Goal: Communication & Community: Answer question/provide support

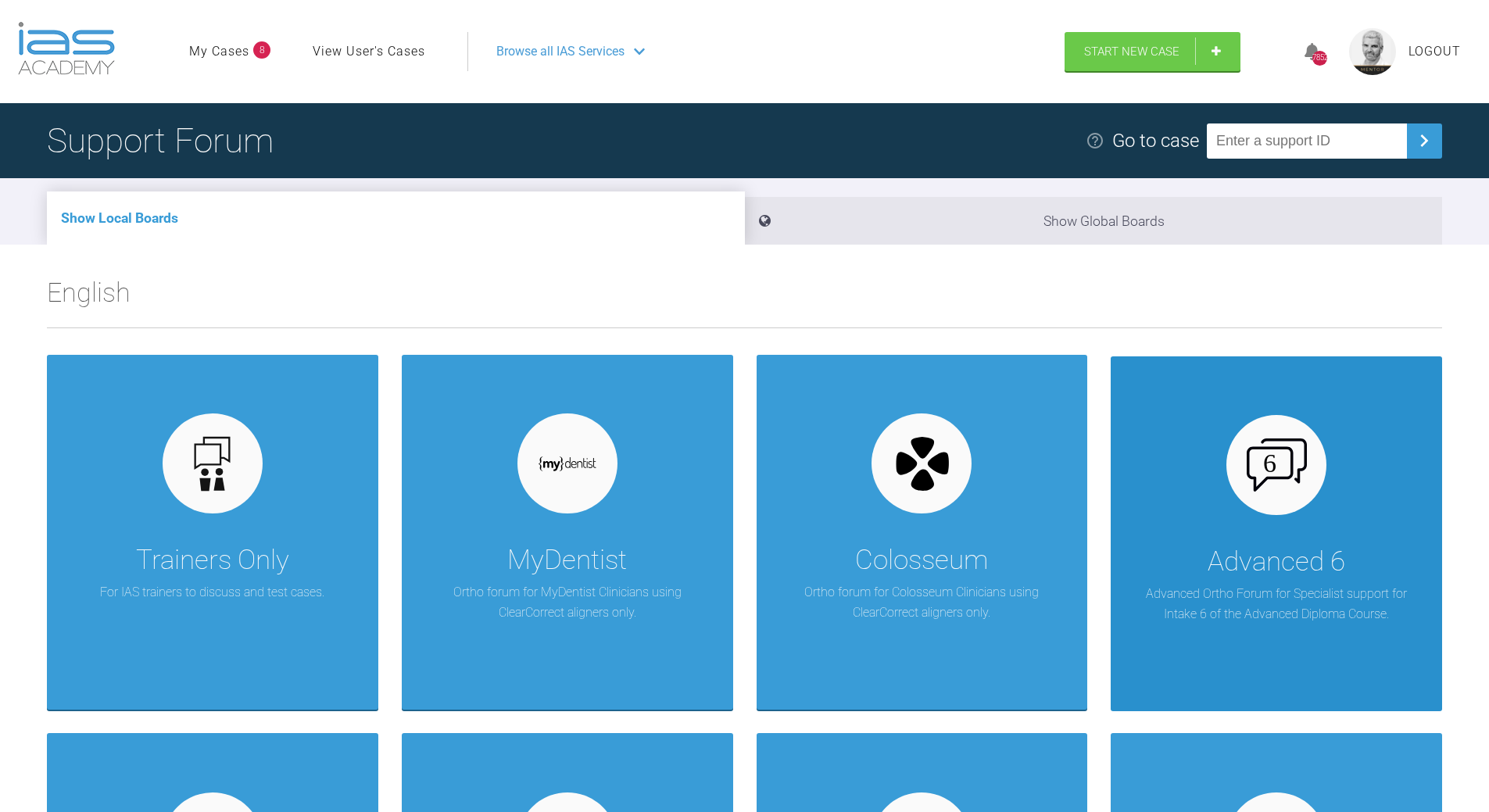
click at [1209, 493] on div "Advanced 6 Advanced Ortho Forum for Specialist support for Intake 6 of the Adva…" at bounding box center [1276, 533] width 331 height 355
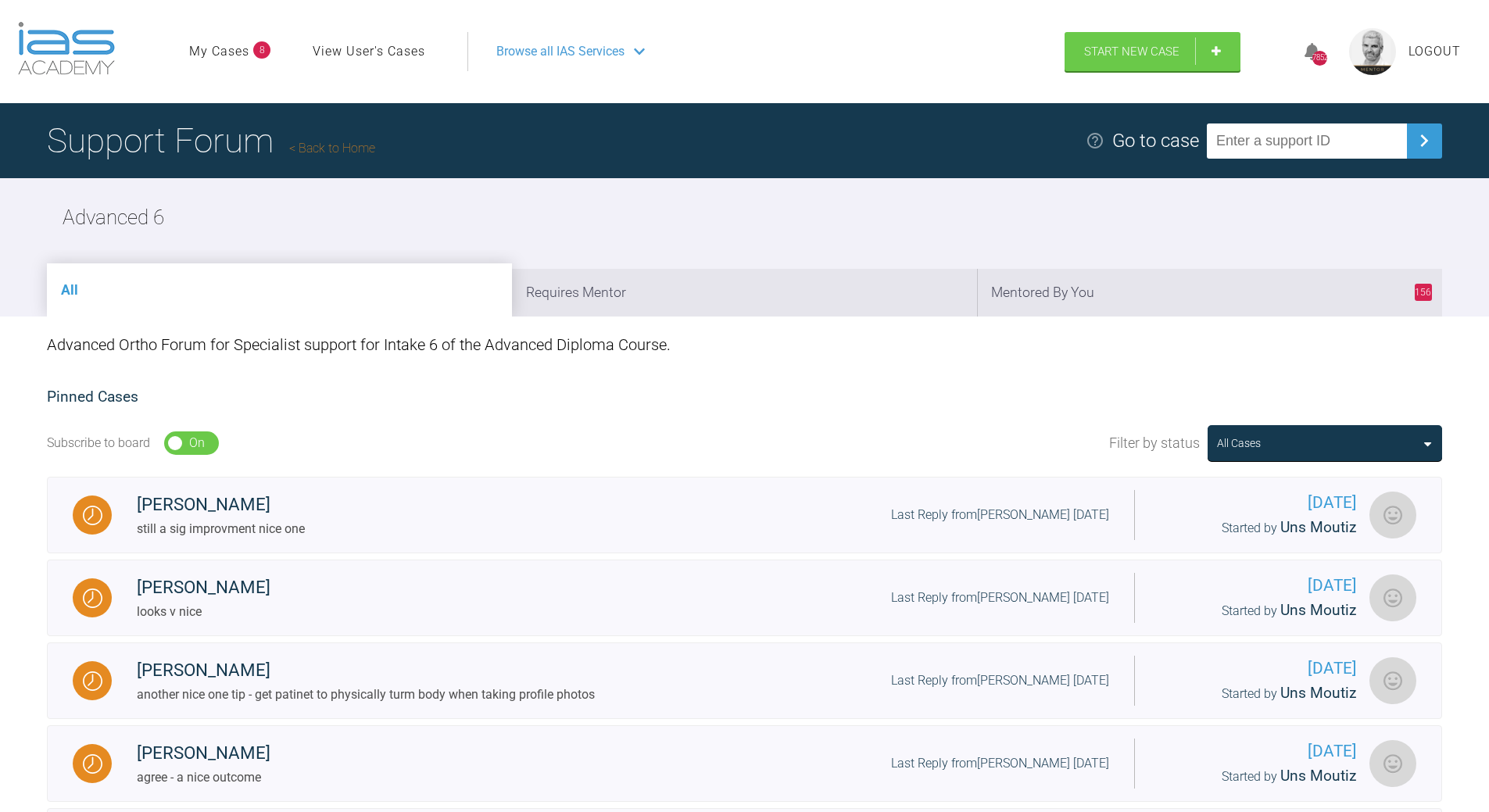
click at [333, 149] on link "Back to Home" at bounding box center [331, 148] width 86 height 14
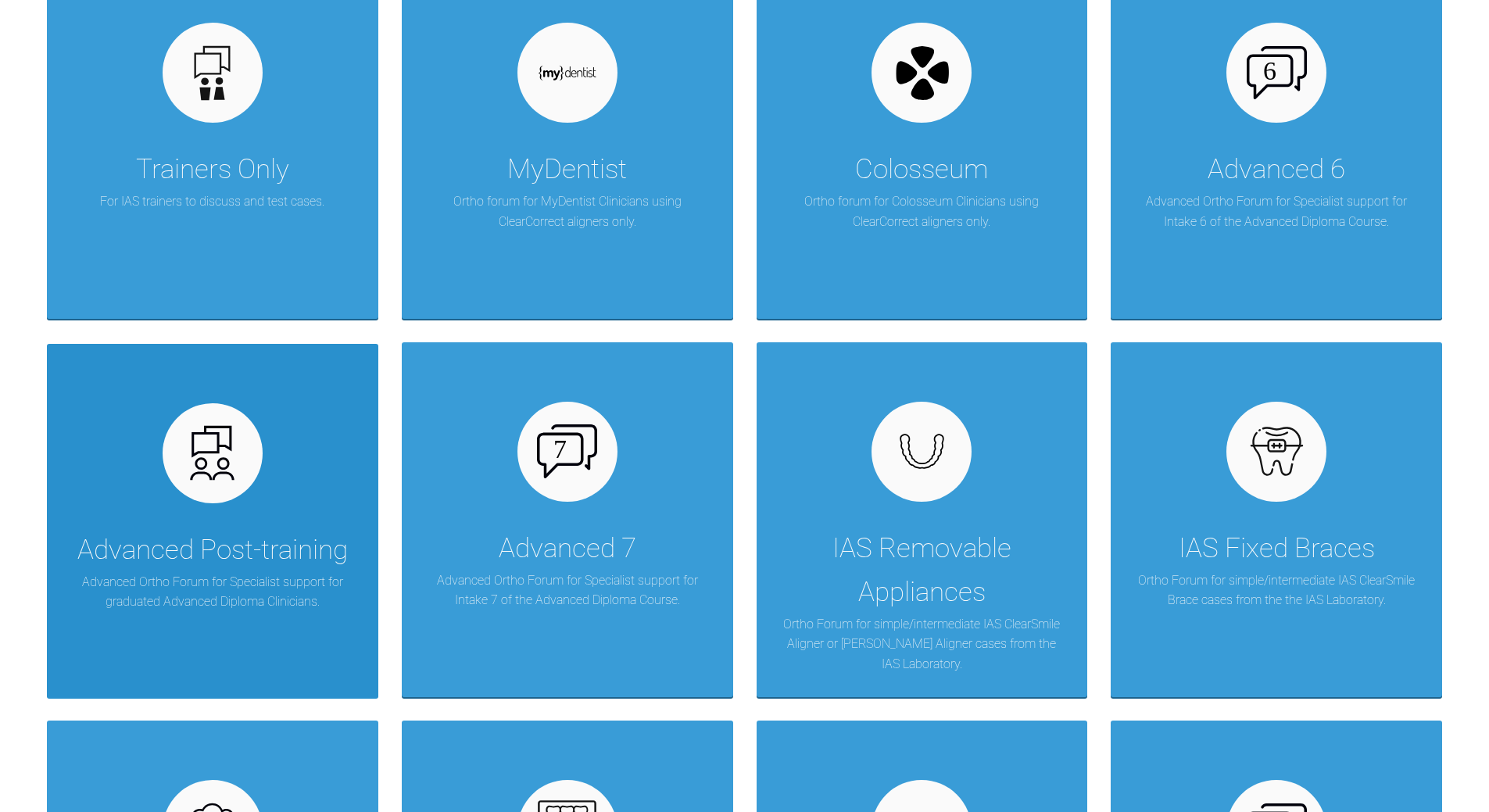
click at [259, 478] on div "Advanced Post-training Advanced Ortho Forum for Specialist support for graduate…" at bounding box center [212, 521] width 331 height 355
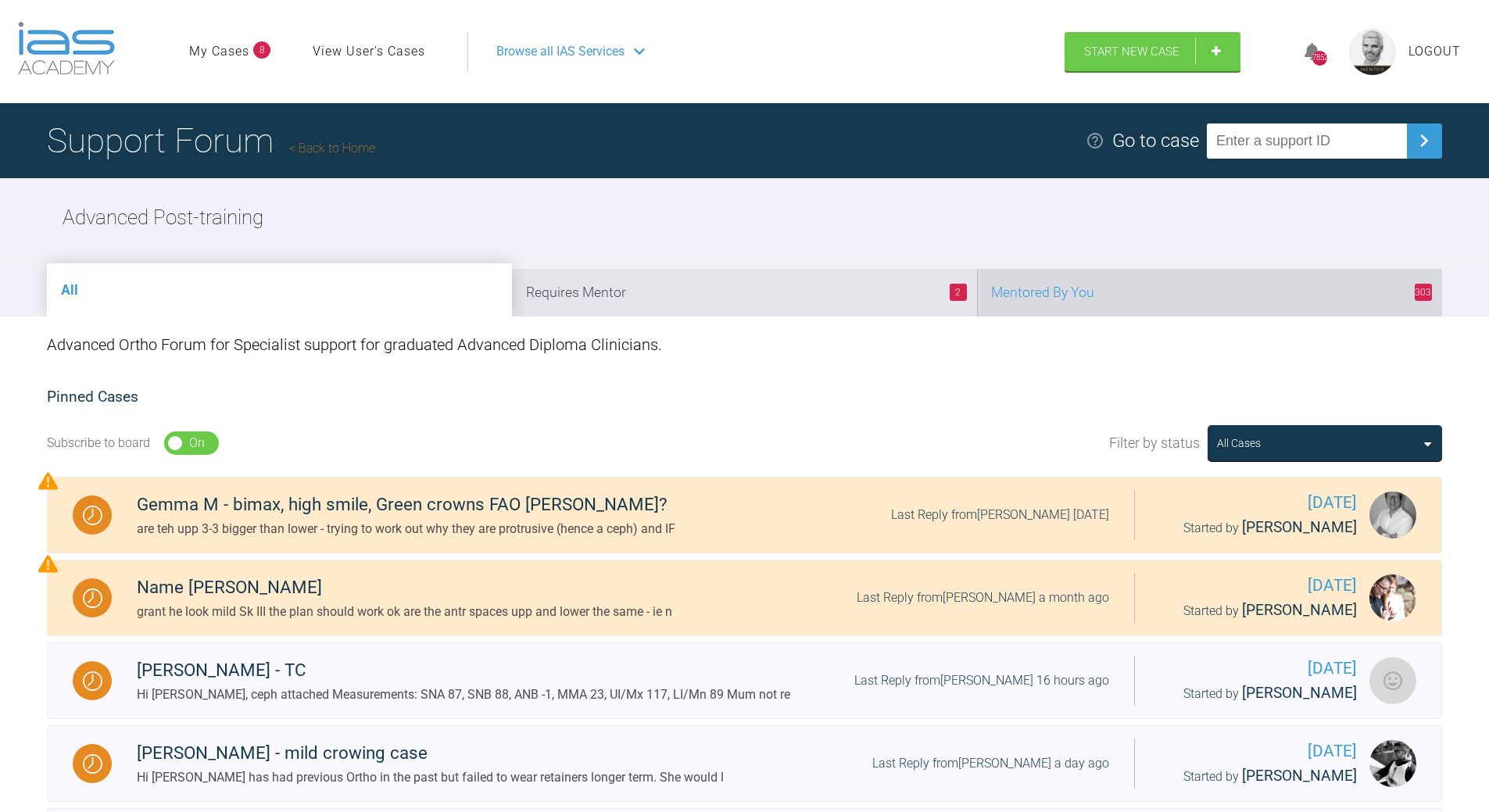
click at [1164, 289] on li "303 Mentored By You" at bounding box center [1209, 292] width 465 height 48
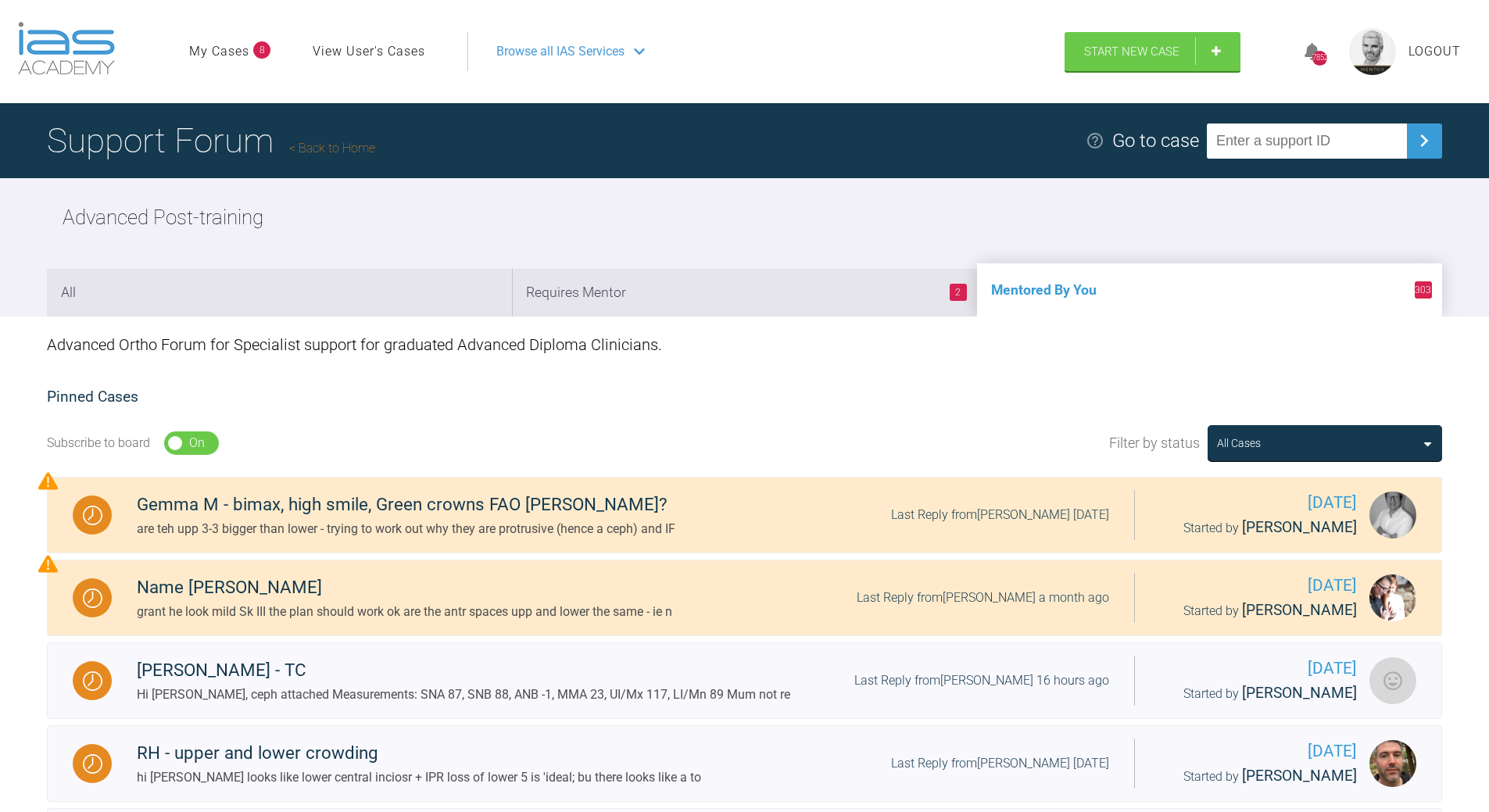
scroll to position [312, 0]
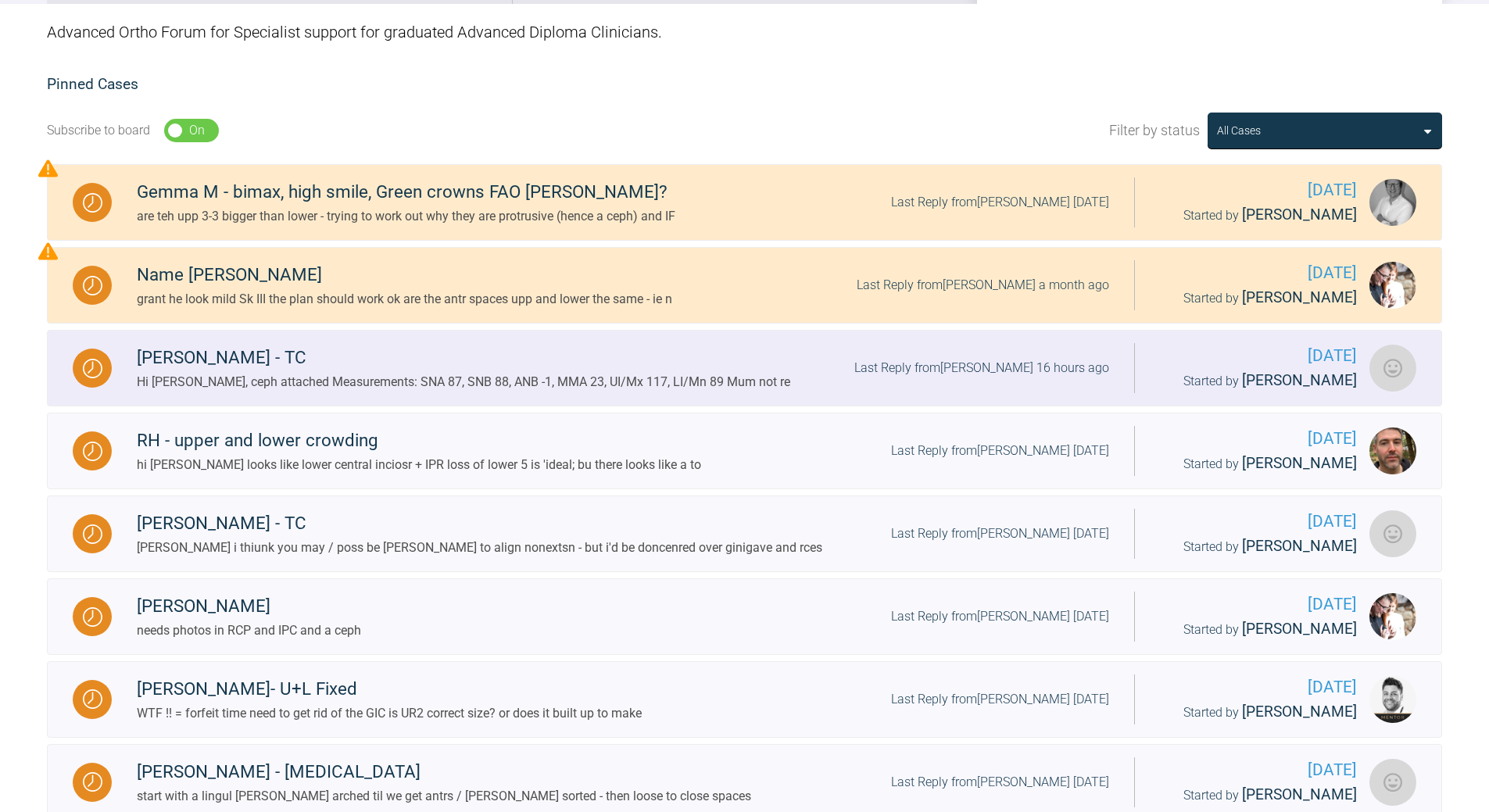
click at [1018, 370] on div "Last Reply from [PERSON_NAME] 16 hours ago" at bounding box center [982, 368] width 254 height 21
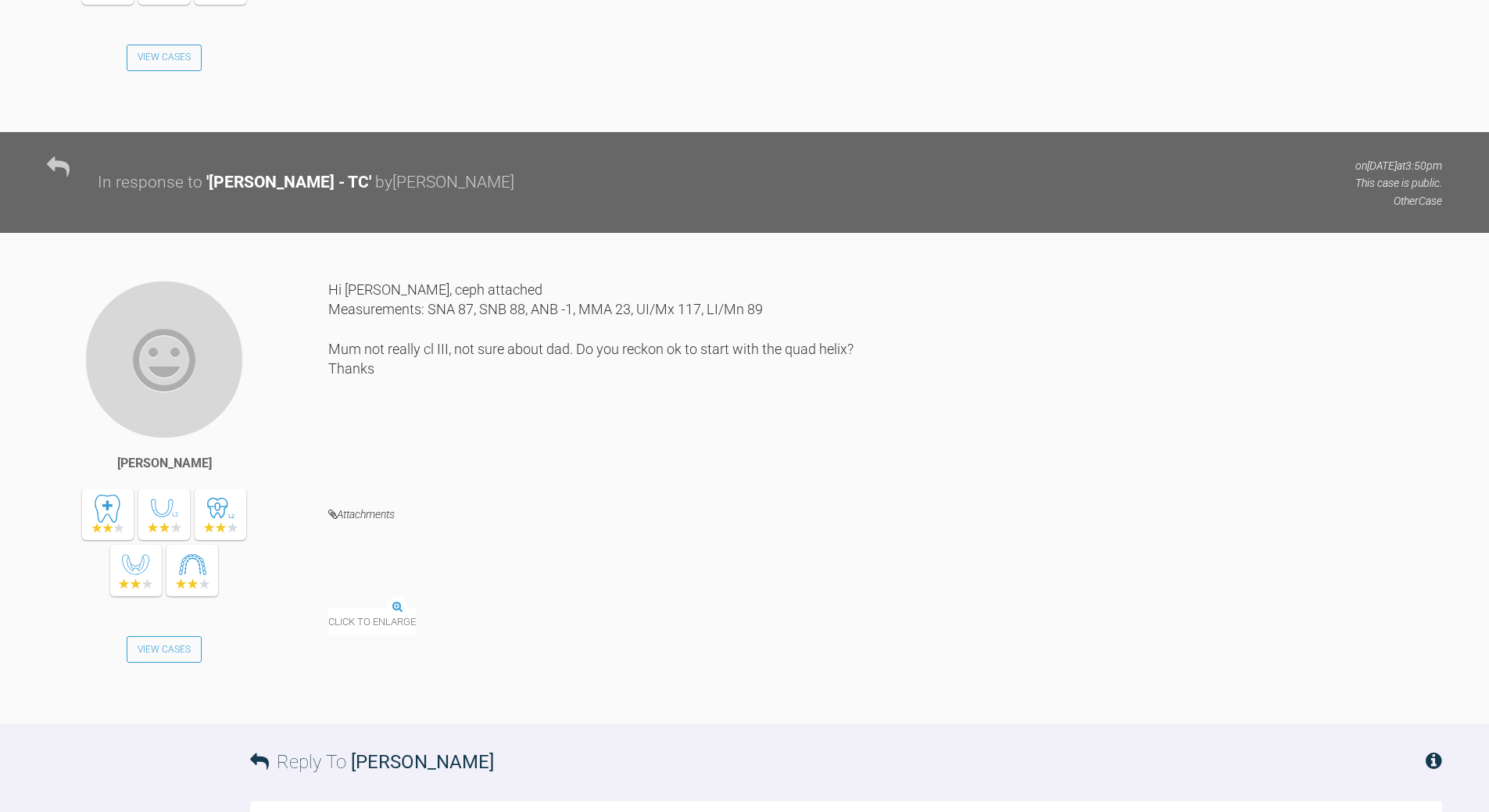
scroll to position [1407, 0]
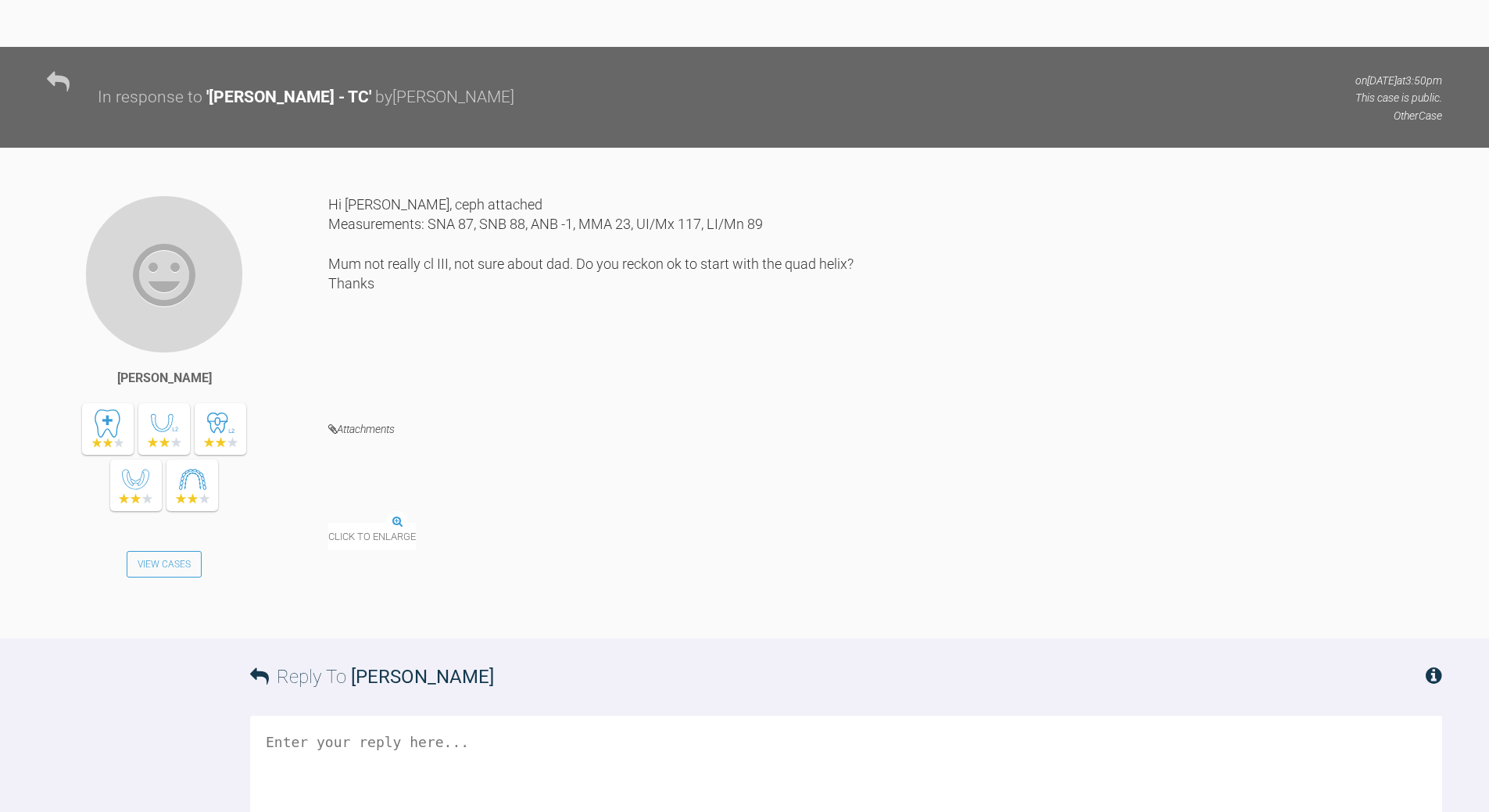
click at [328, 523] on img at bounding box center [328, 523] width 0 height 0
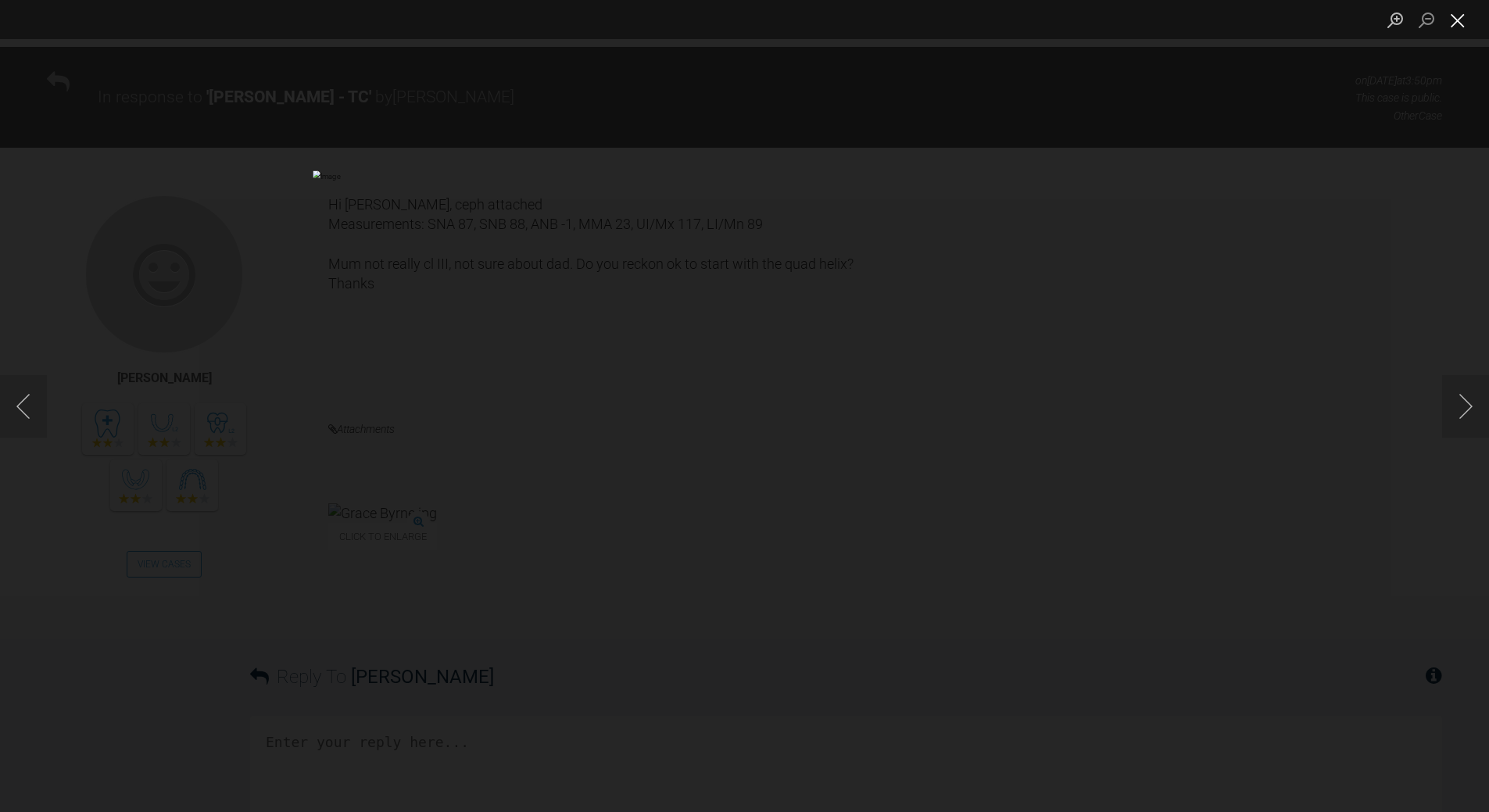
click at [1451, 21] on button "Close lightbox" at bounding box center [1457, 20] width 32 height 27
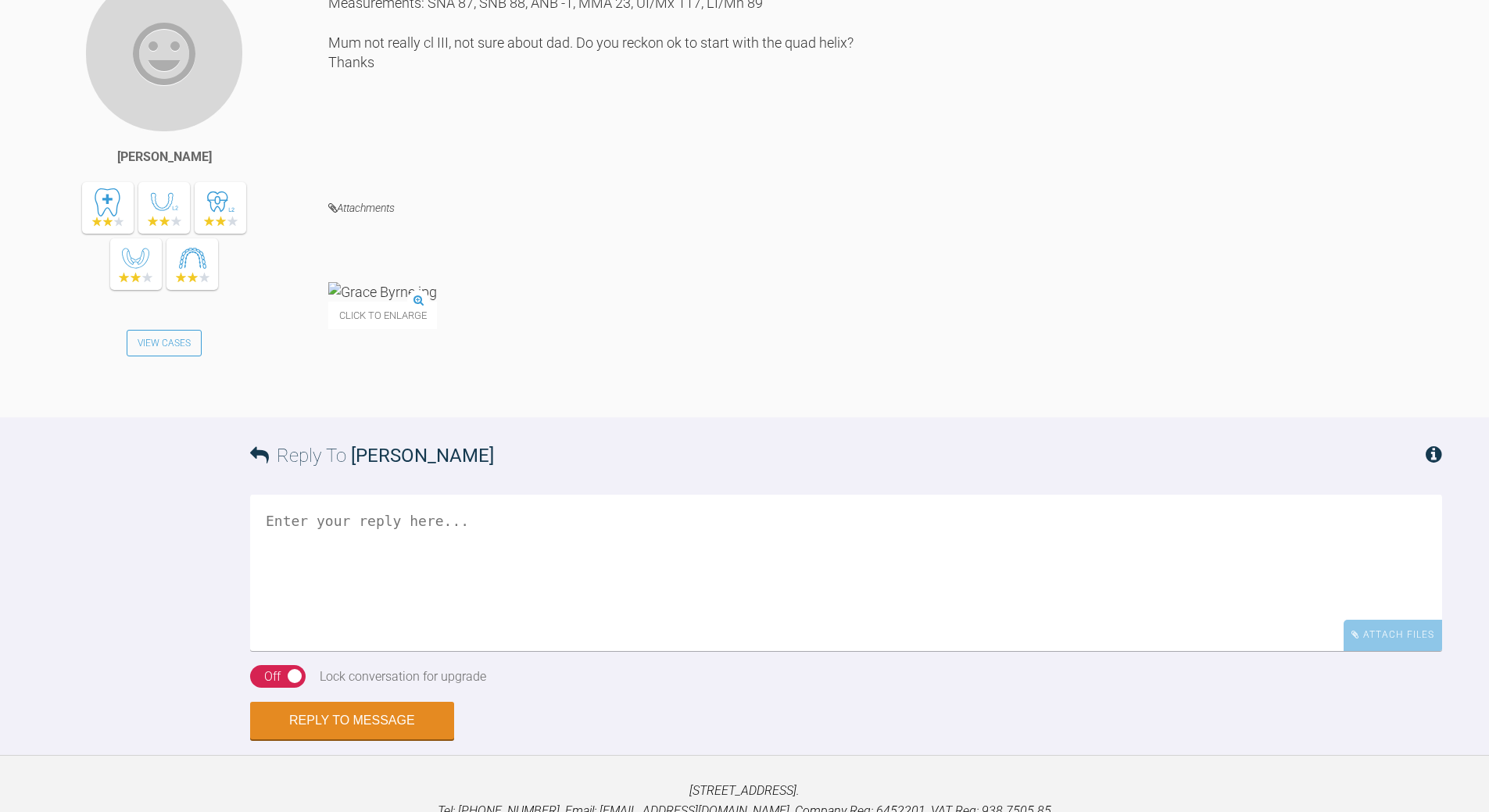
scroll to position [1741, 0]
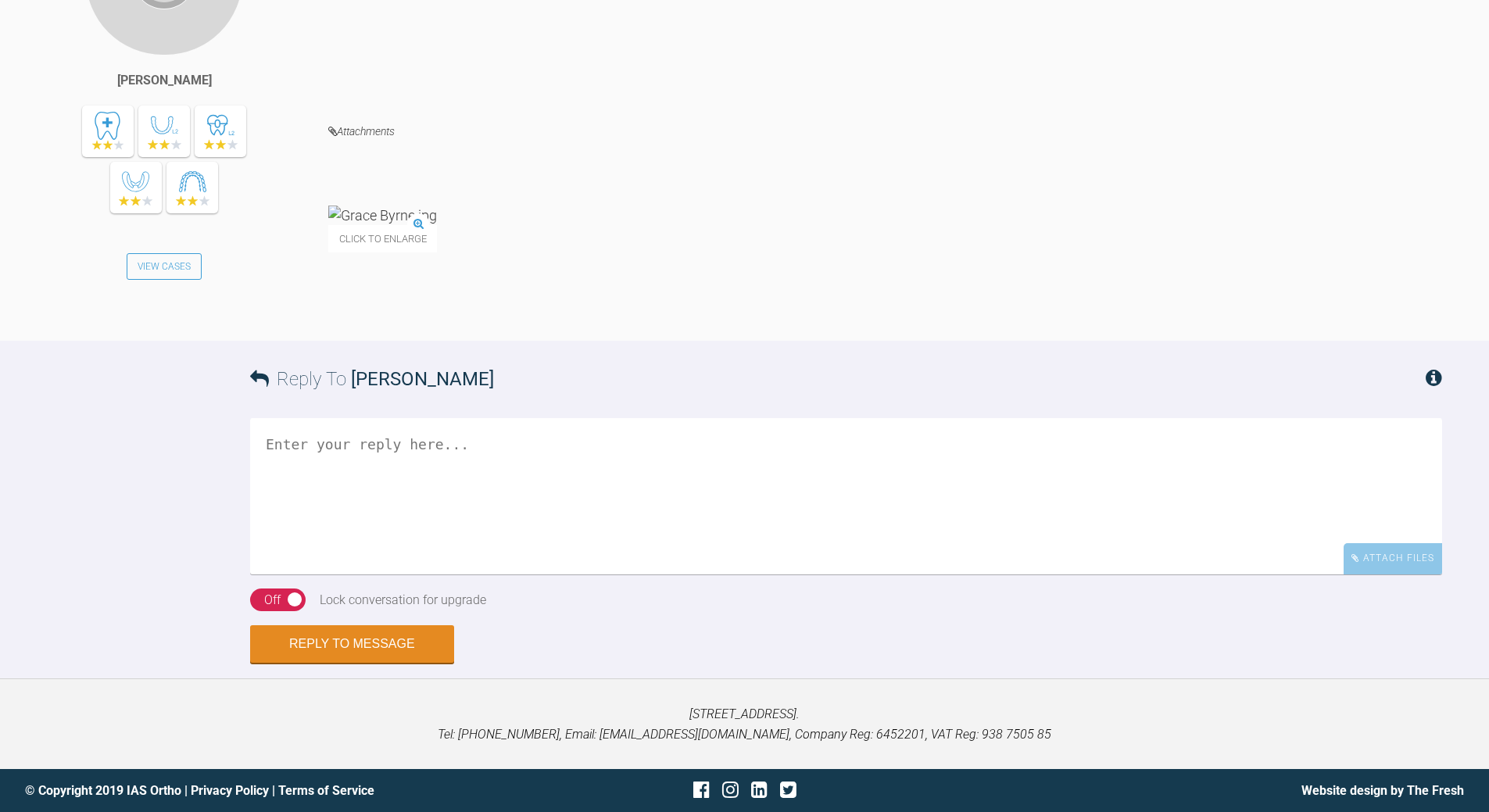
click at [490, 464] on textarea at bounding box center [846, 495] width 1192 height 156
drag, startPoint x: 289, startPoint y: 448, endPoint x: 305, endPoint y: 440, distance: 17.9
click at [290, 448] on textarea "yesp - expansion aim for non extsn , but warn IPR/extn may be required" at bounding box center [846, 495] width 1192 height 156
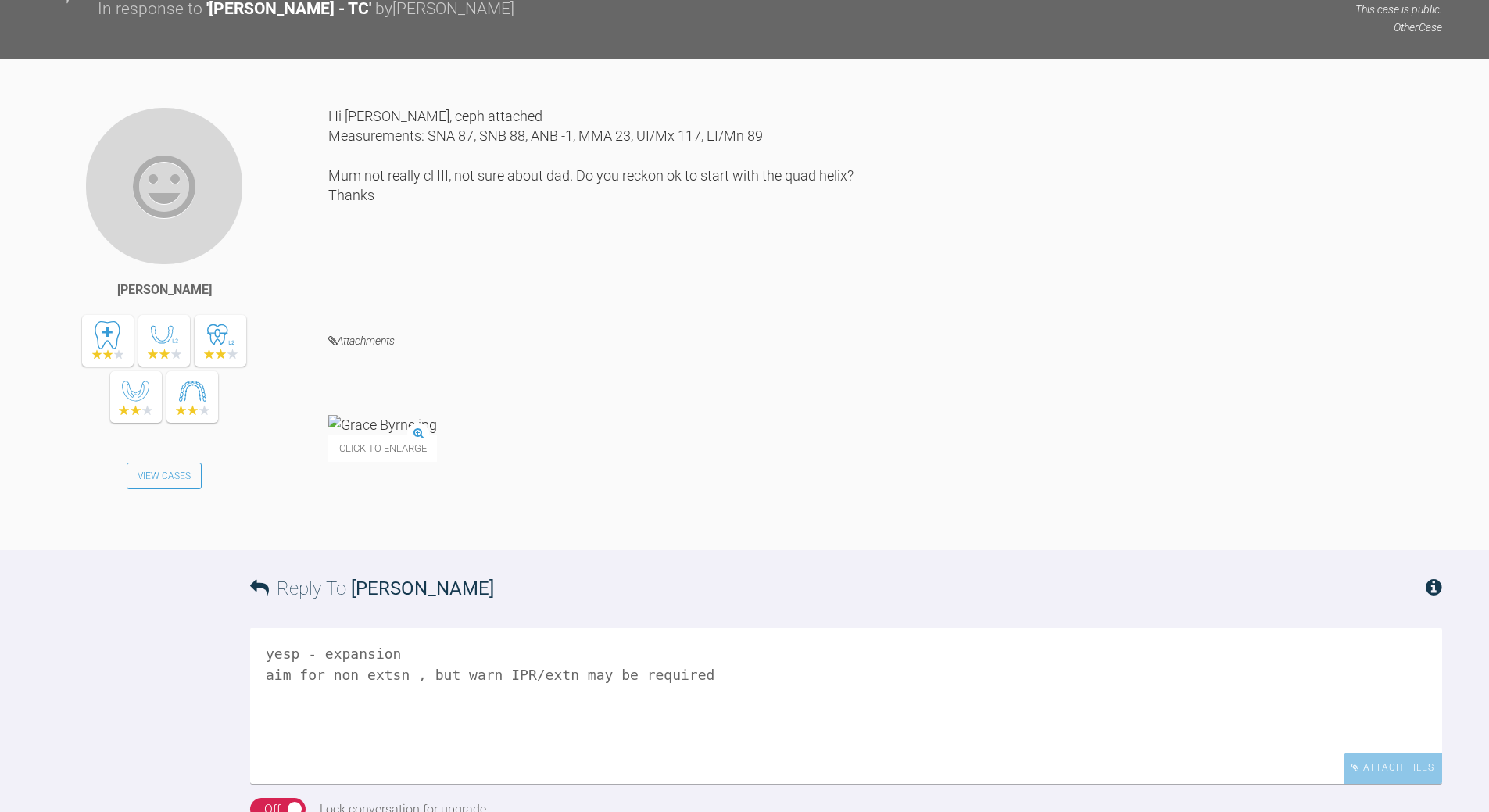
scroll to position [1619, 0]
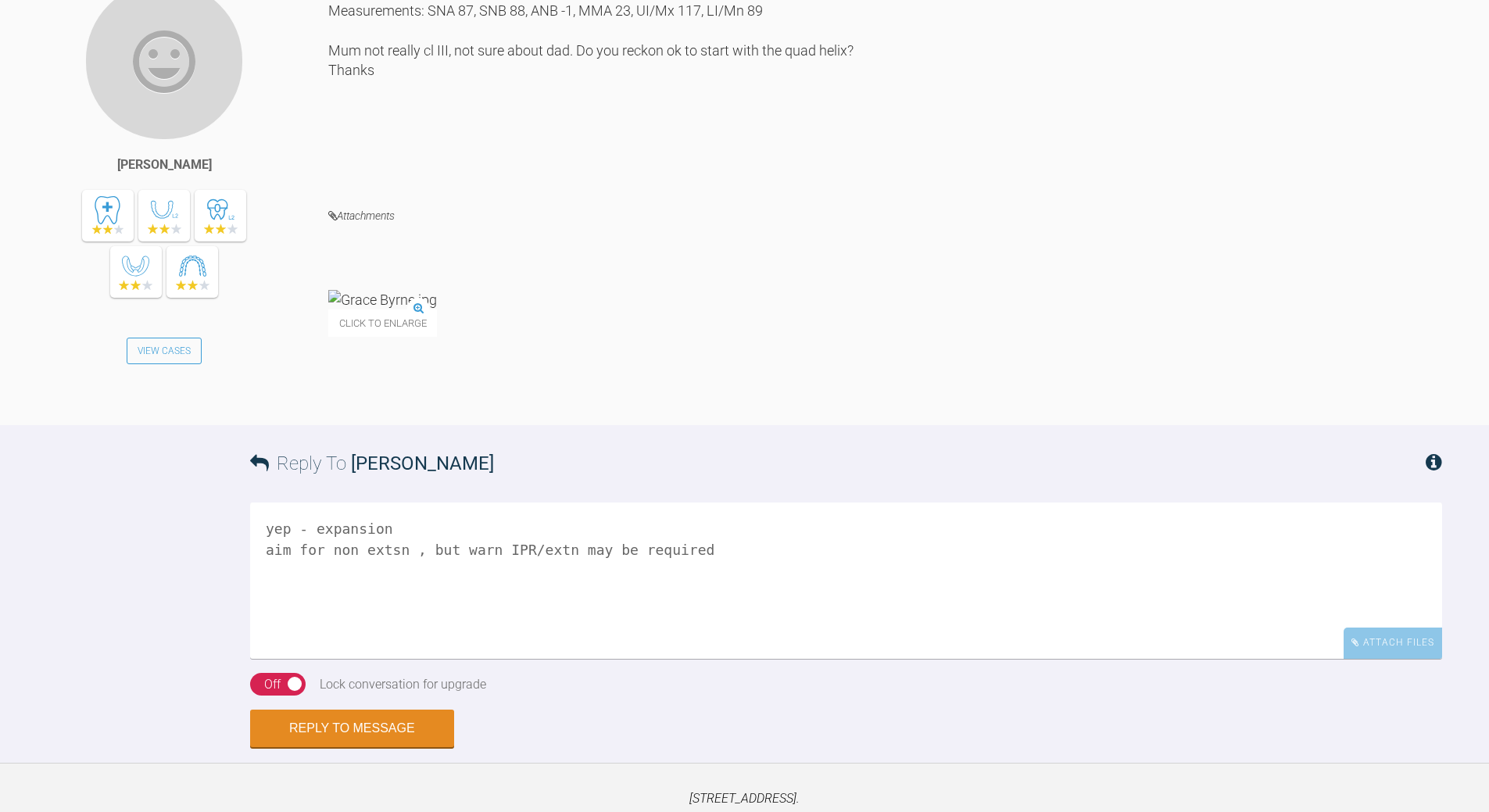
click at [280, 695] on div "Off" at bounding box center [273, 684] width 16 height 21
click at [728, 597] on textarea "yep - expansion aim for non extsn , but warn IPR/extn may be required" at bounding box center [846, 580] width 1192 height 156
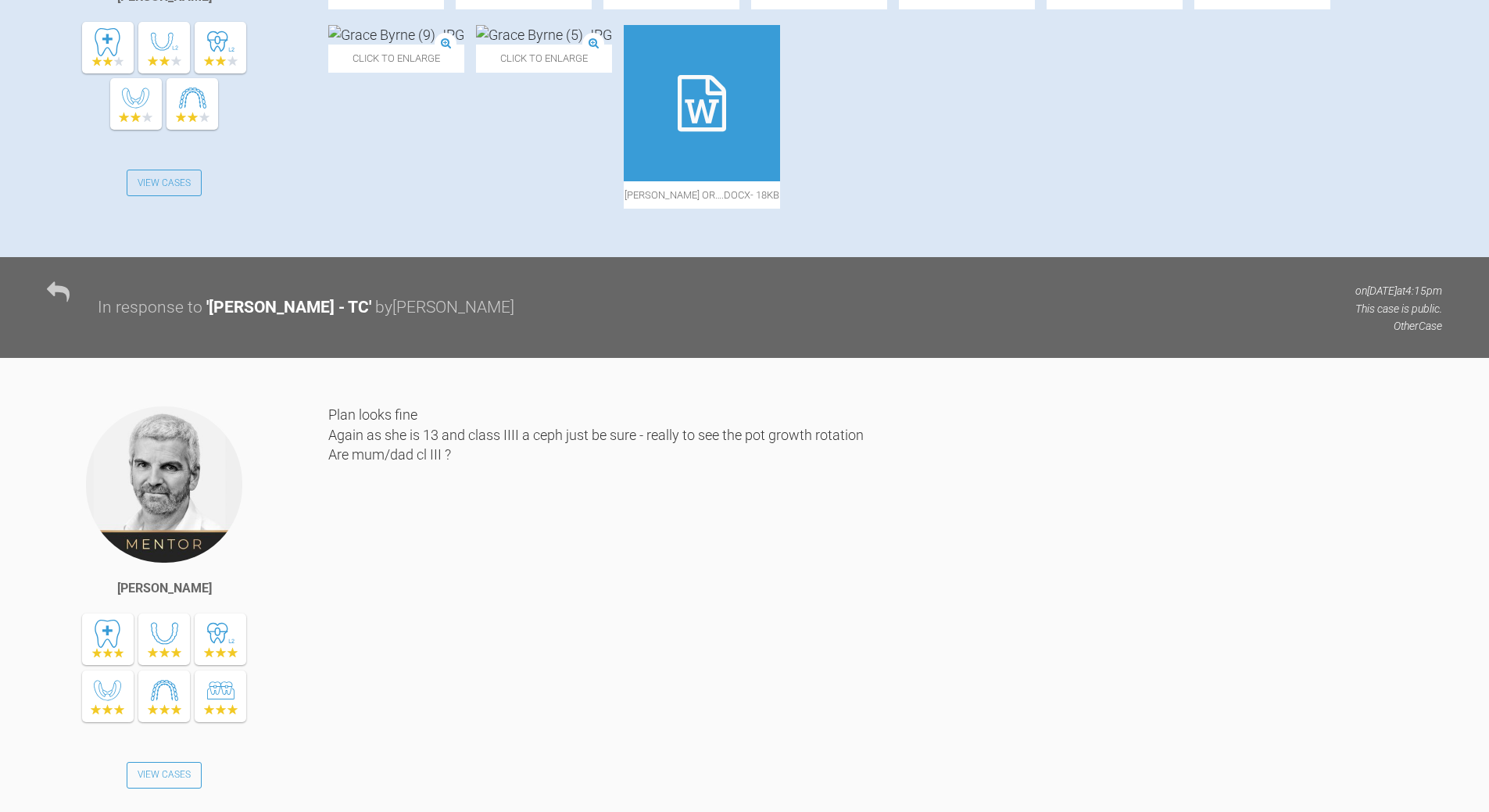
scroll to position [135, 0]
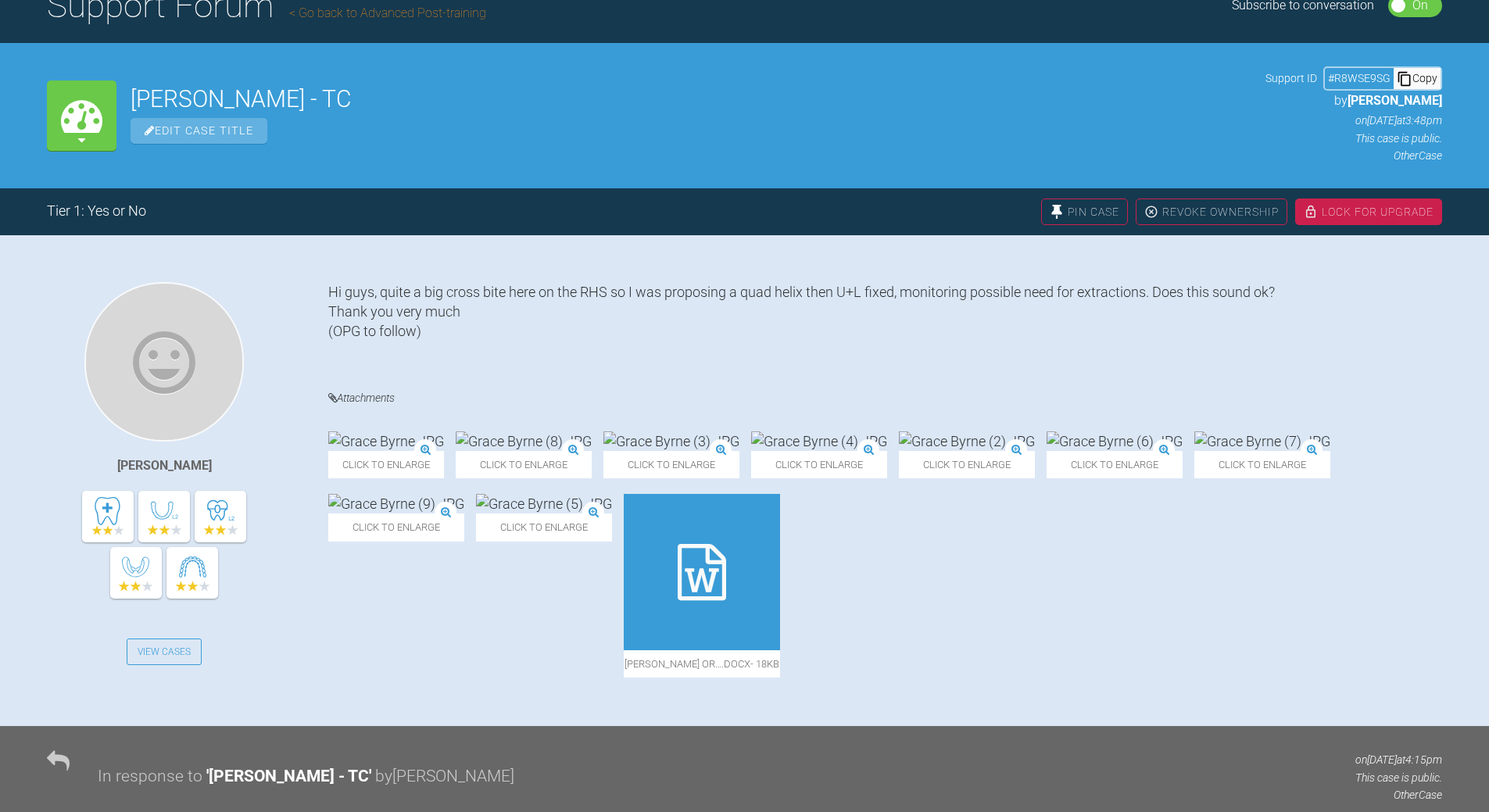
type textarea "yep - expansion aim for non extsn , but warn IPR/extn may be required pls advis…"
click at [1422, 76] on div "Copy" at bounding box center [1417, 78] width 47 height 21
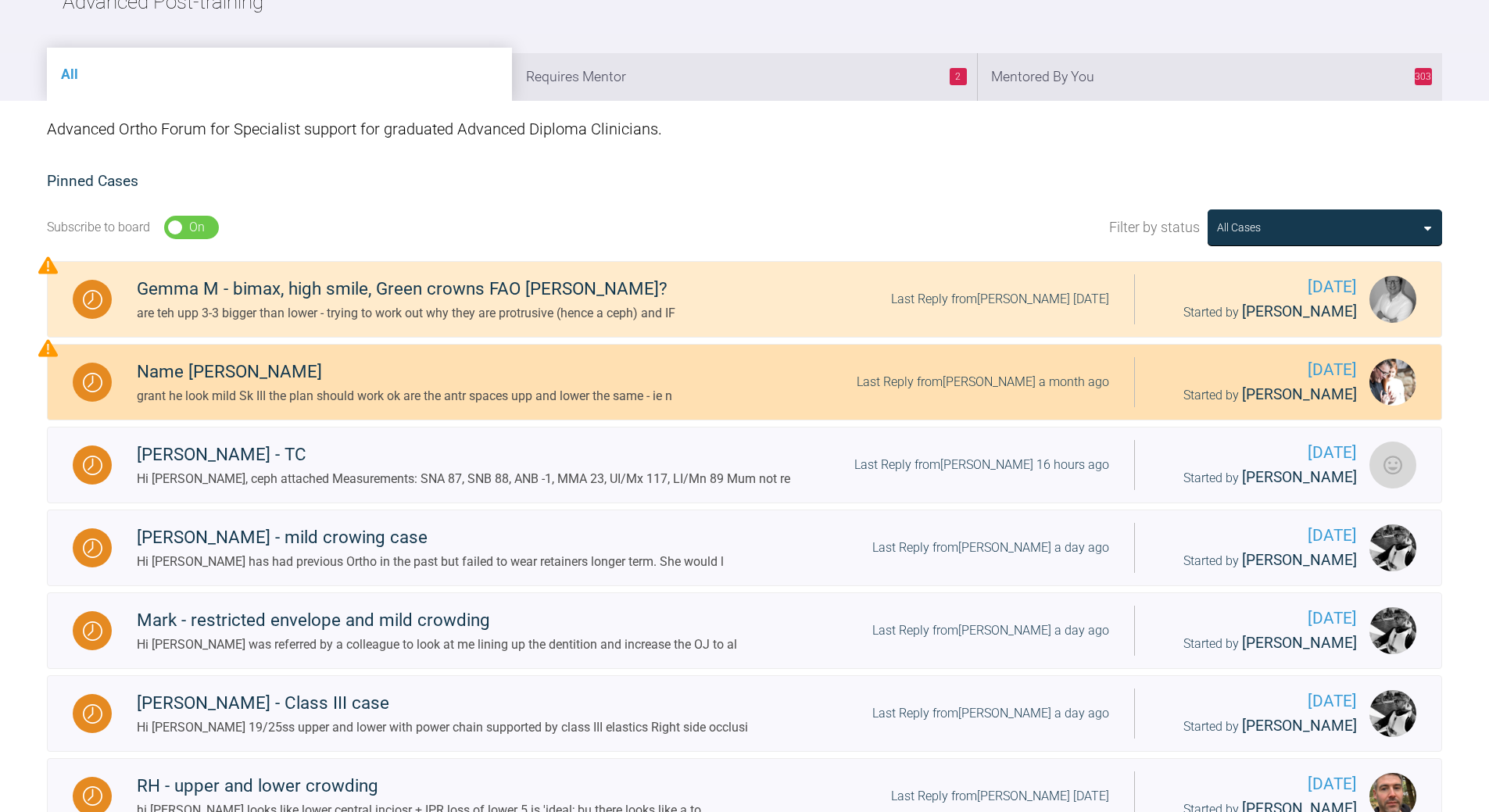
scroll to position [318, 0]
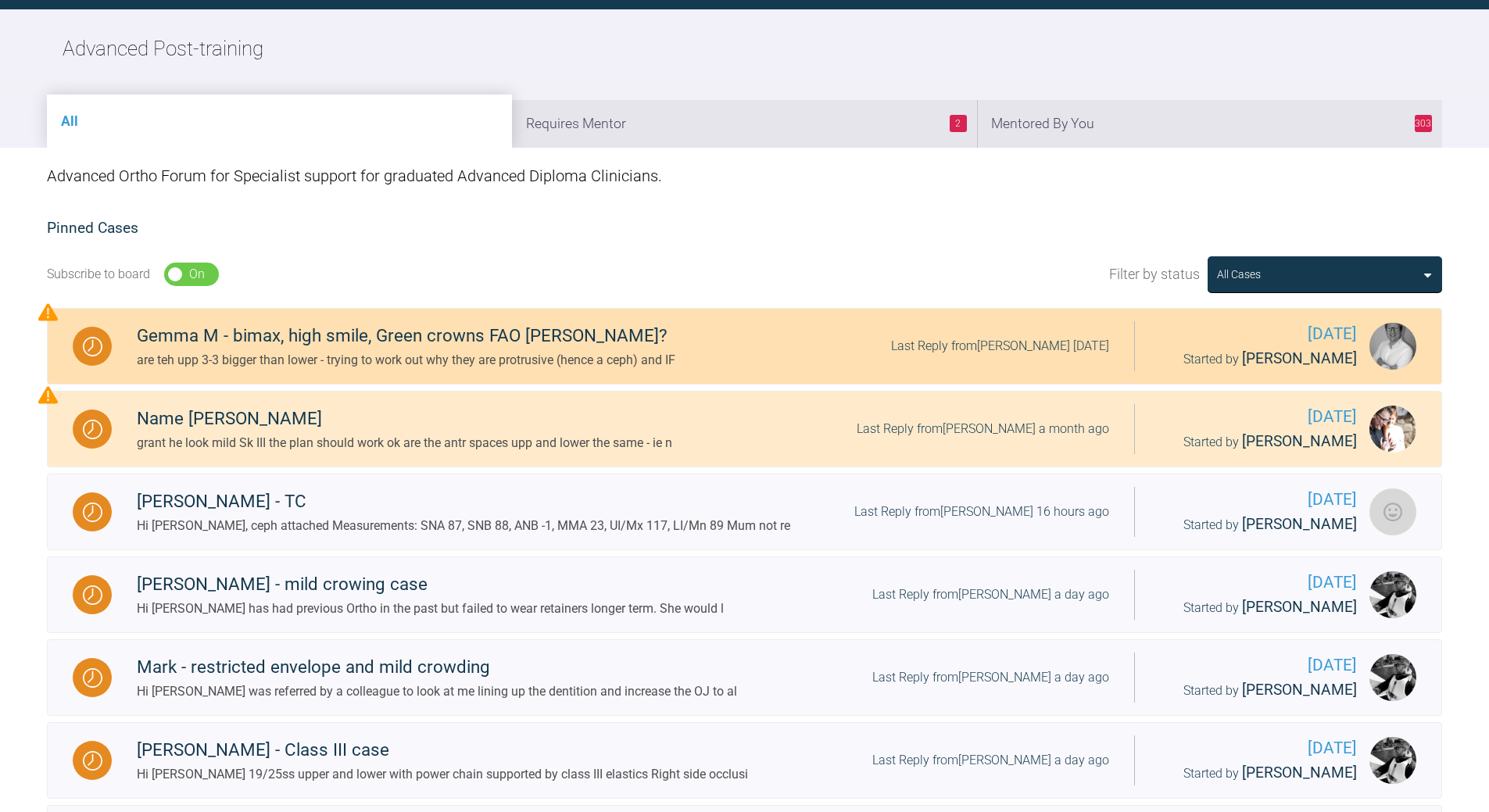
scroll to position [235, 0]
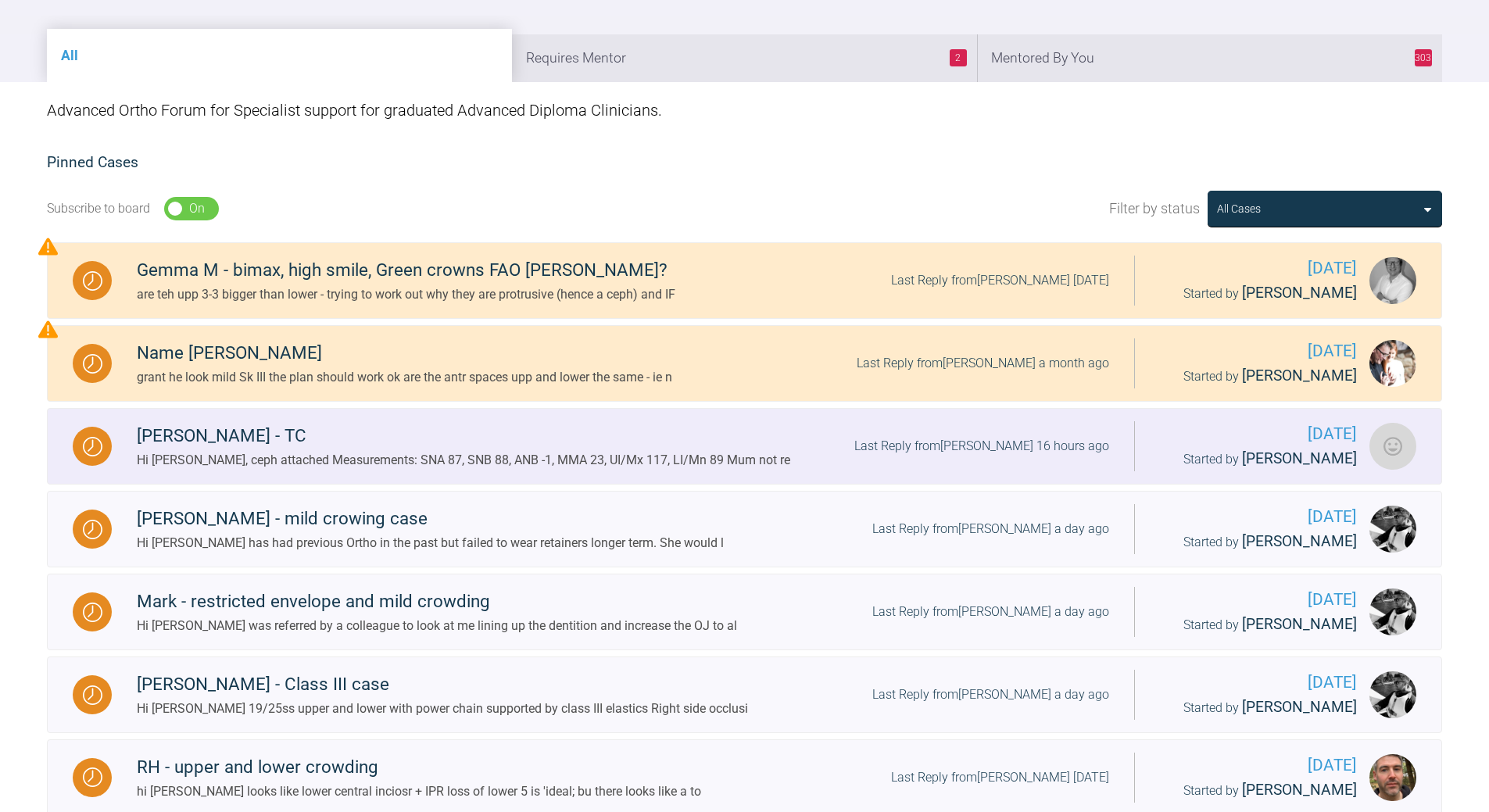
click at [994, 442] on div "Last Reply from [PERSON_NAME] 16 hours ago" at bounding box center [982, 446] width 254 height 21
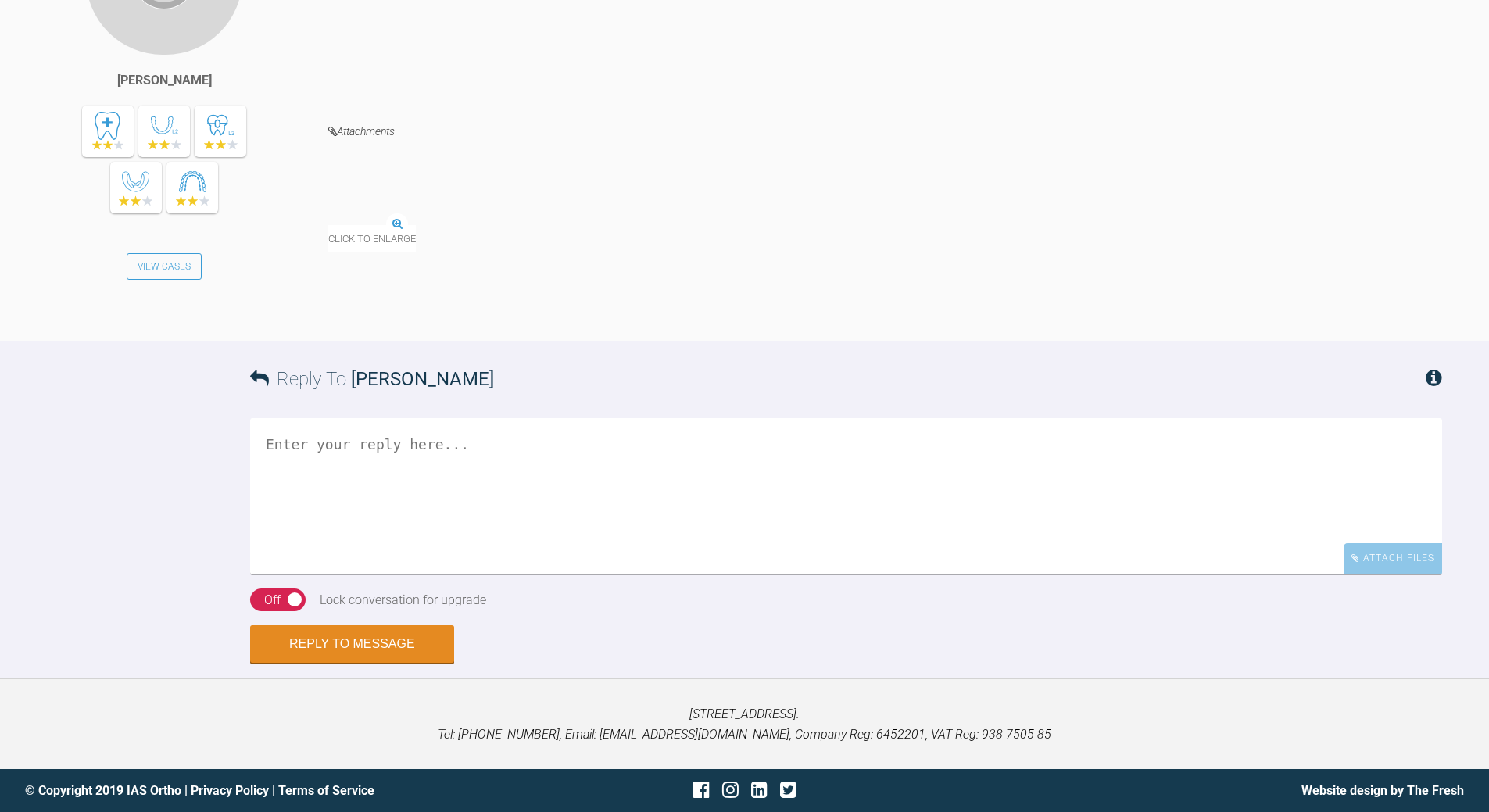
scroll to position [1741, 0]
click at [456, 447] on textarea at bounding box center [846, 495] width 1192 height 156
type textarea "yes - expansion and por none xsh but [PERSON_NAME] warn possibly need IPR or ex…"
click at [258, 604] on div "On Off" at bounding box center [277, 600] width 55 height 23
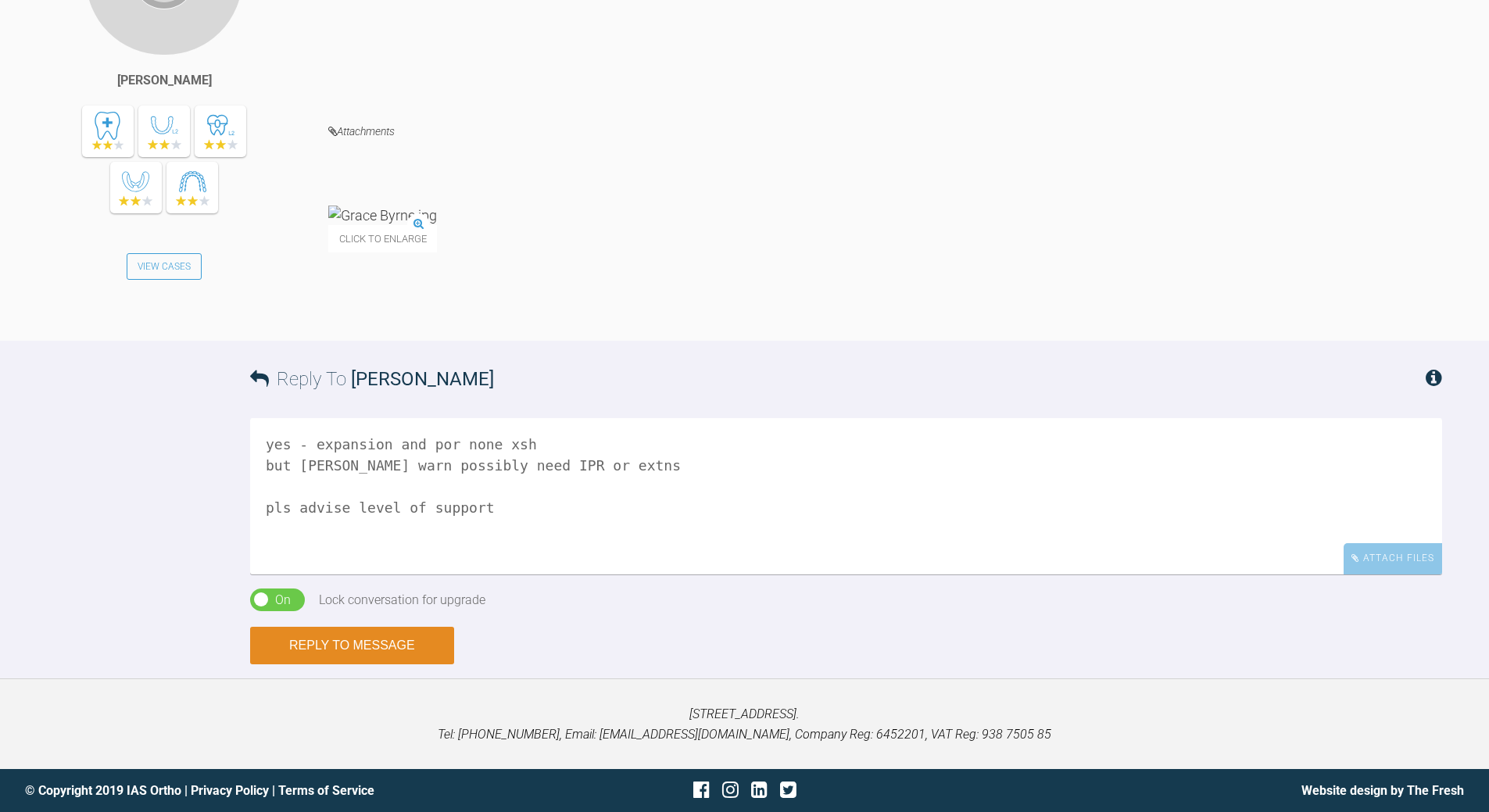
click at [326, 641] on button "Reply to Message" at bounding box center [352, 646] width 204 height 38
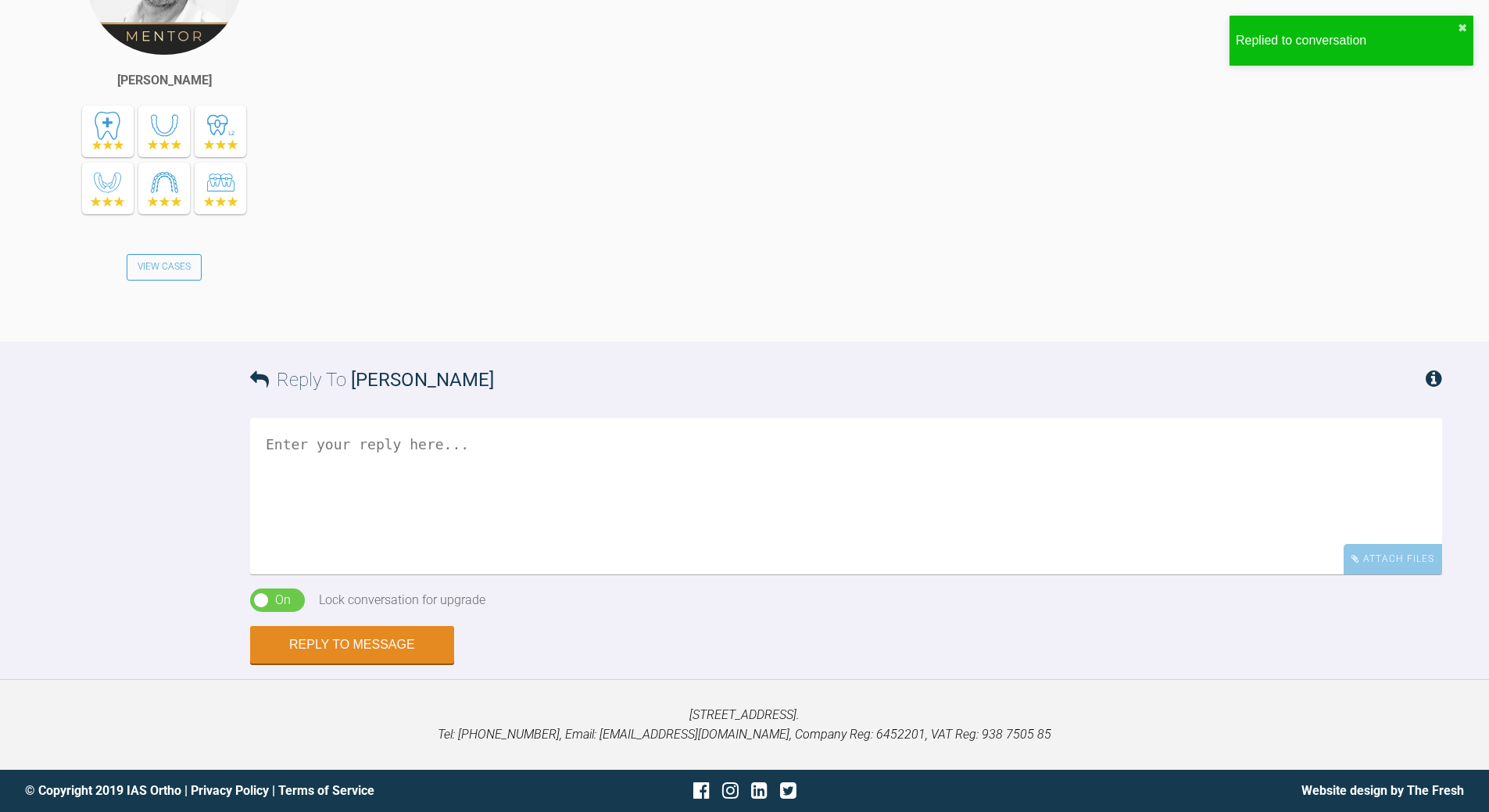
scroll to position [2335, 0]
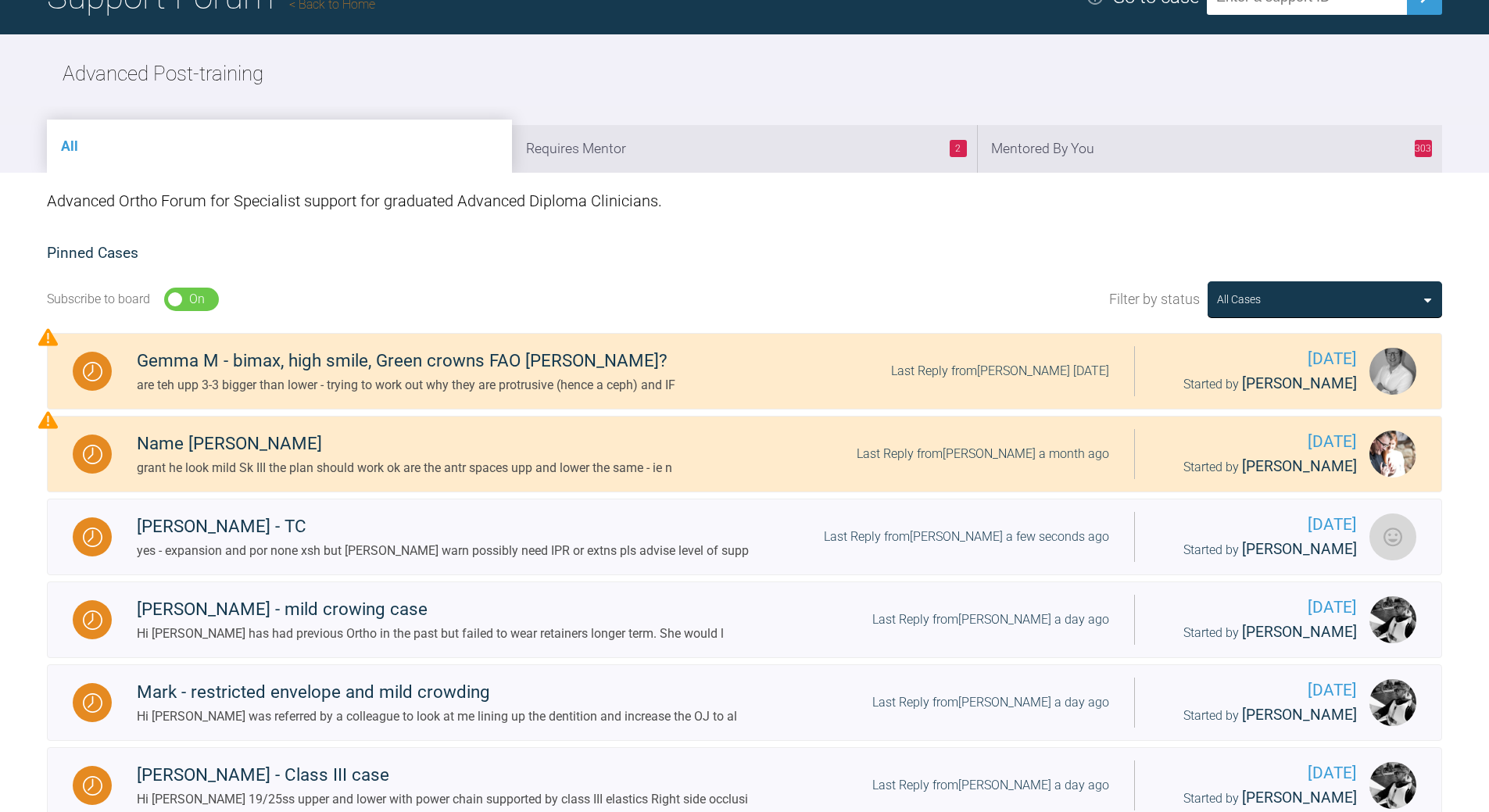
scroll to position [121, 0]
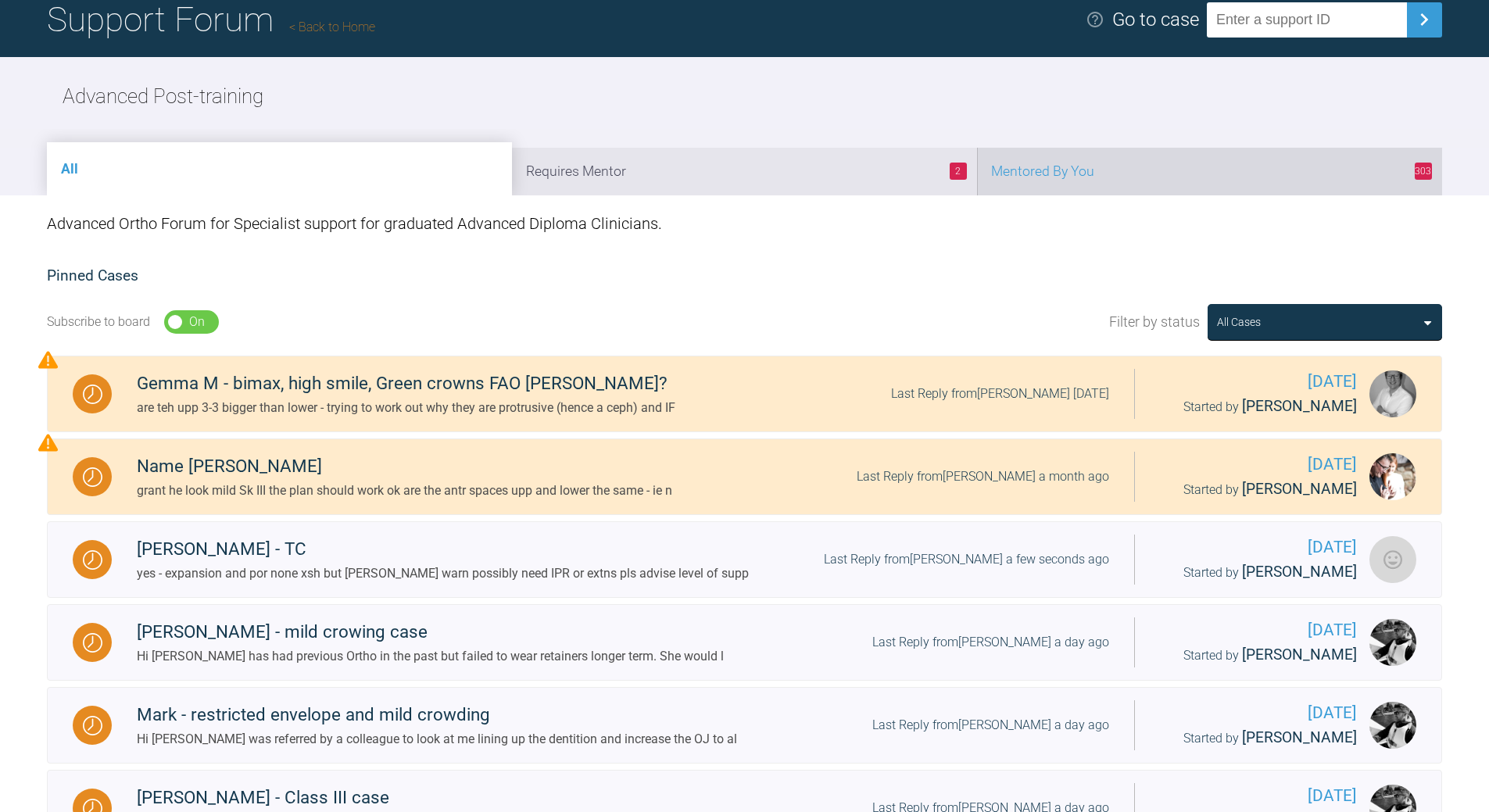
click at [1155, 169] on li "303 Mentored By You" at bounding box center [1209, 171] width 465 height 48
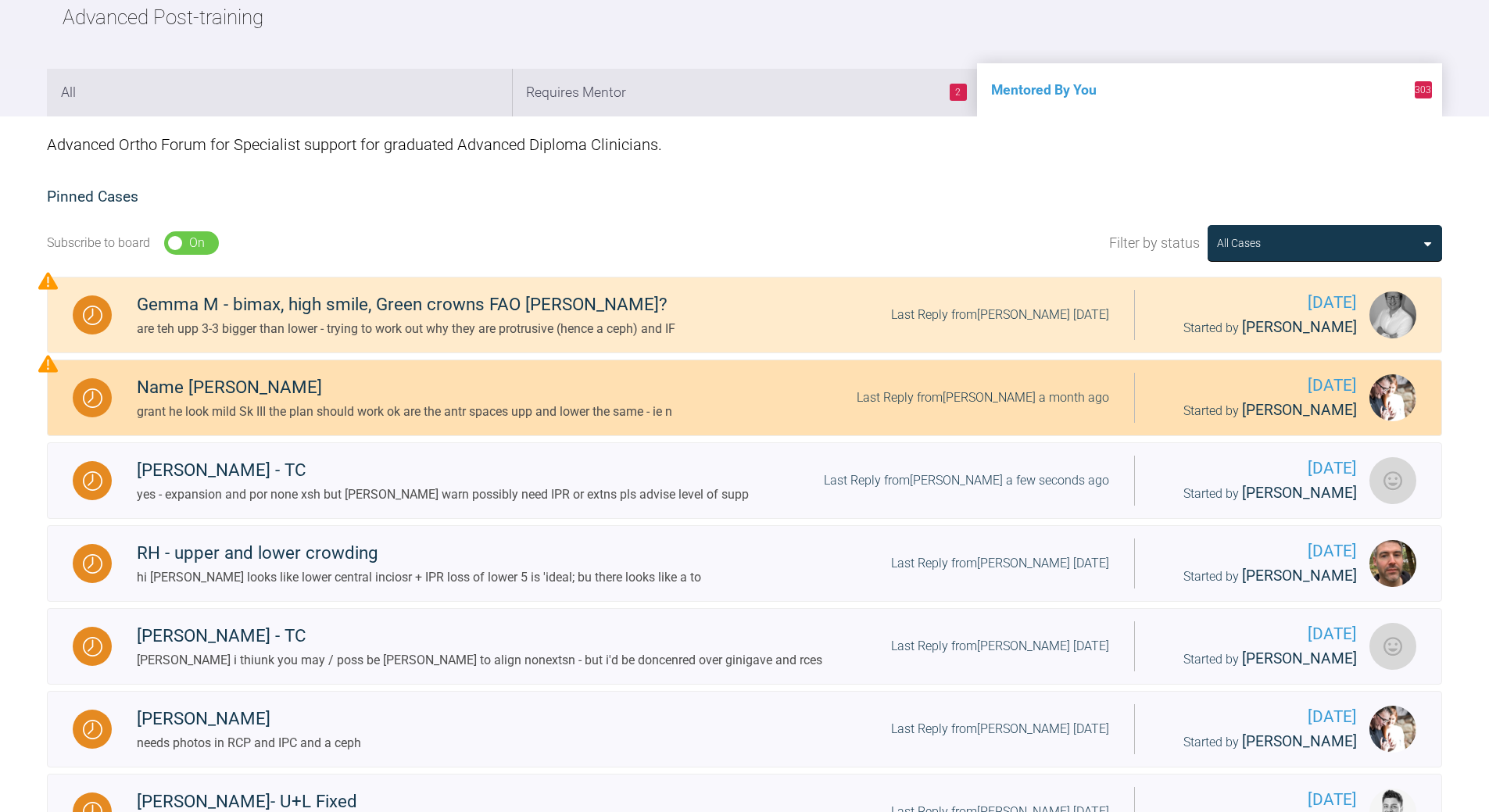
scroll to position [199, 0]
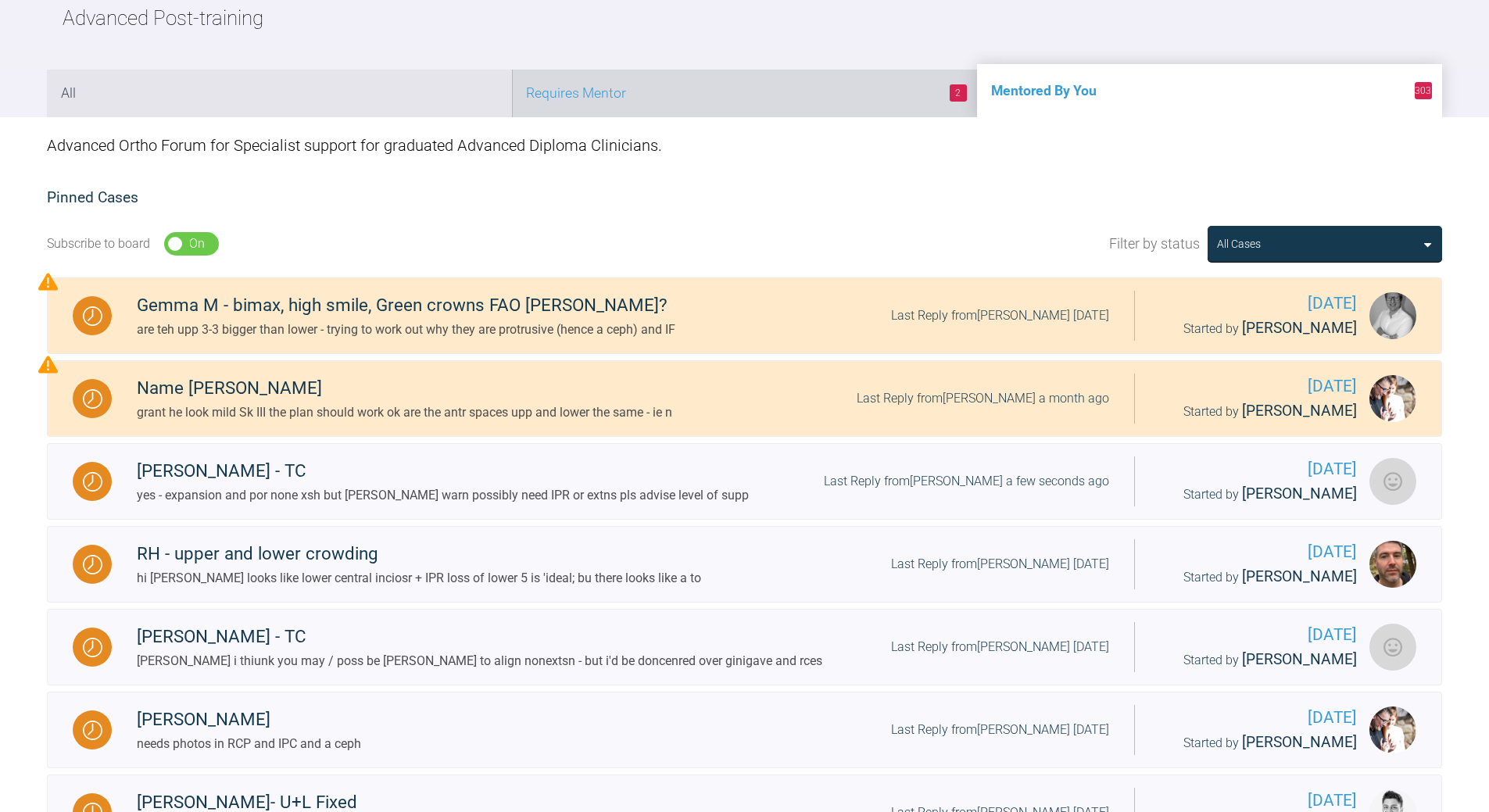
click at [727, 97] on li "2 Requires Mentor" at bounding box center [744, 93] width 465 height 48
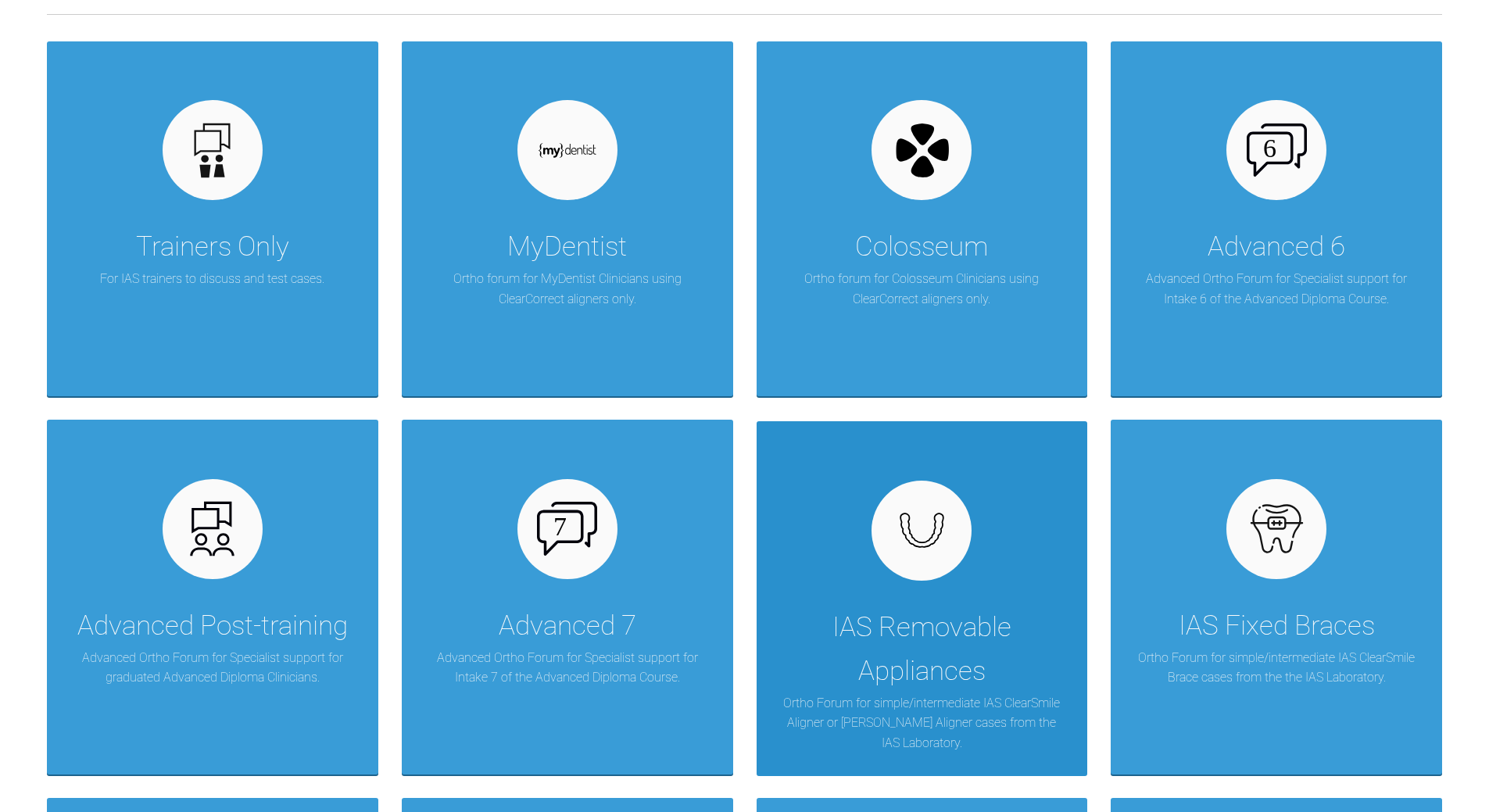
scroll to position [512, 0]
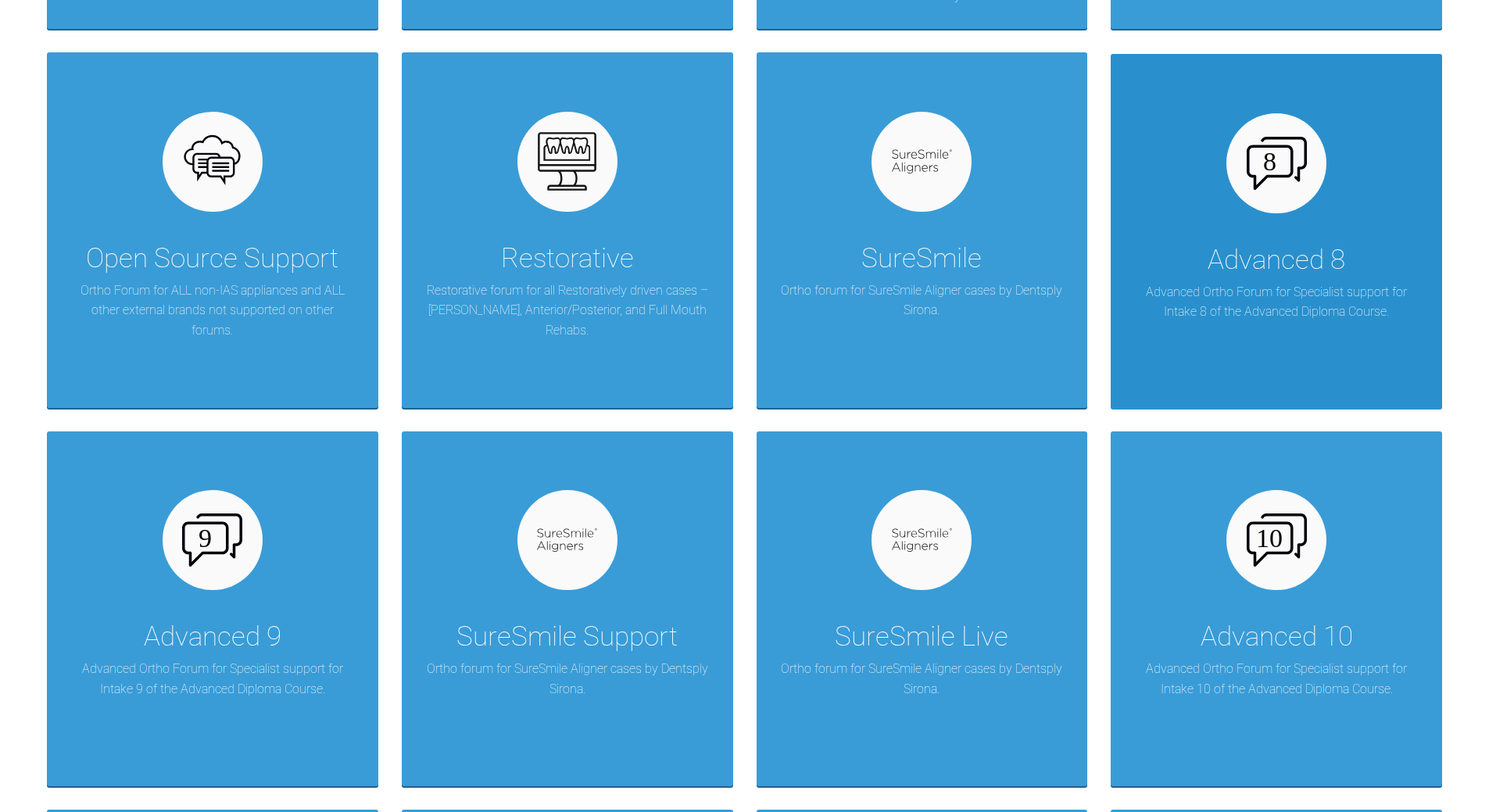
click at [1312, 294] on p "Advanced Ortho Forum for Specialist support for Intake 8 of the Advanced Diplom…" at bounding box center [1276, 302] width 284 height 40
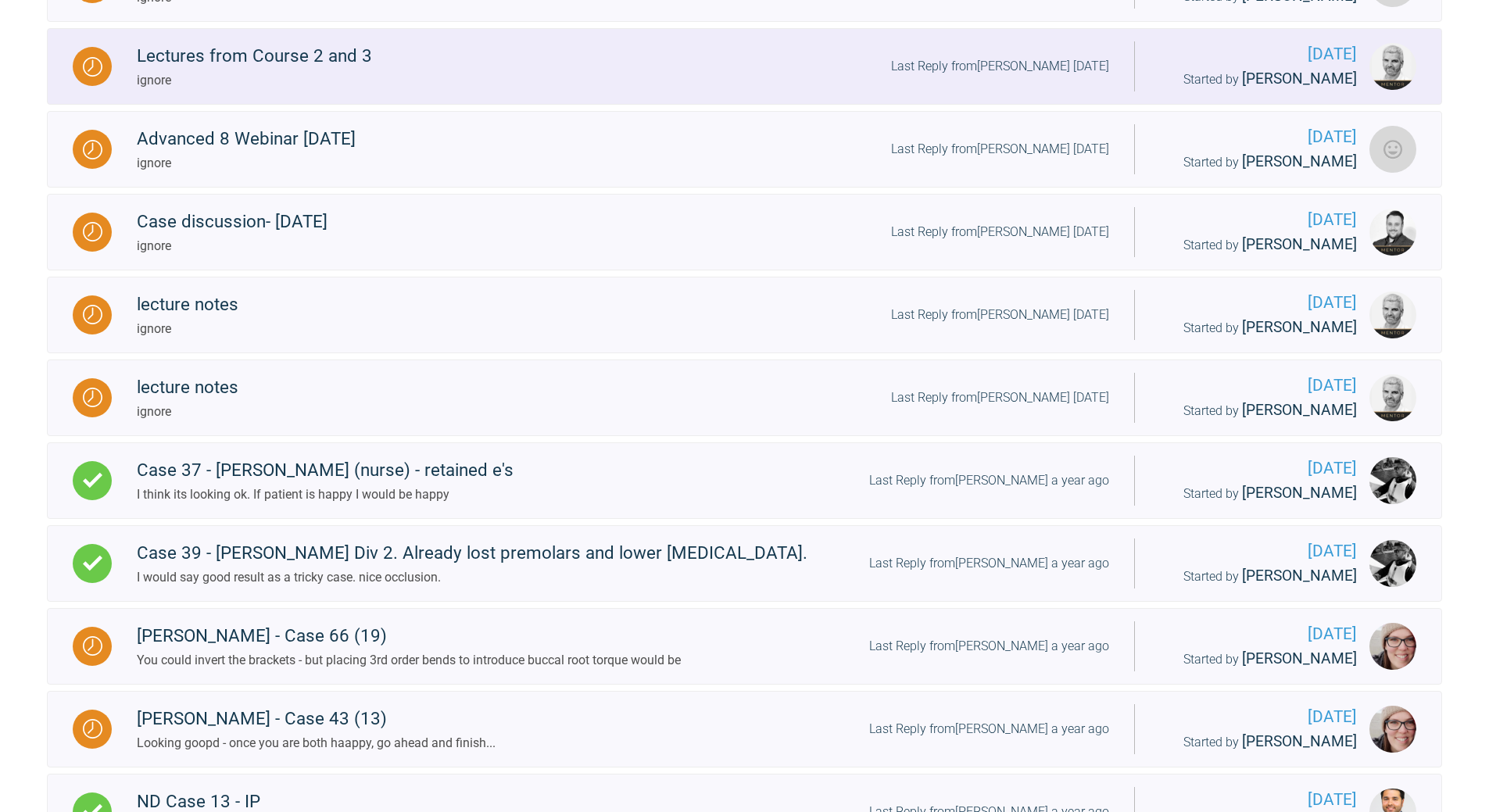
scroll to position [434, 0]
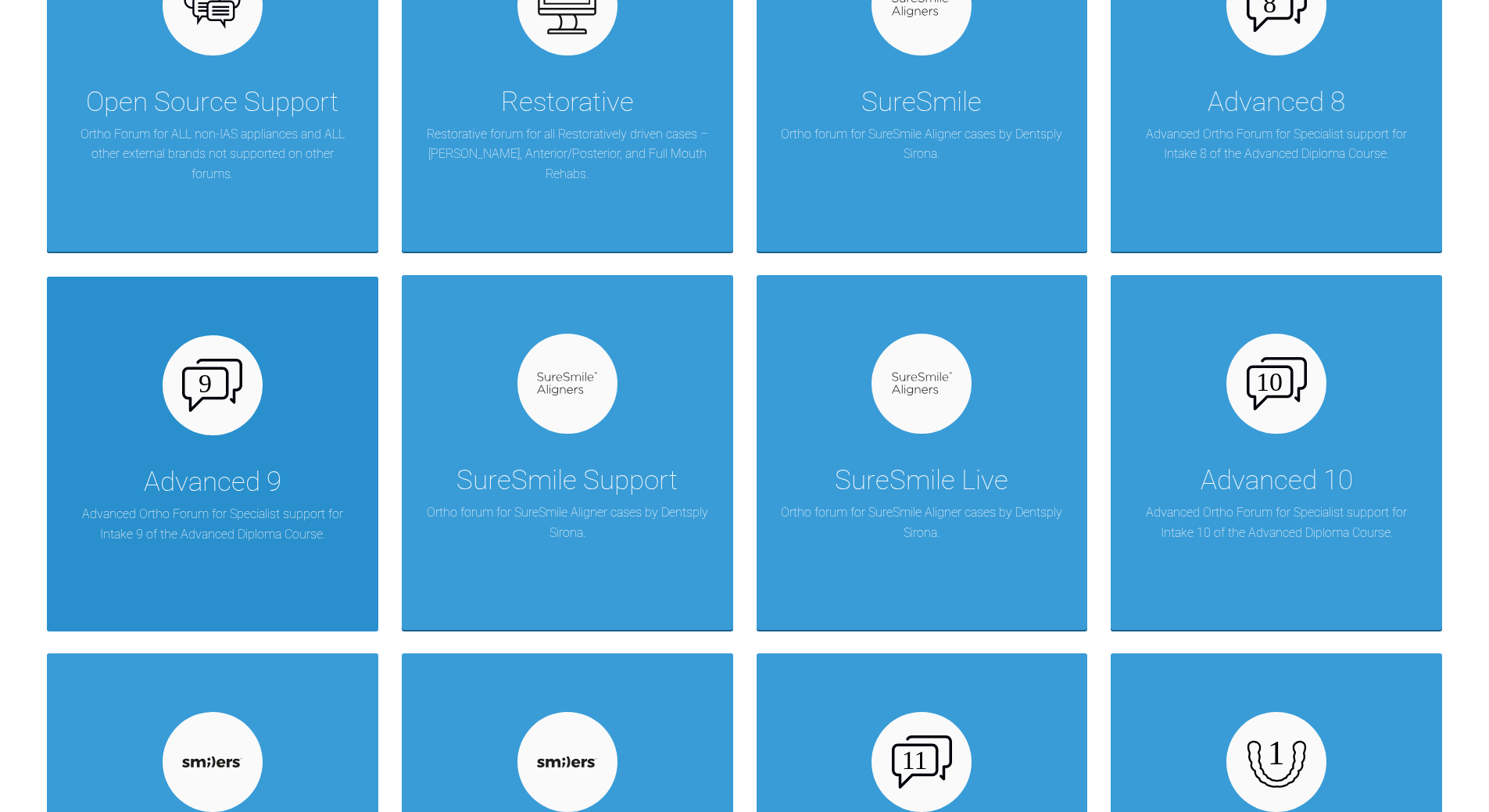
click at [222, 454] on div "Advanced 9 Advanced Ortho Forum for Specialist support for Intake 9 of the Adva…" at bounding box center [212, 454] width 331 height 355
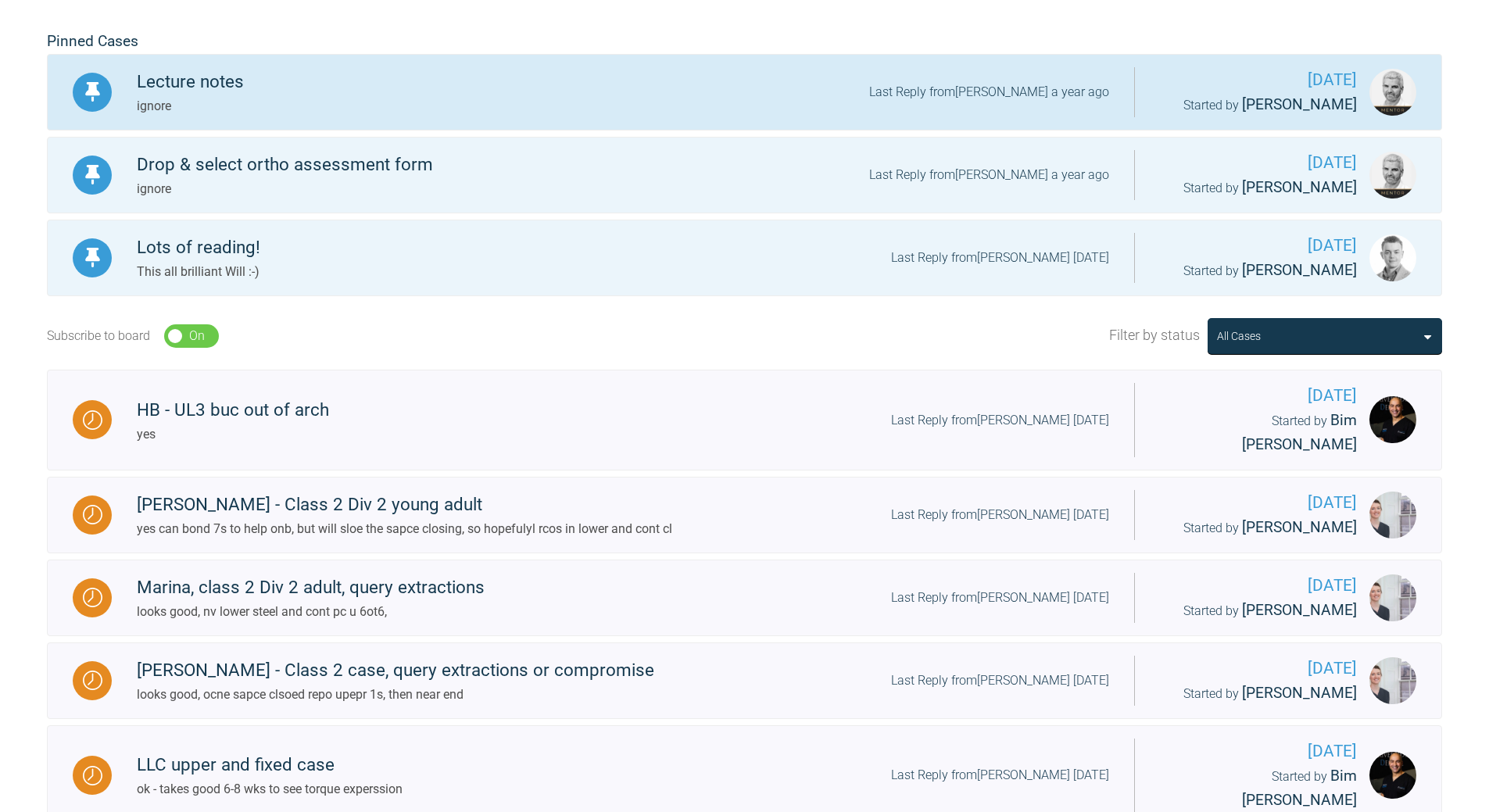
scroll to position [277, 0]
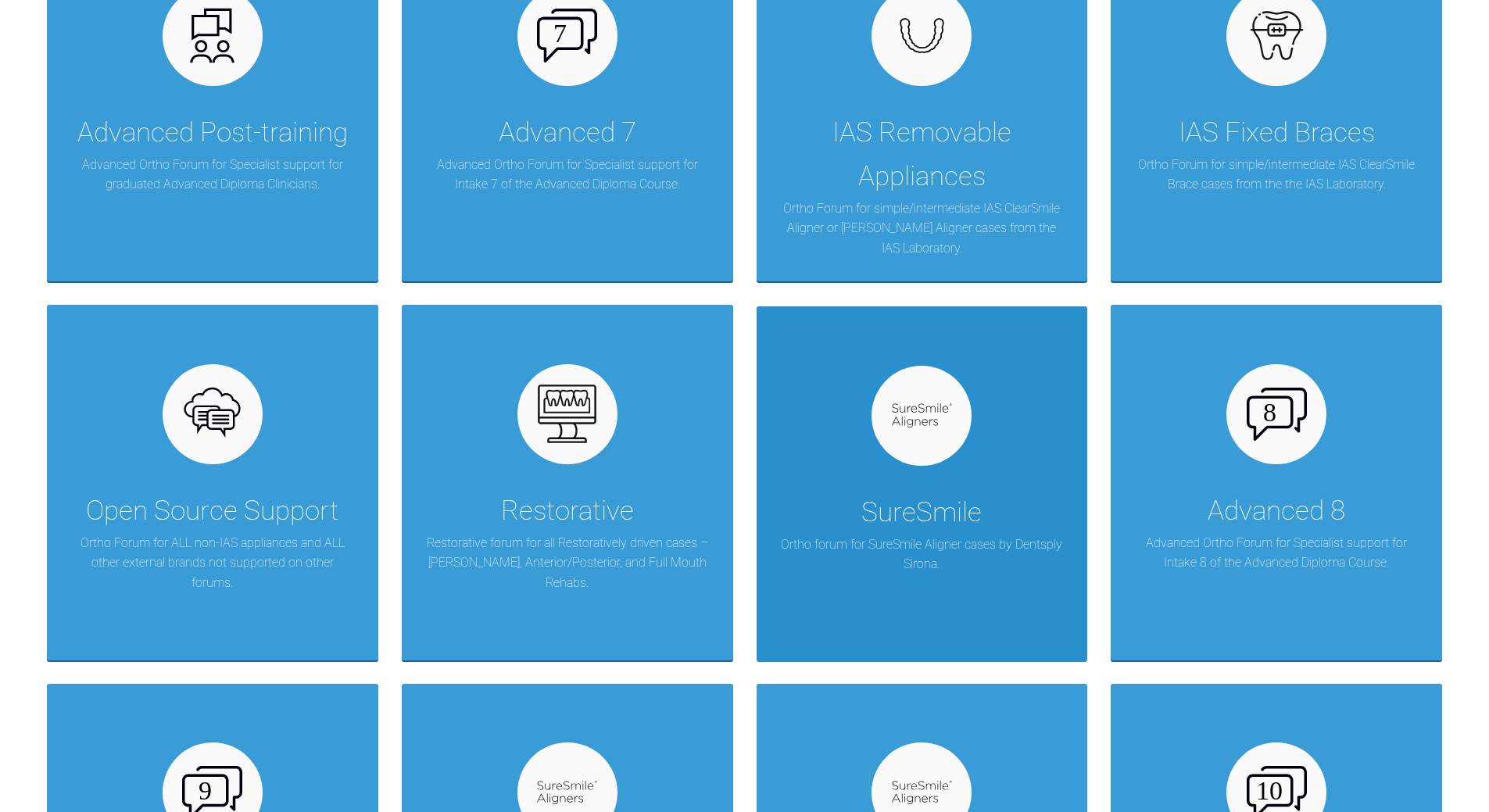
scroll to position [1058, 0]
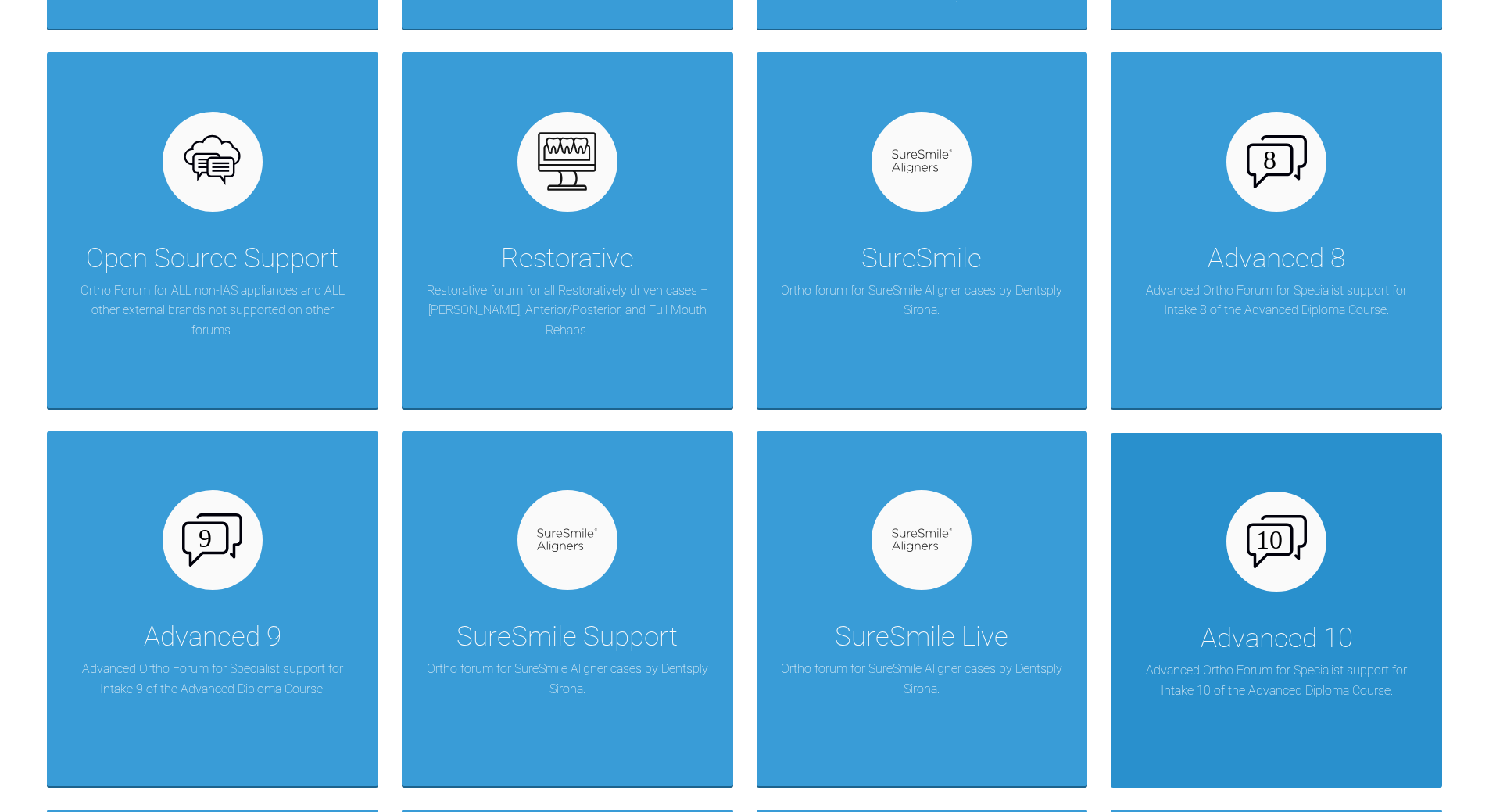
click at [1212, 561] on div "Advanced 10 Advanced Ortho Forum for Specialist support for Intake 10 of the Ad…" at bounding box center [1276, 610] width 331 height 355
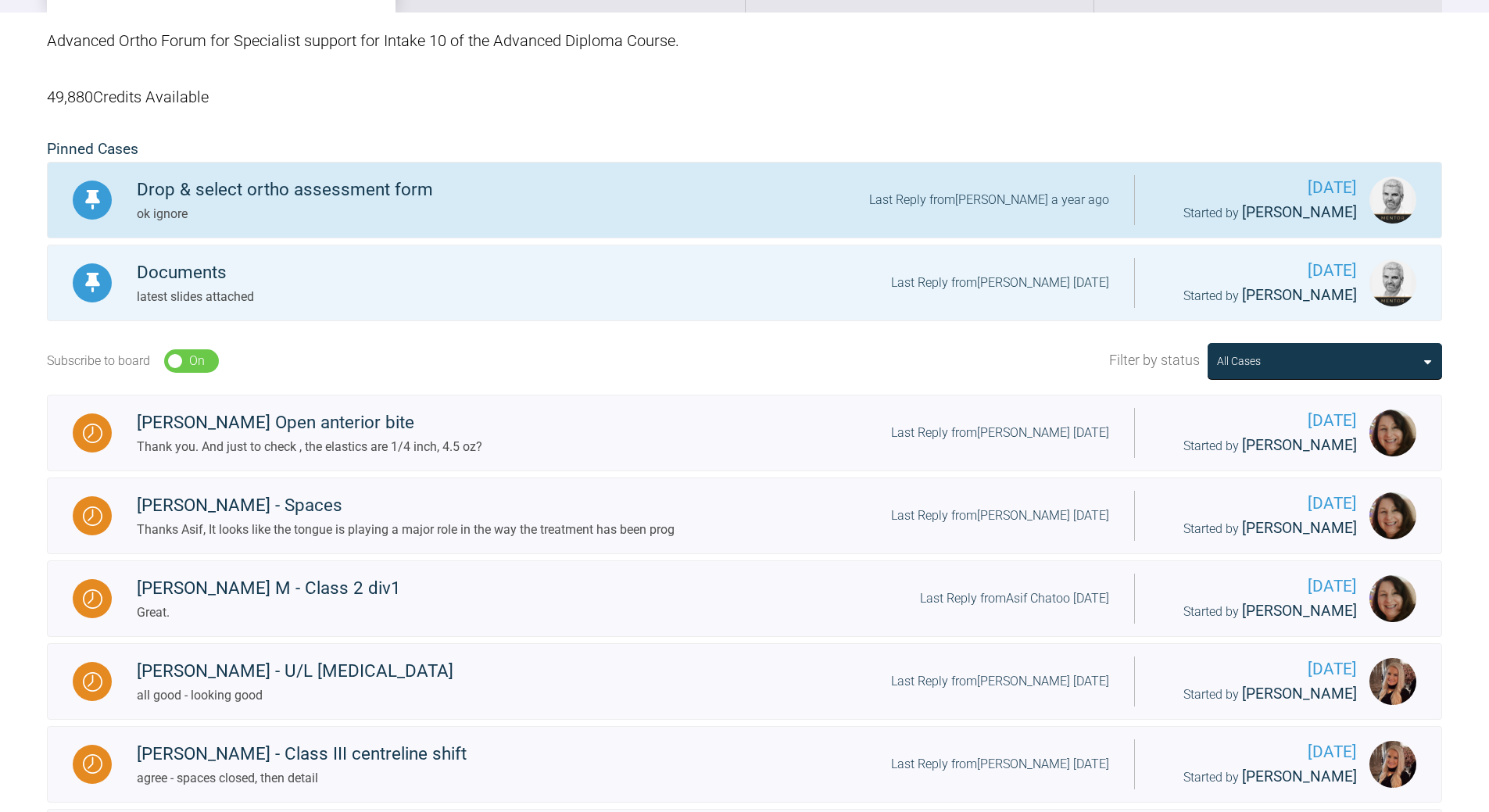
scroll to position [277, 0]
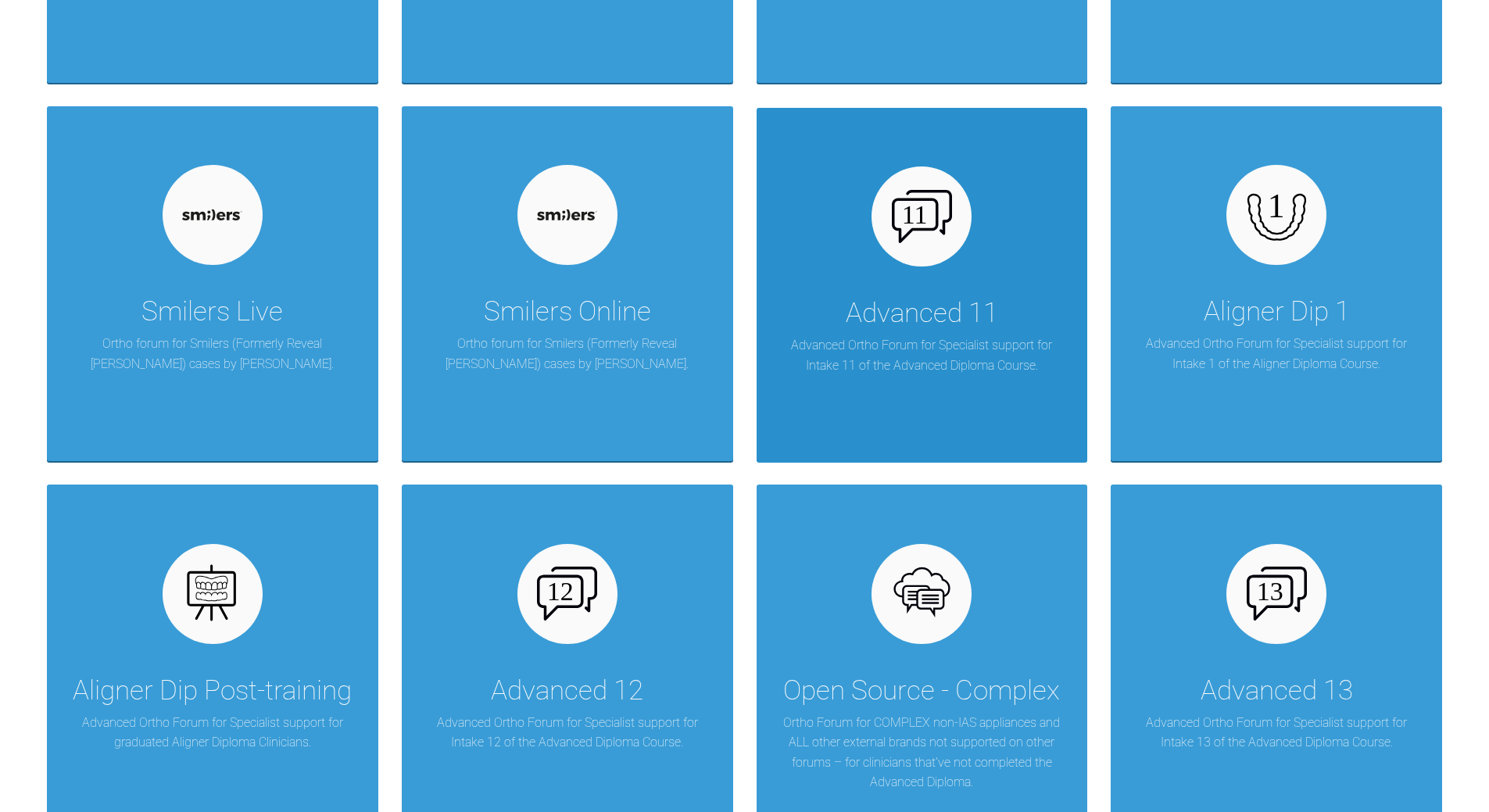
click at [916, 318] on div "Advanced 11" at bounding box center [921, 313] width 153 height 43
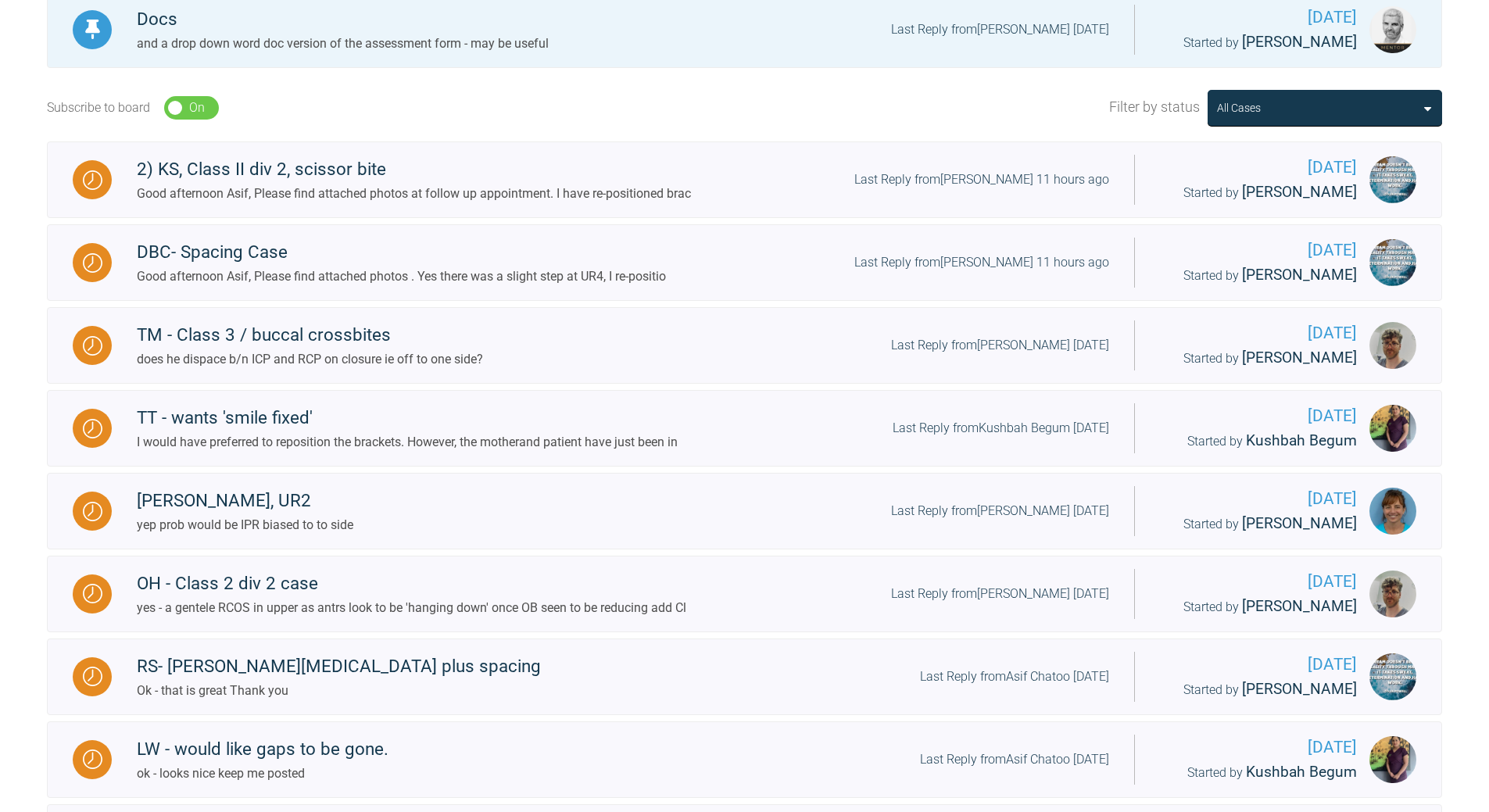
scroll to position [411, 0]
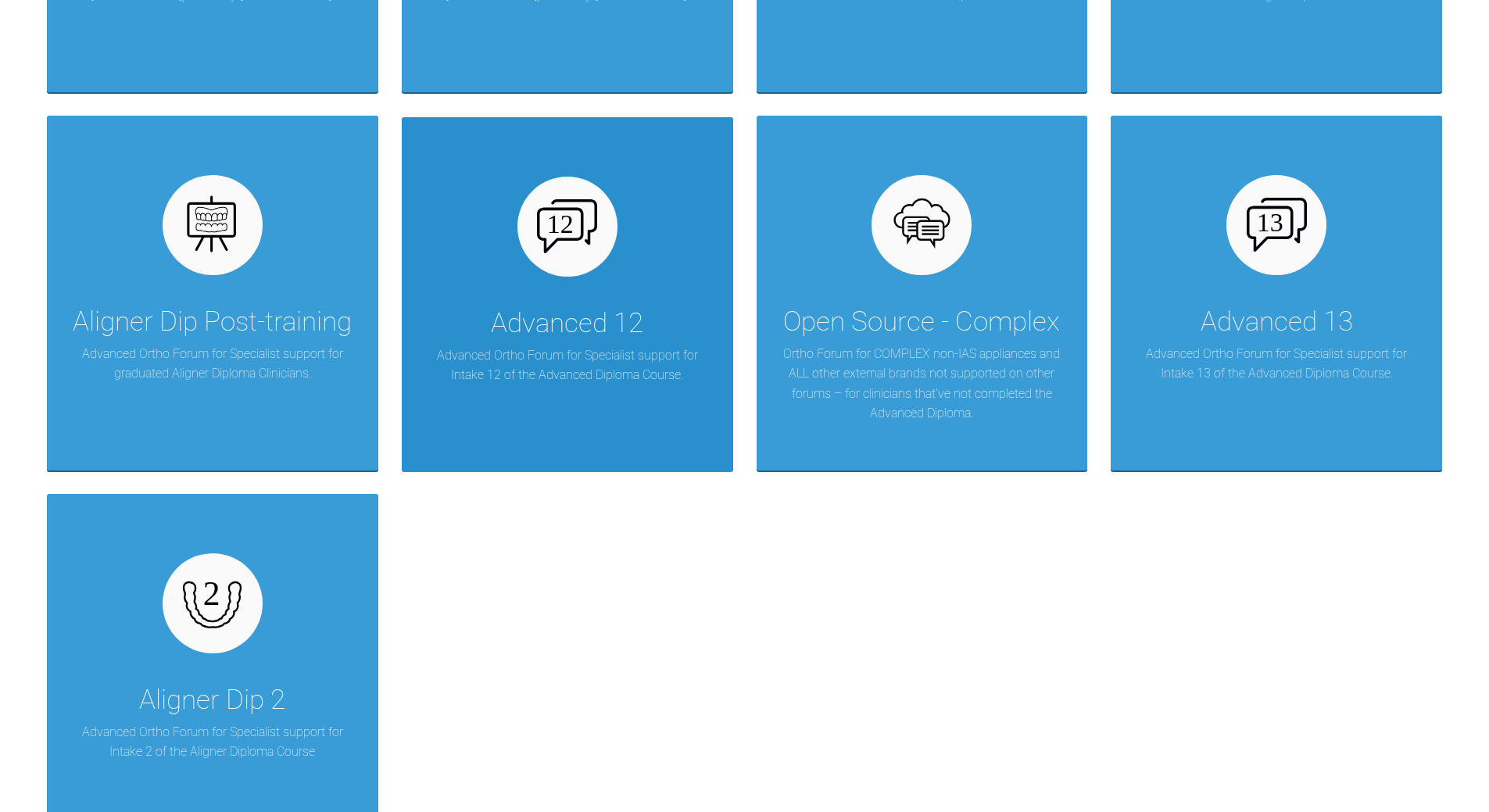
click at [599, 281] on div "Advanced 12 Advanced Ortho Forum for Specialist support for Intake 12 of the Ad…" at bounding box center [567, 294] width 331 height 355
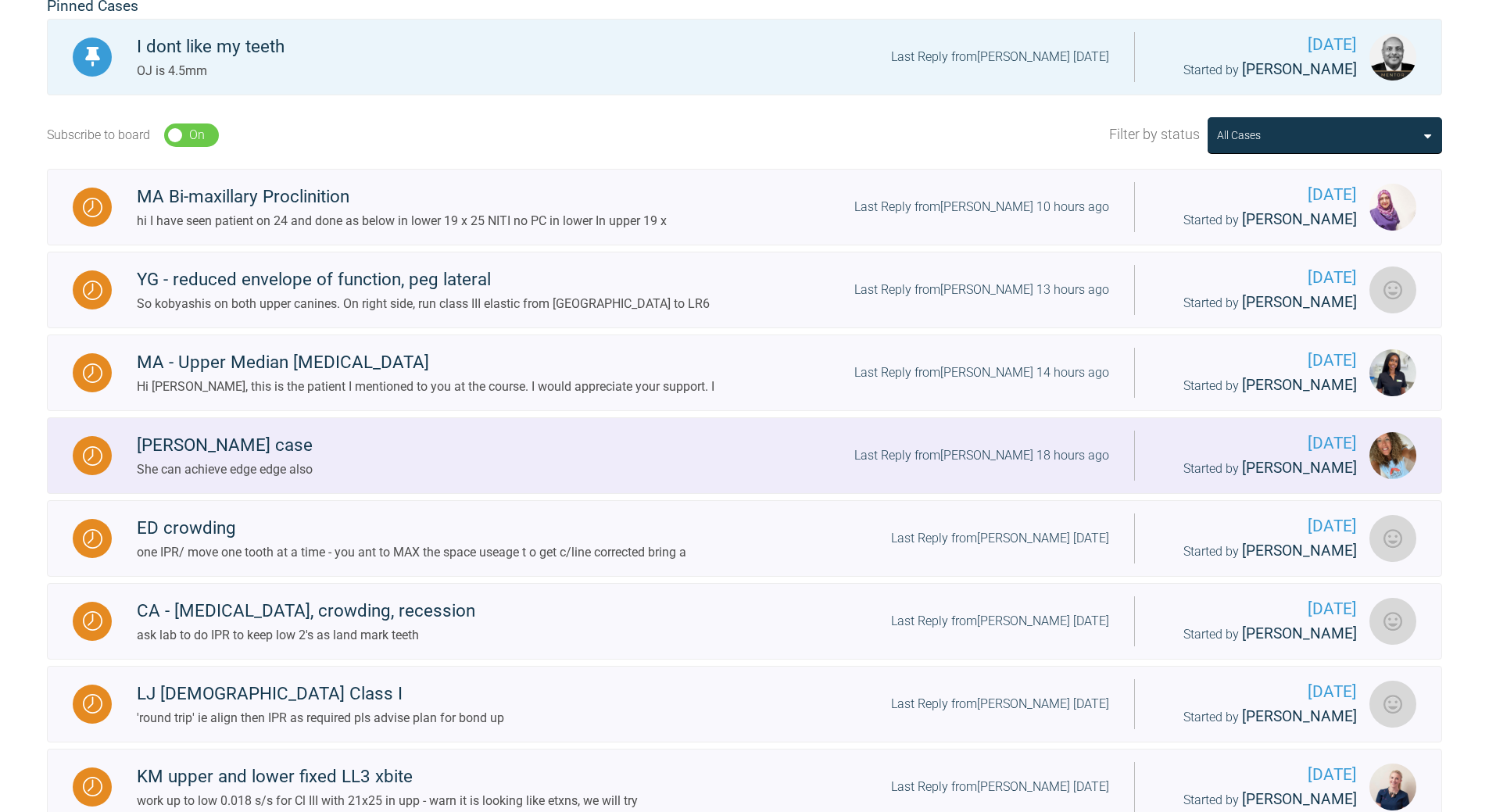
scroll to position [405, 0]
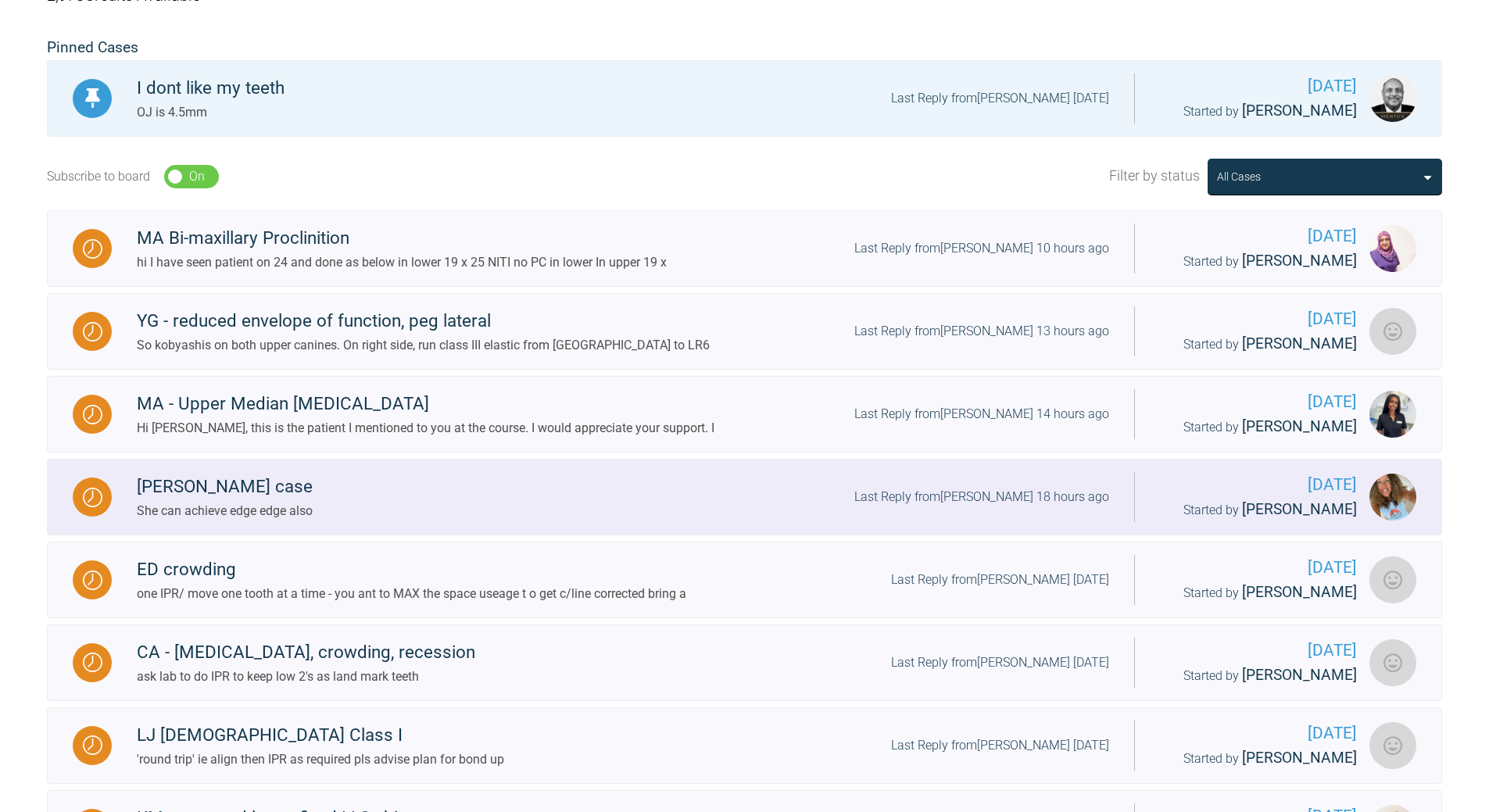
click at [983, 521] on div "[PERSON_NAME] case She can achieve edge edge also Last Reply from [PERSON_NAME]…" at bounding box center [623, 496] width 1022 height 48
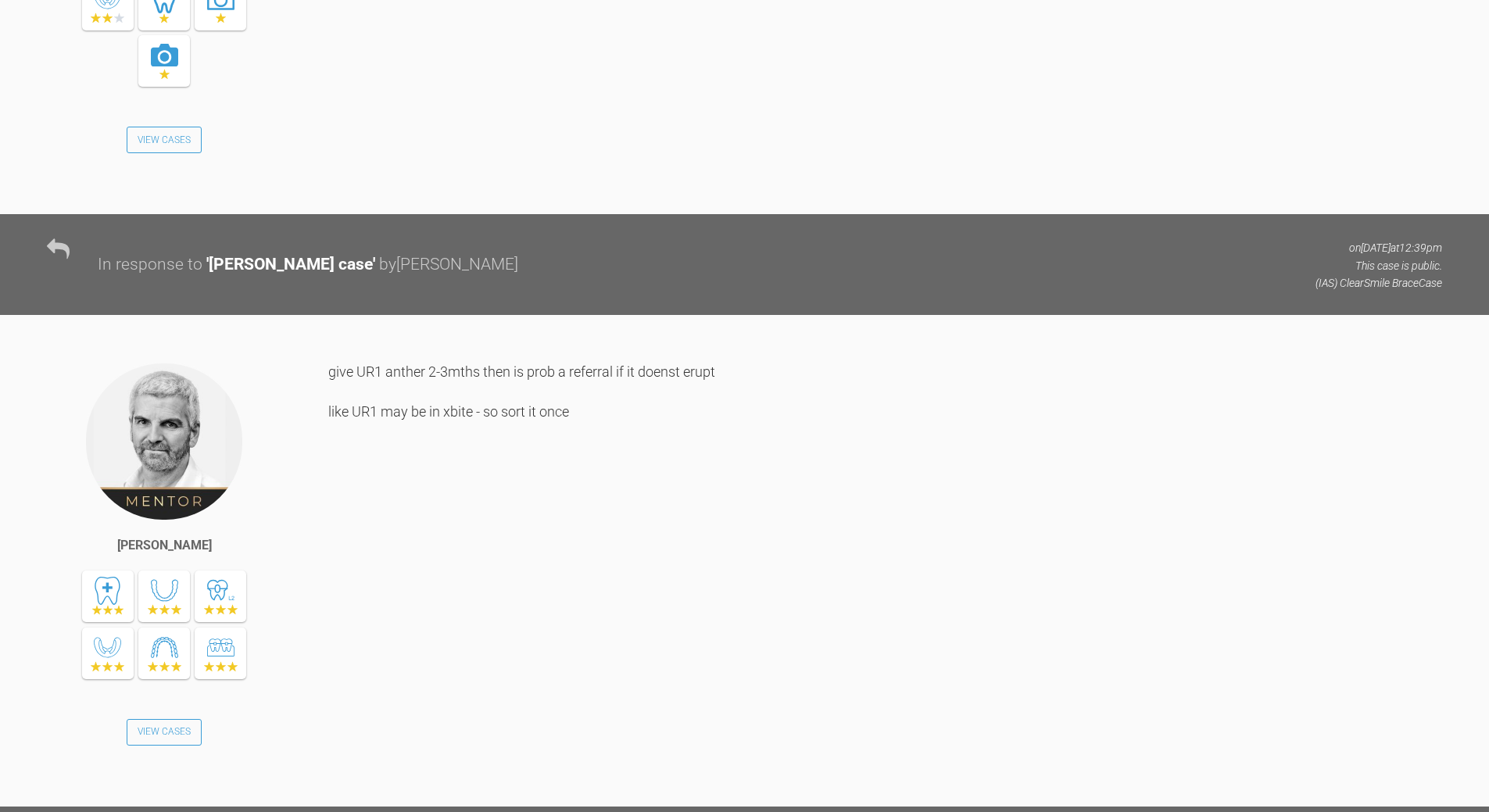
scroll to position [405, 0]
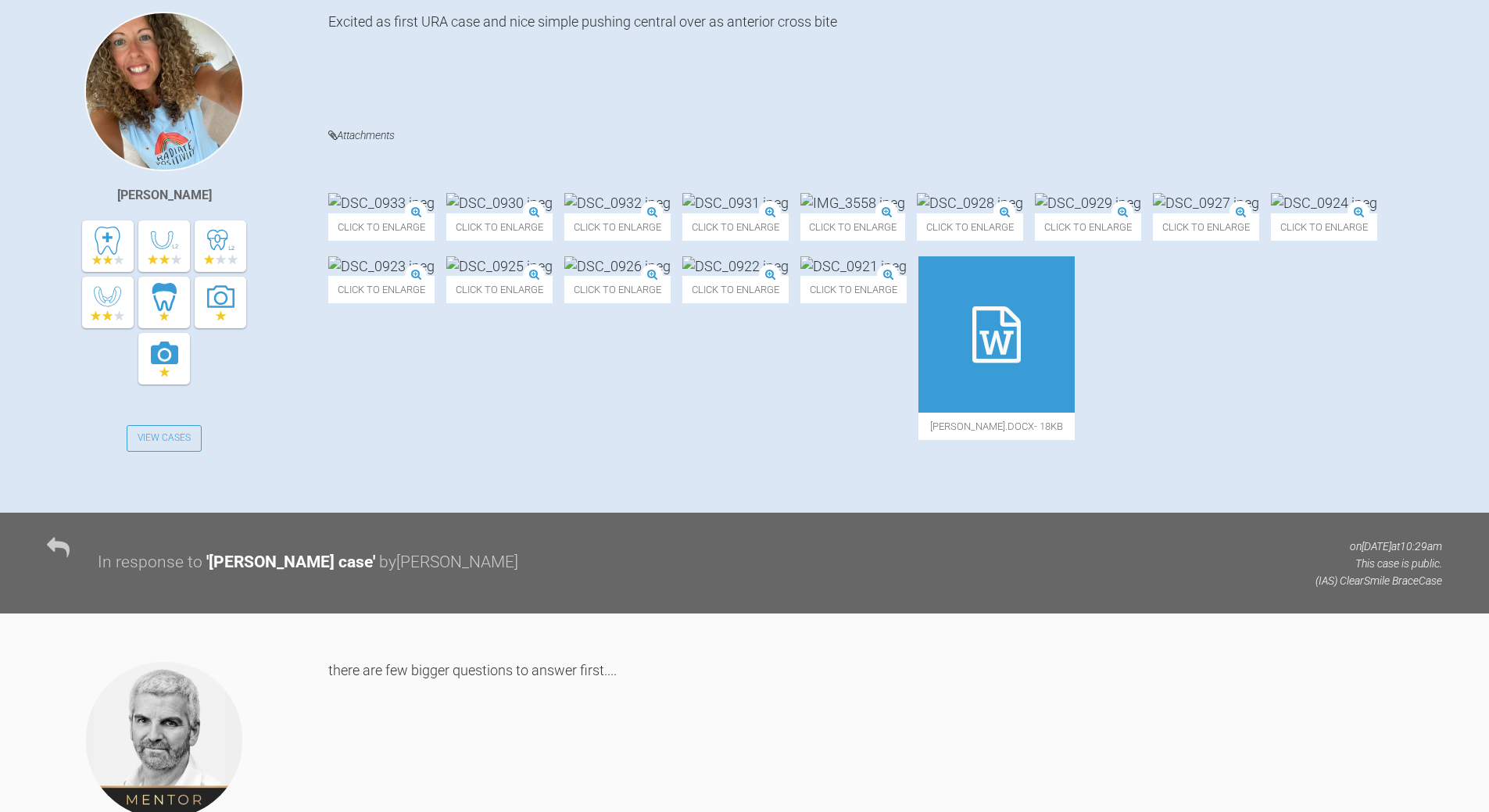
click at [905, 193] on img at bounding box center [853, 203] width 105 height 20
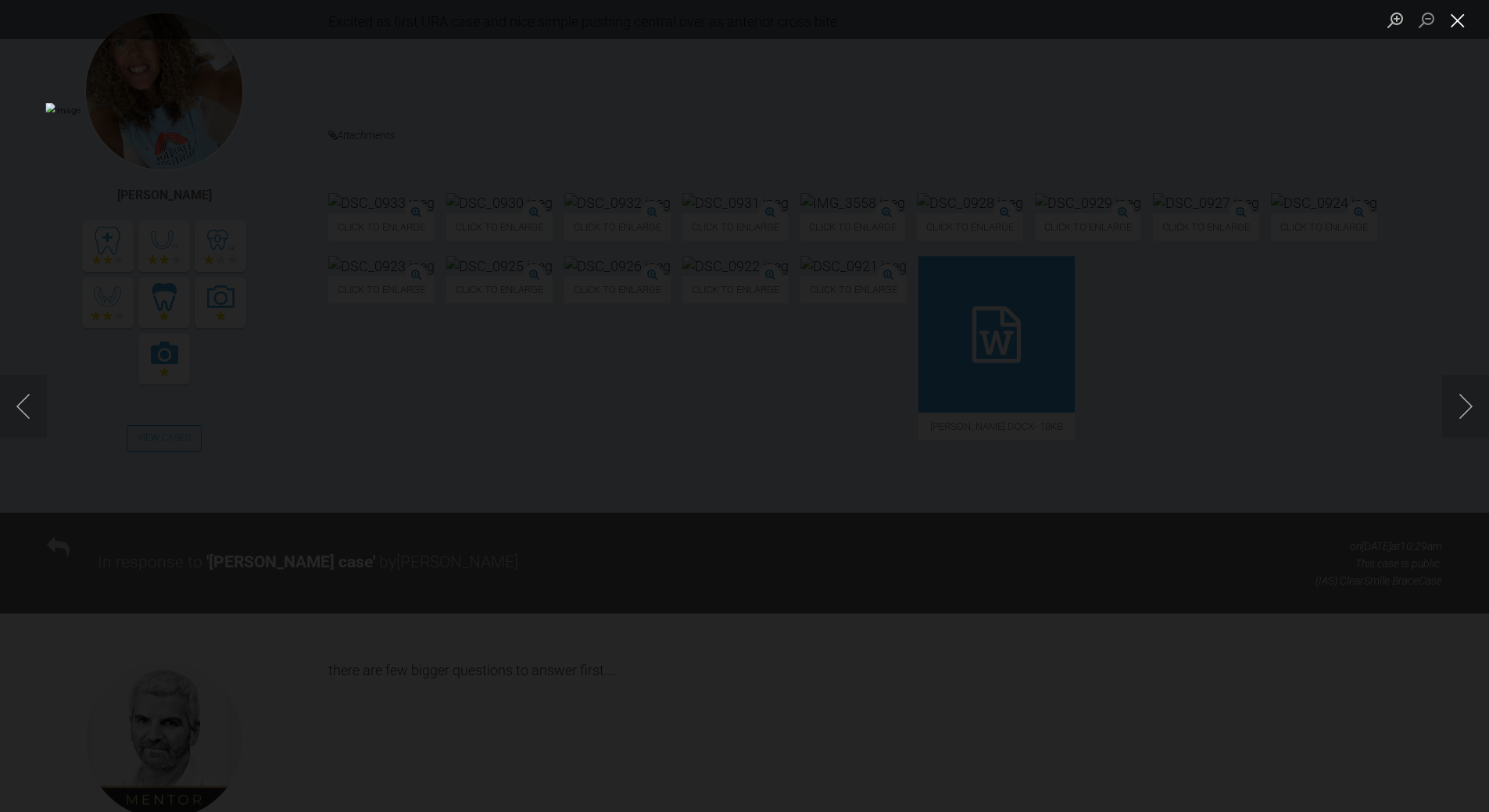
click at [1459, 22] on button "Close lightbox" at bounding box center [1457, 20] width 32 height 27
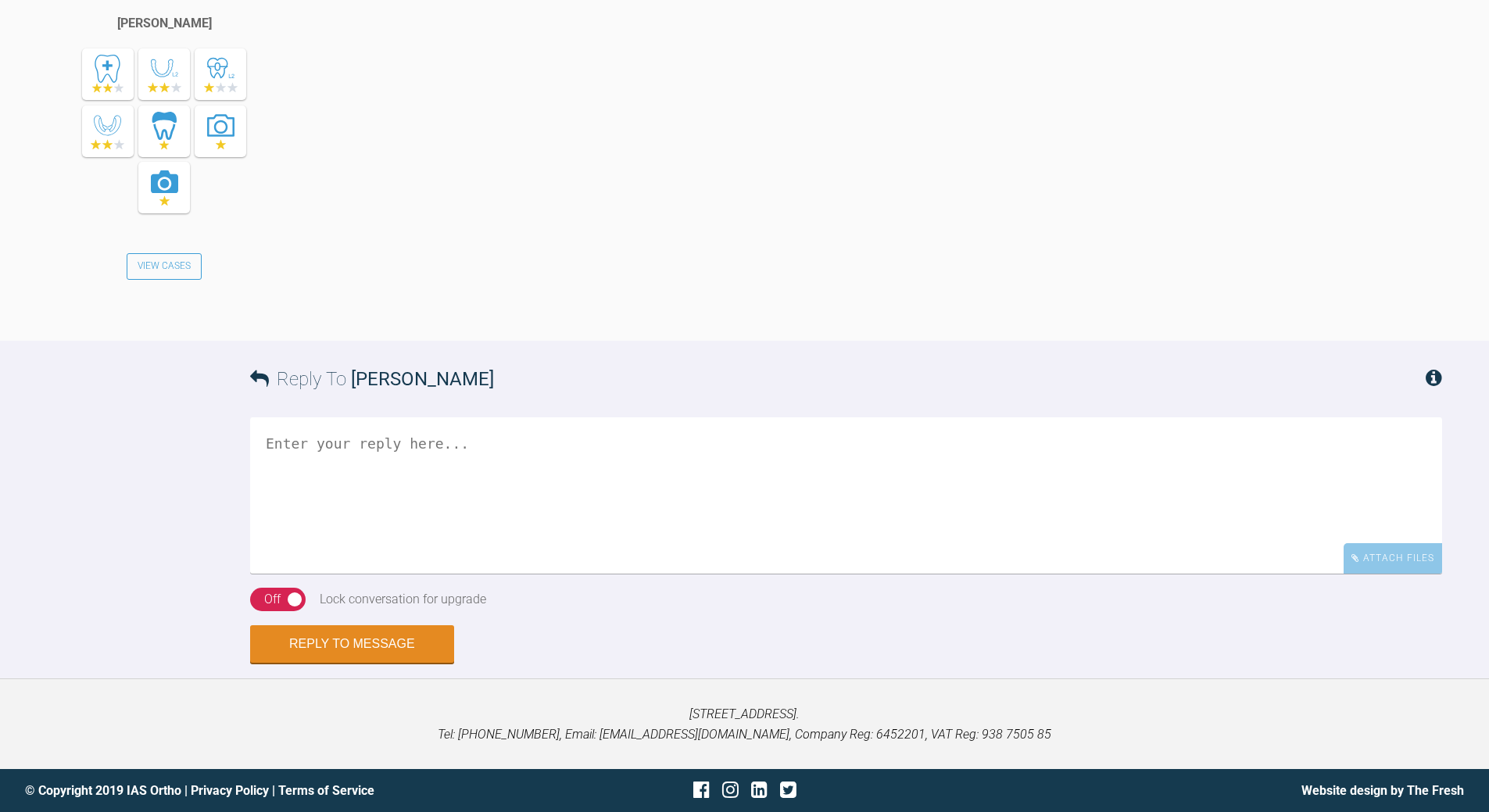
scroll to position [8190, 0]
click at [528, 487] on textarea at bounding box center [846, 494] width 1192 height 156
click at [733, 463] on textarea "ok - so try prclining upp 1-1 either URA or 2x2 (bracets on 11 and 6's open nit…" at bounding box center [846, 494] width 1192 height 156
drag, startPoint x: 441, startPoint y: 464, endPoint x: 445, endPoint y: 457, distance: 8.1
click at [442, 464] on textarea "ok - so try prclining upp 1-1 either URA or 2x2 (bracets on 11 and 6's open nit…" at bounding box center [846, 494] width 1192 height 156
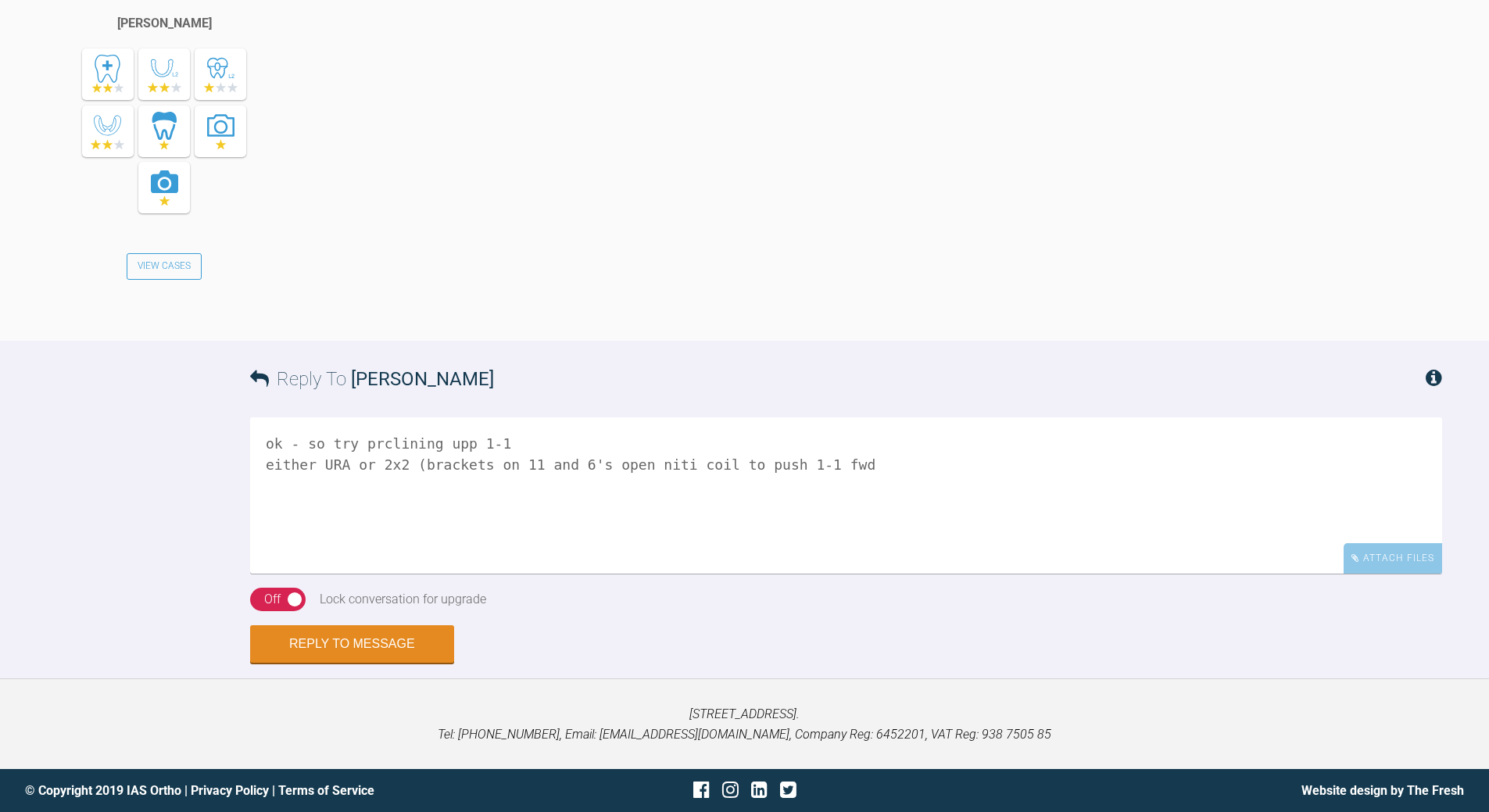
click at [515, 461] on textarea "ok - so try prclining upp 1-1 either URA or 2x2 (brackets on 11 and 6's open ni…" at bounding box center [846, 494] width 1192 height 156
drag, startPoint x: 526, startPoint y: 466, endPoint x: 534, endPoint y: 455, distance: 13.6
click at [529, 461] on textarea "ok - so try prclining upp 1-1 either URA or 2x2 (brackets on 1's1 and 6's open …" at bounding box center [846, 494] width 1192 height 156
click at [375, 441] on textarea "ok - so try prclining upp 1-1 either URA or 2x2 (brackets on 1's and 6's open n…" at bounding box center [846, 494] width 1192 height 156
click at [879, 475] on textarea "ok - so try proclining upp 1-1 either URA or 2x2 (brackets on 1's and 6's open …" at bounding box center [846, 494] width 1192 height 156
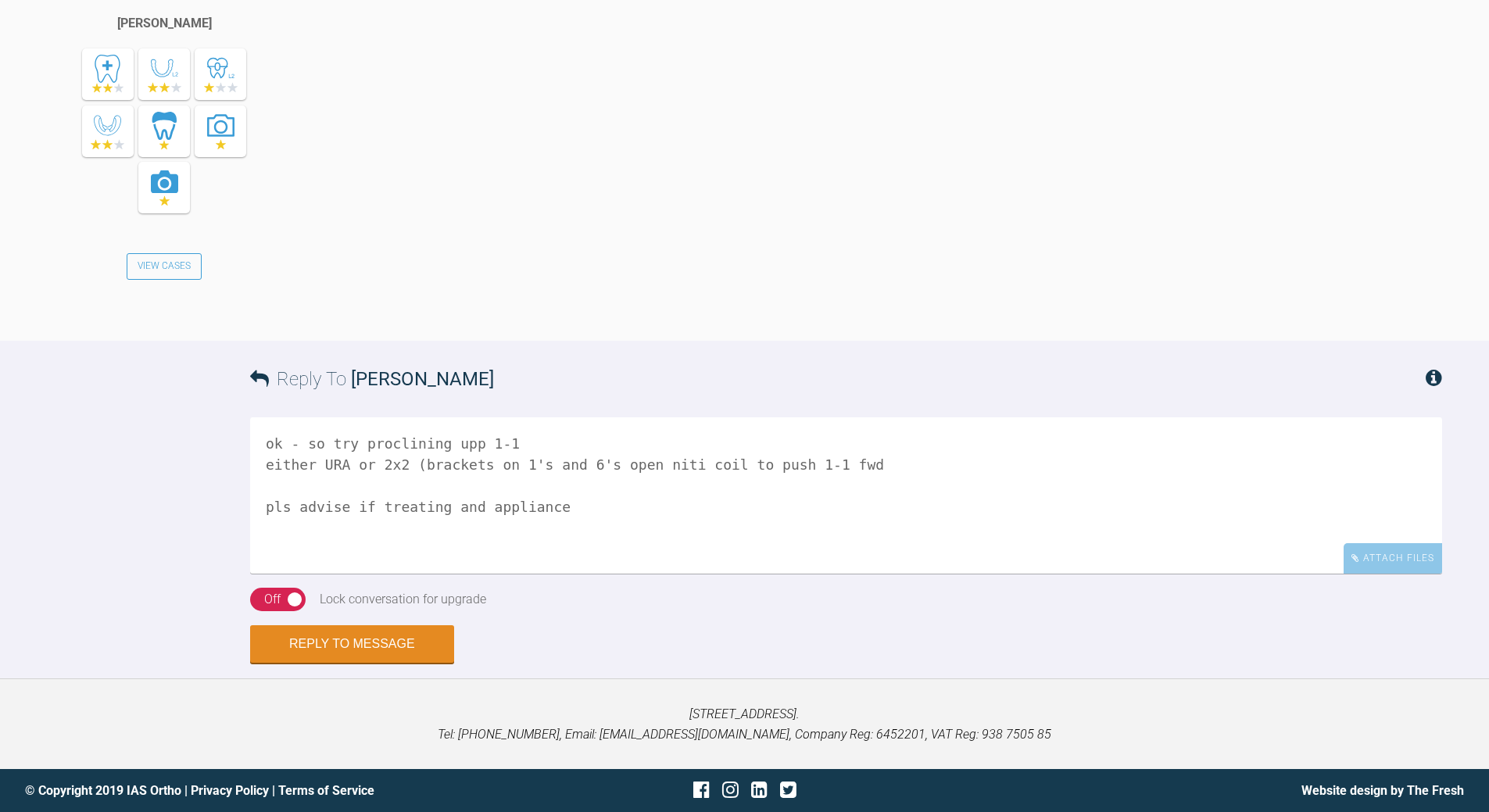
type textarea "ok - so try proclining upp 1-1 either URA or 2x2 (brackets on 1's and 6's open …"
click at [273, 599] on div "Off" at bounding box center [273, 599] width 16 height 21
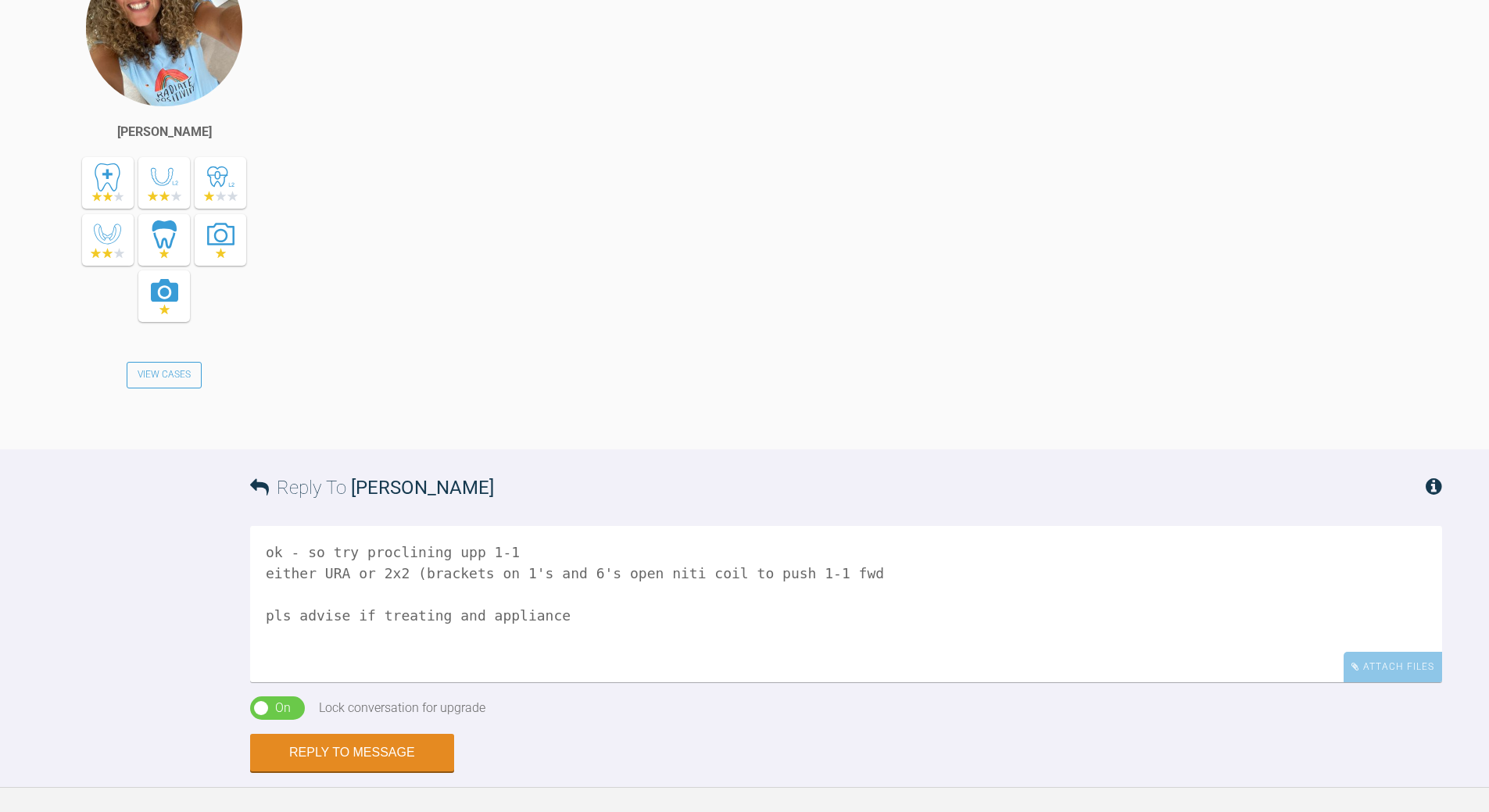
scroll to position [8146, 0]
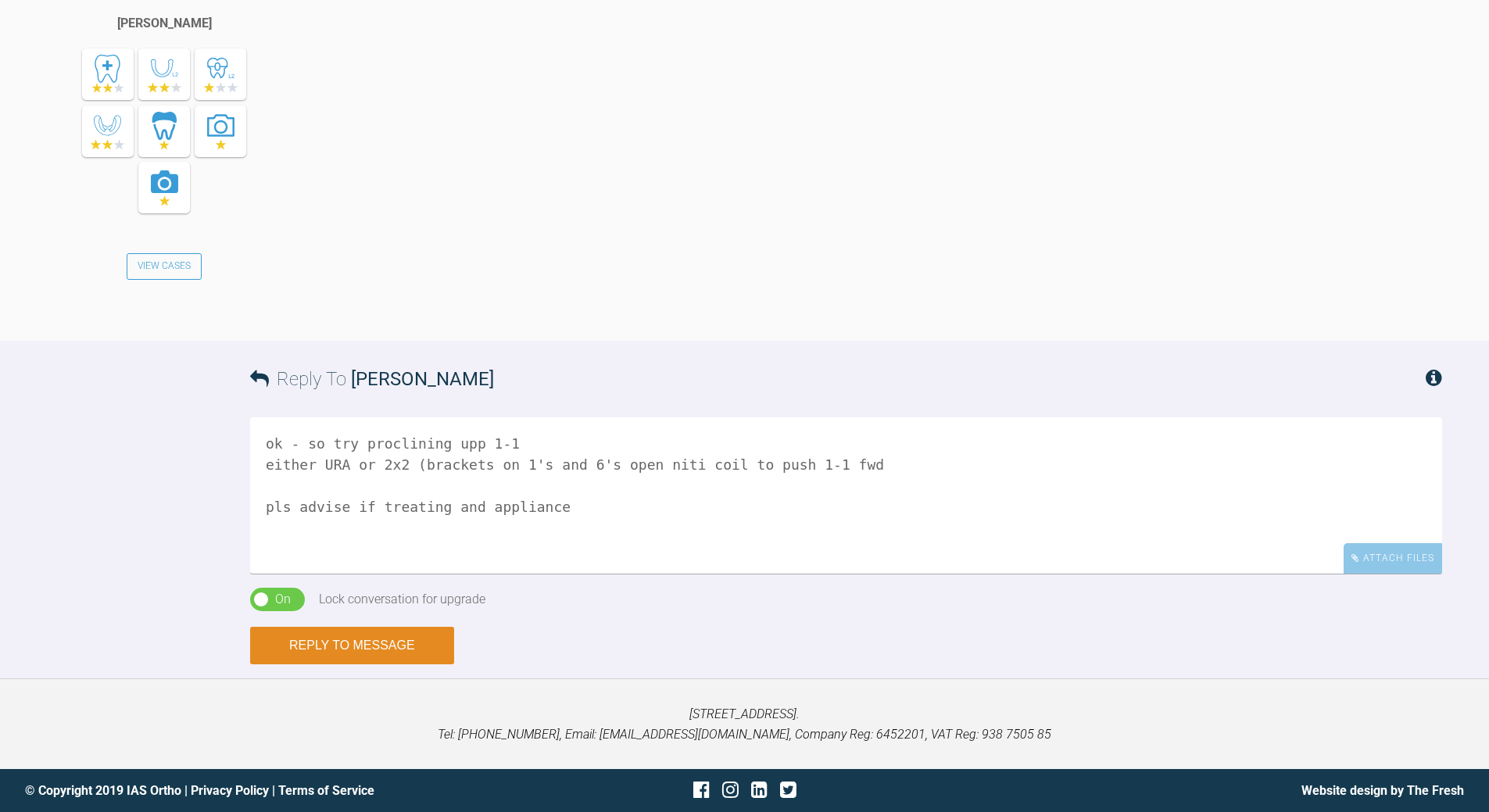
click at [327, 664] on button "Reply to Message" at bounding box center [352, 646] width 204 height 38
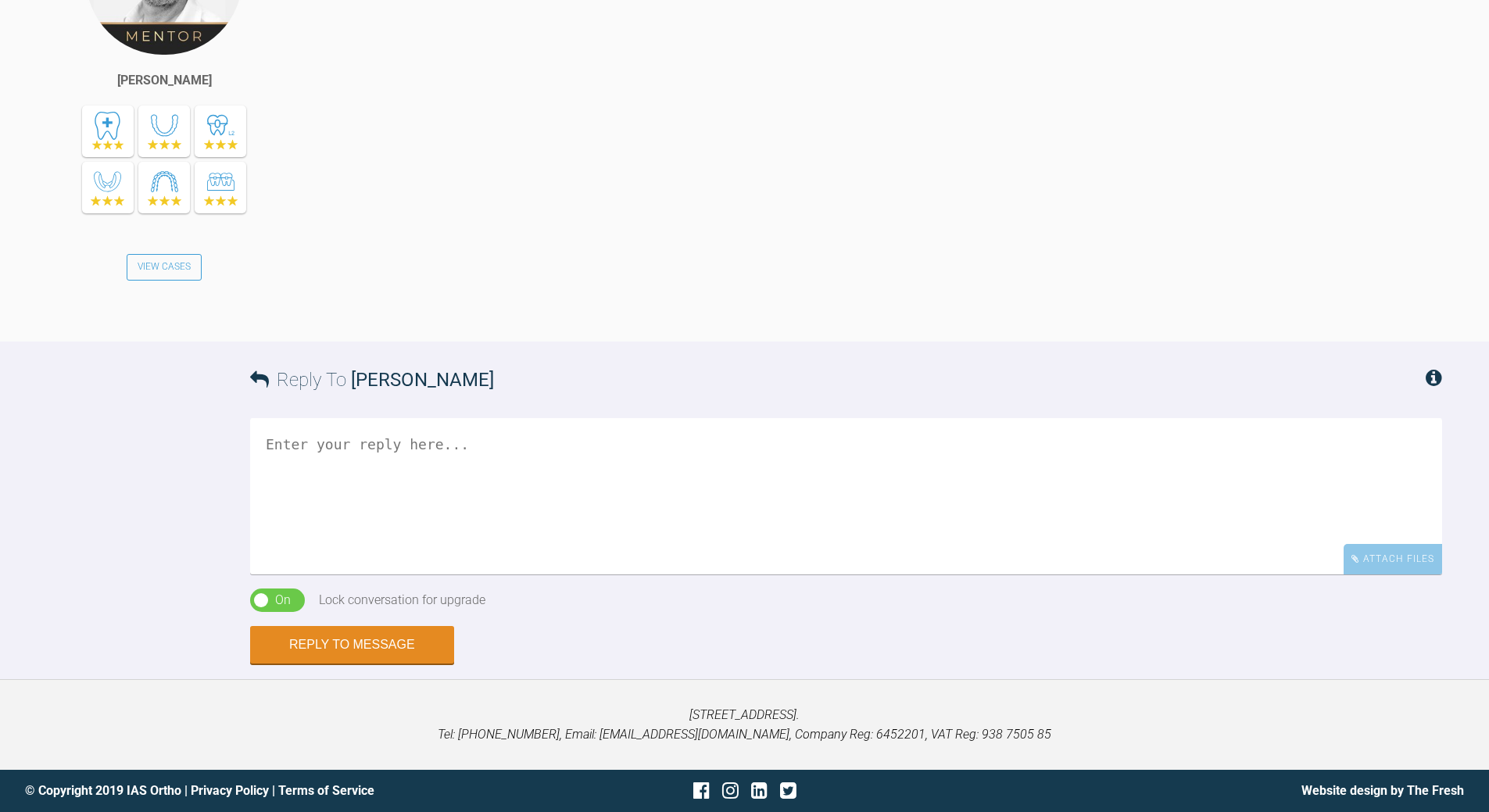
scroll to position [8785, 0]
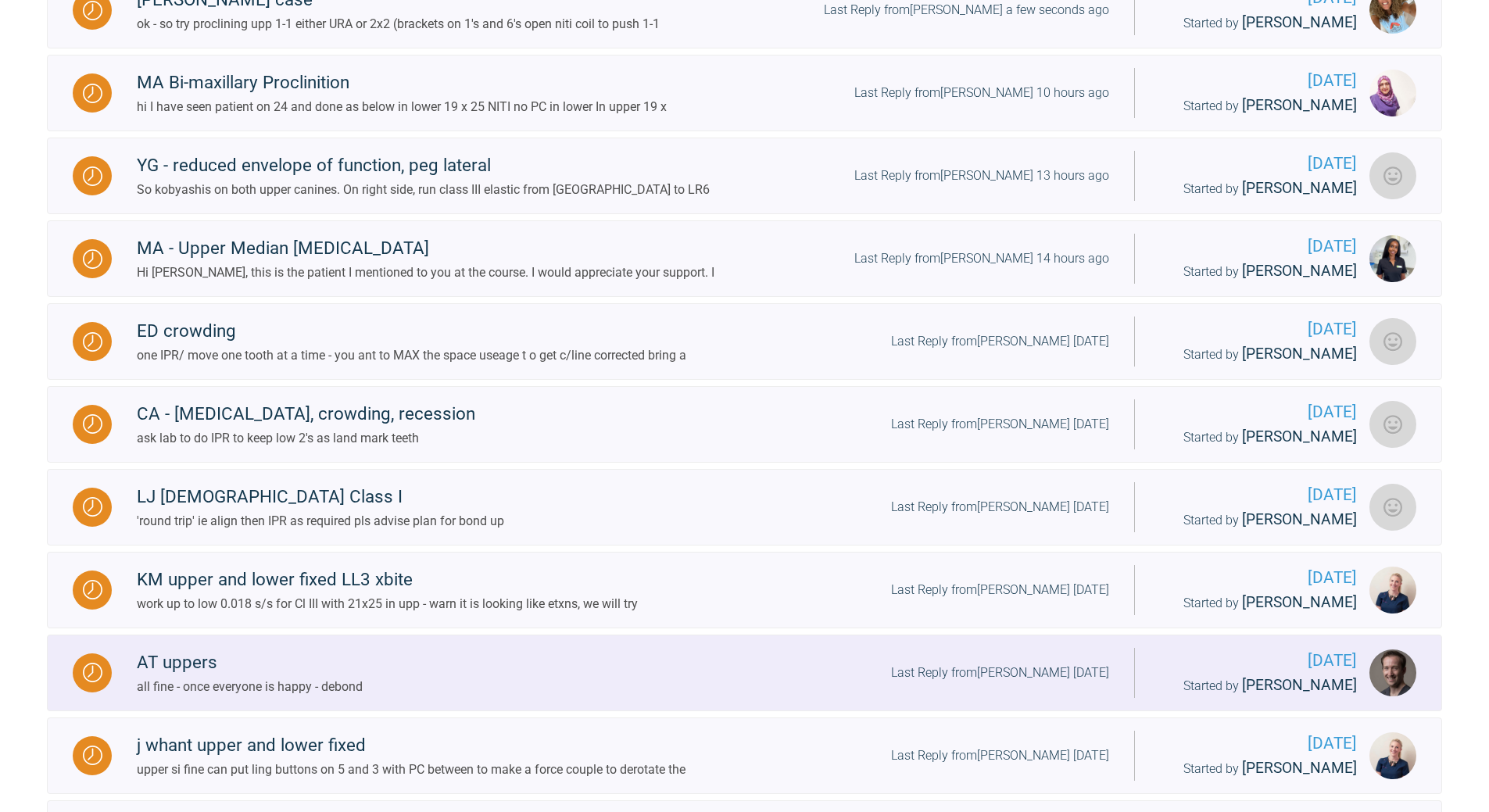
scroll to position [640, 0]
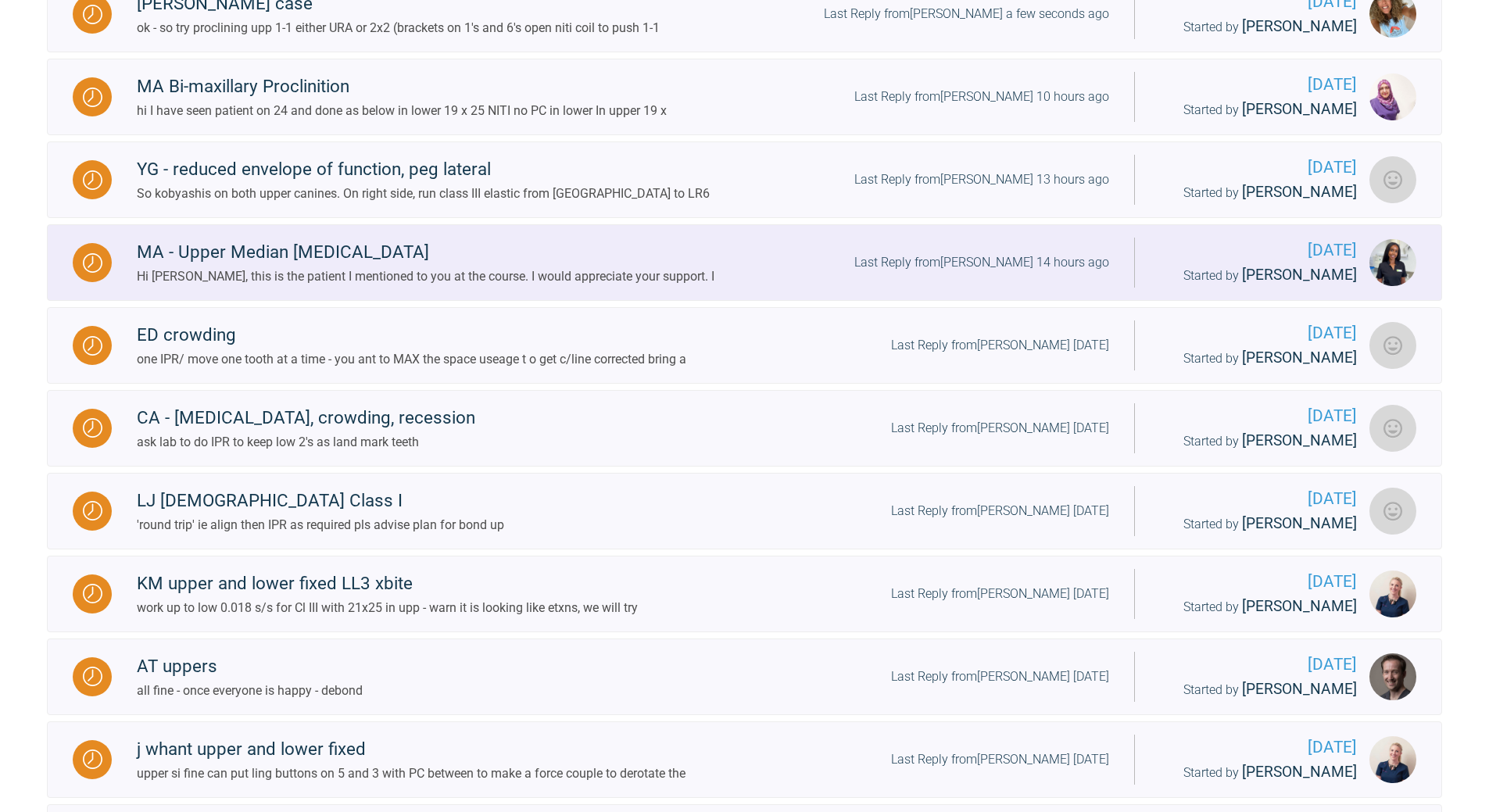
click at [1013, 272] on div "Last Reply from [PERSON_NAME] 14 hours ago" at bounding box center [982, 263] width 254 height 21
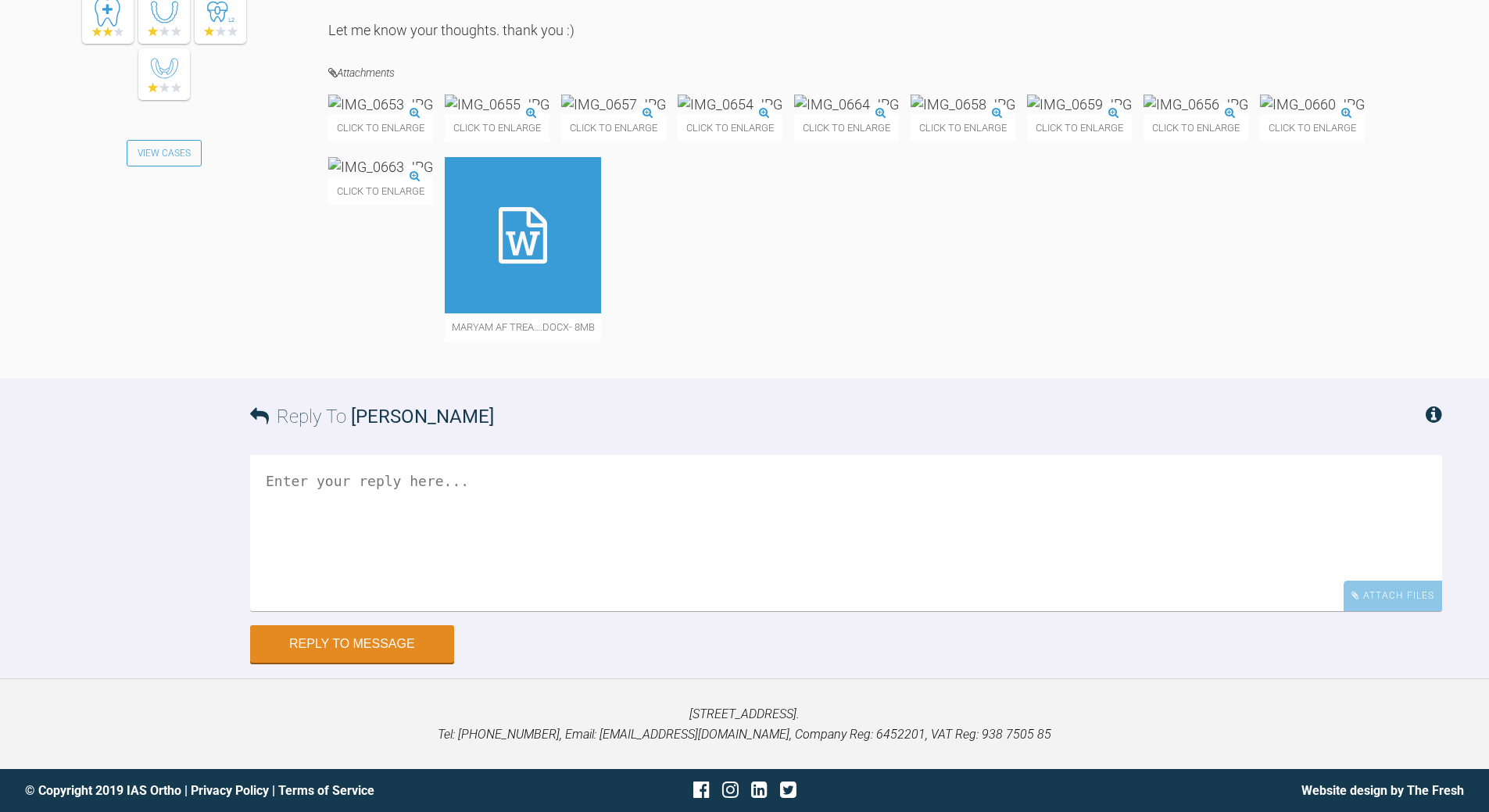
scroll to position [8315, 0]
click at [601, 313] on div at bounding box center [523, 235] width 156 height 156
click at [496, 580] on textarea at bounding box center [846, 532] width 1192 height 156
click at [493, 579] on textarea "can uou post all images (ie at each visit) to forum (for records) form the ones…" at bounding box center [846, 532] width 1192 height 156
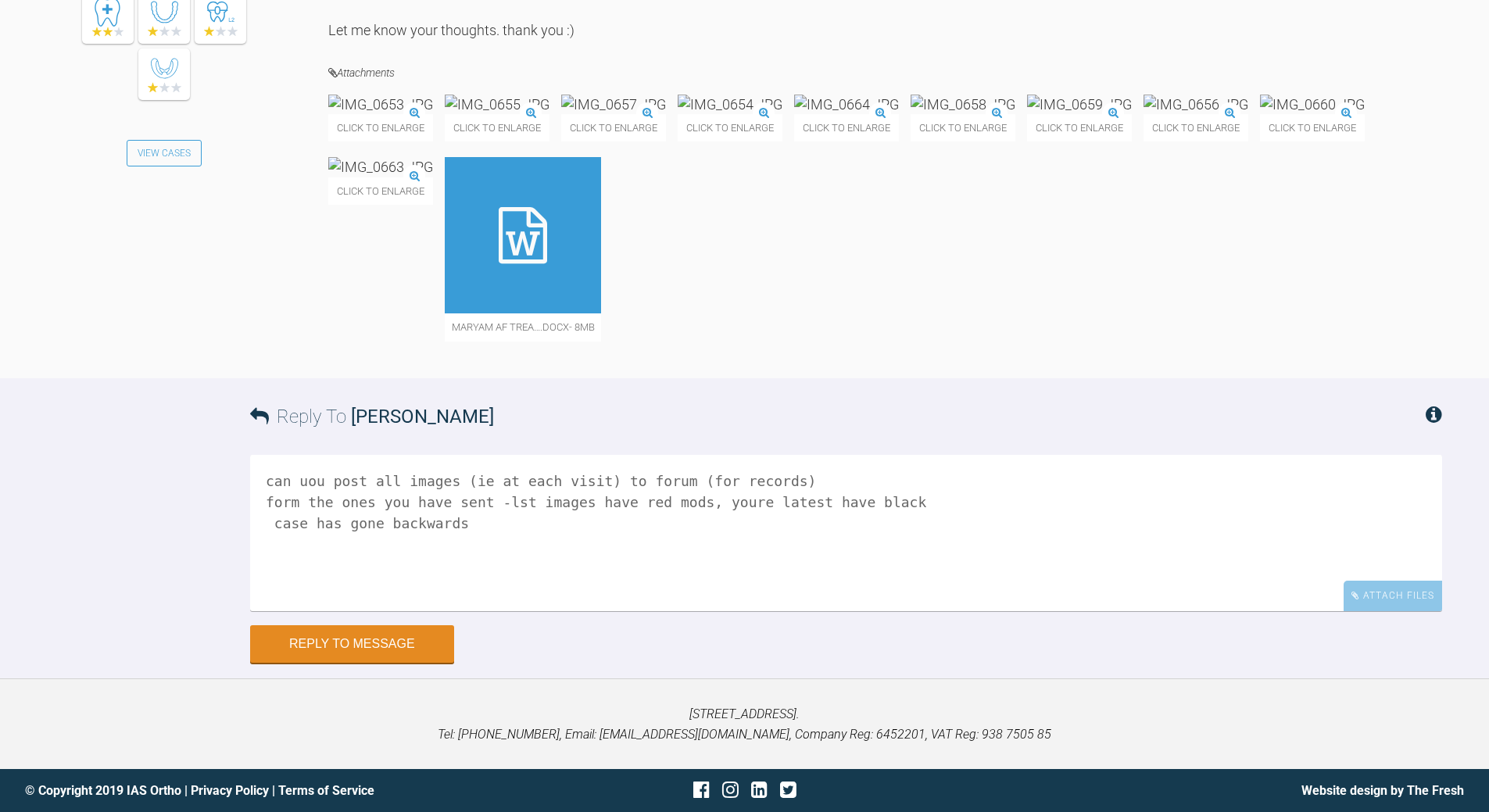
click at [513, 586] on textarea "can uou post all images (ie at each visit) to forum (for records) form the ones…" at bounding box center [846, 532] width 1192 height 156
click at [476, 524] on textarea "can uou post all images (ie at each visit) to forum (for records) form the ones…" at bounding box center [846, 532] width 1192 height 156
click at [510, 597] on textarea "can uou post all images (ie at each visit) to forum (for records) form the ones…" at bounding box center [846, 532] width 1192 height 156
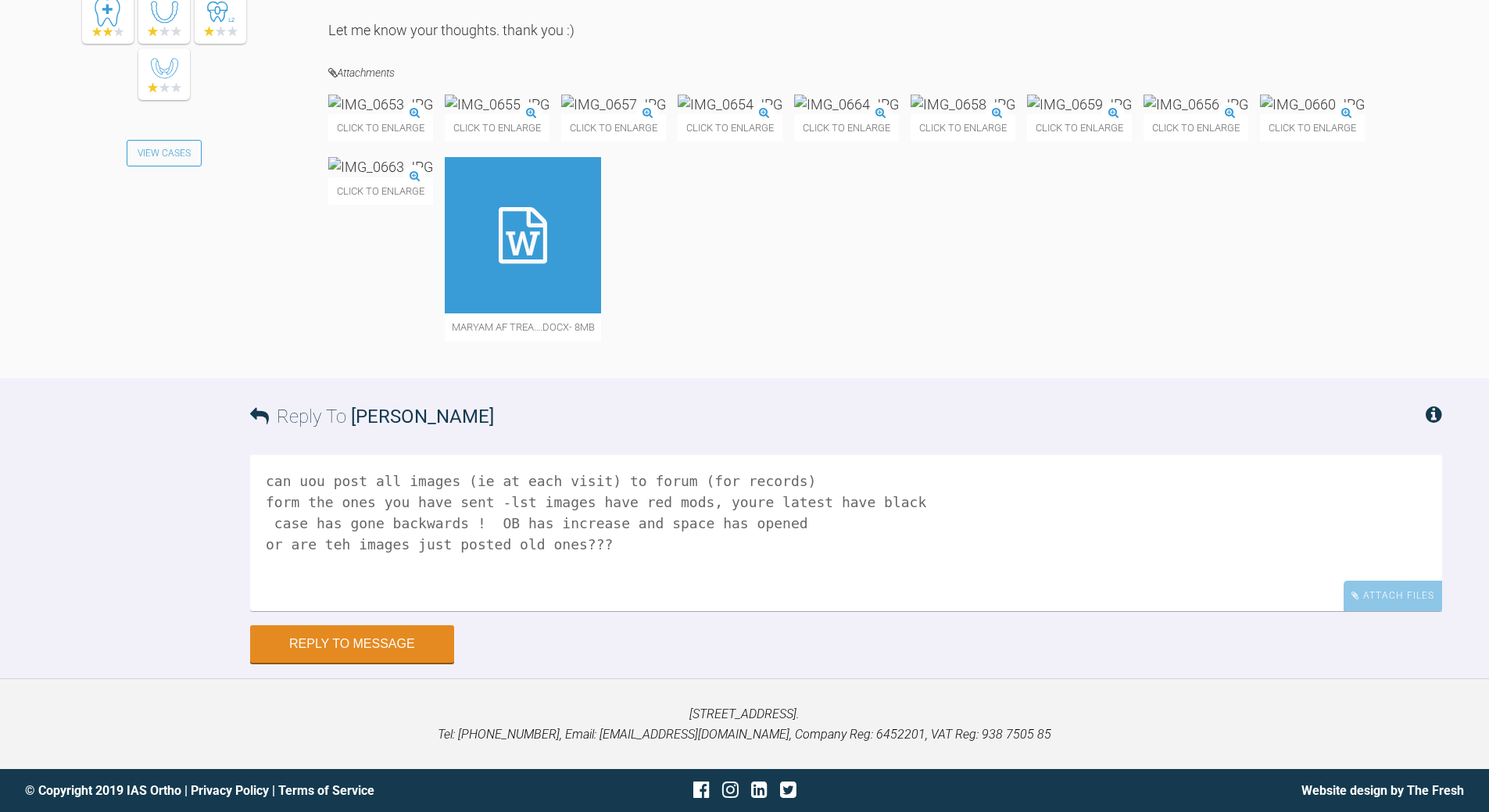
click at [893, 579] on textarea "can uou post all images (ie at each visit) to forum (for records) form the ones…" at bounding box center [846, 532] width 1192 height 156
click at [773, 553] on textarea "can uou post all images (ie at each visit) to forum (for records) form the ones…" at bounding box center [846, 532] width 1192 height 156
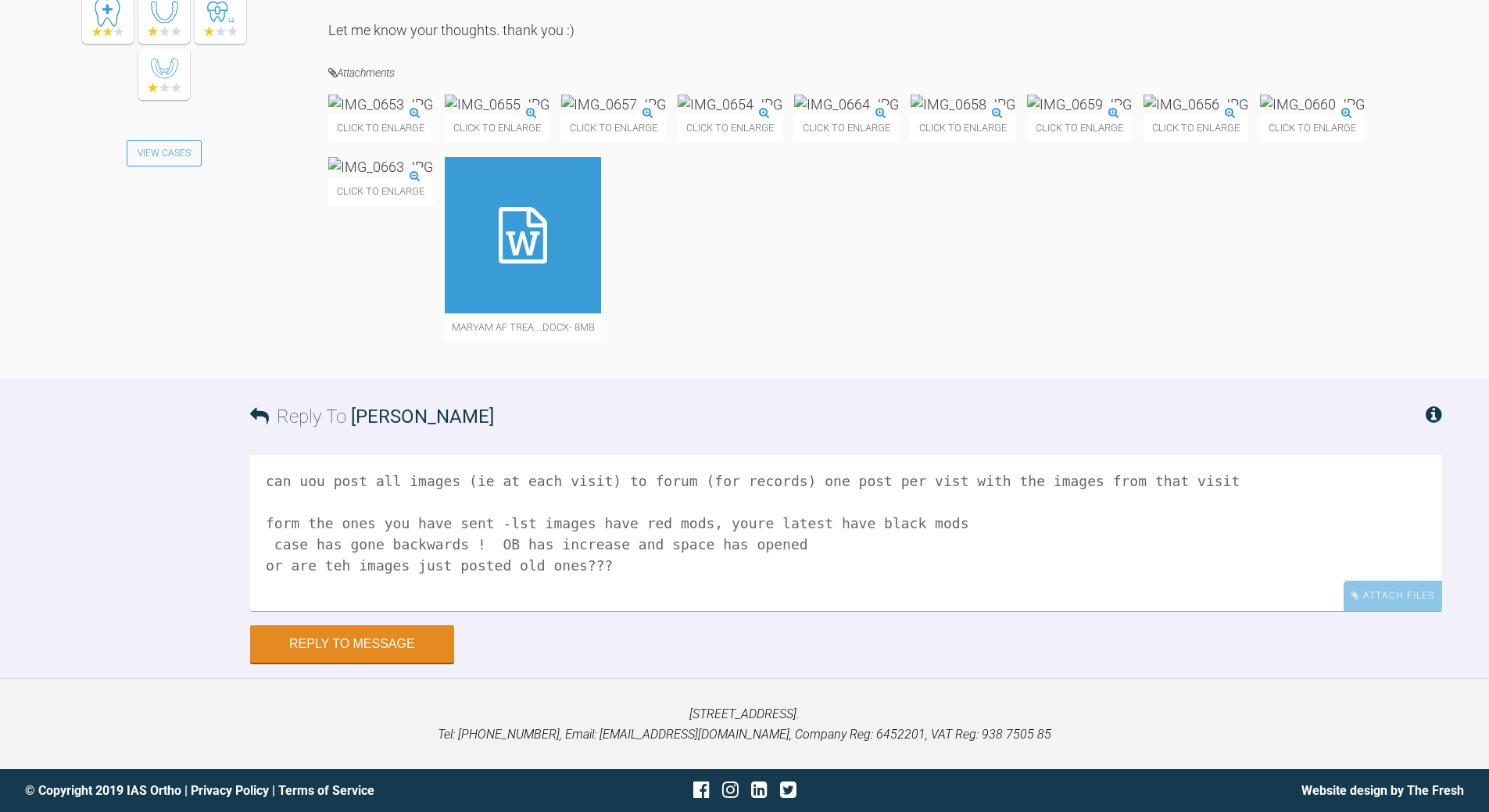
click at [475, 602] on textarea "can uou post all images (ie at each visit) to forum (for records) one post per …" at bounding box center [846, 532] width 1192 height 156
drag, startPoint x: 558, startPoint y: 627, endPoint x: 567, endPoint y: 605, distance: 23.8
click at [558, 611] on textarea "can uou post all images (ie at each visit) to forum (for records) one post per …" at bounding box center [846, 532] width 1192 height 156
click at [610, 611] on textarea "can uou post all images (ie at each visit) to forum (for records) one post per …" at bounding box center [846, 532] width 1192 height 156
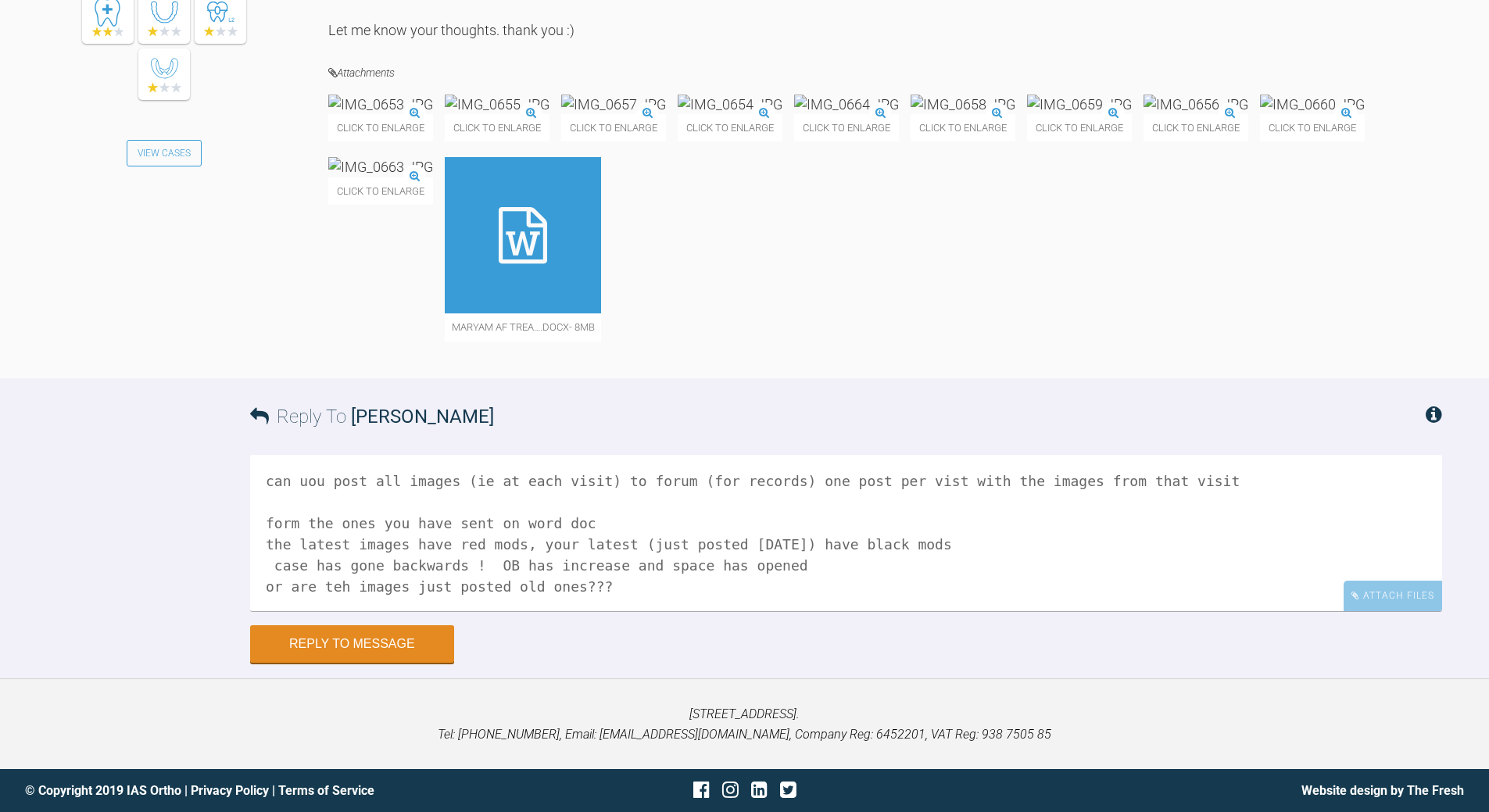
click at [265, 611] on textarea "can uou post all images (ie at each visit) to forum (for records) one post per …" at bounding box center [846, 532] width 1192 height 156
drag, startPoint x: 648, startPoint y: 643, endPoint x: 657, endPoint y: 633, distance: 13.5
click at [648, 611] on textarea "can uou post all images (ie at each visit) to forum (for records) one post per …" at bounding box center [846, 532] width 1192 height 156
click at [328, 611] on textarea "can uou post all images (ie at each visit) to forum (for records) one post per …" at bounding box center [846, 532] width 1192 height 156
click at [609, 611] on textarea "can uou post all images (ie at each visit) to forum (for records) one post per …" at bounding box center [846, 532] width 1192 height 156
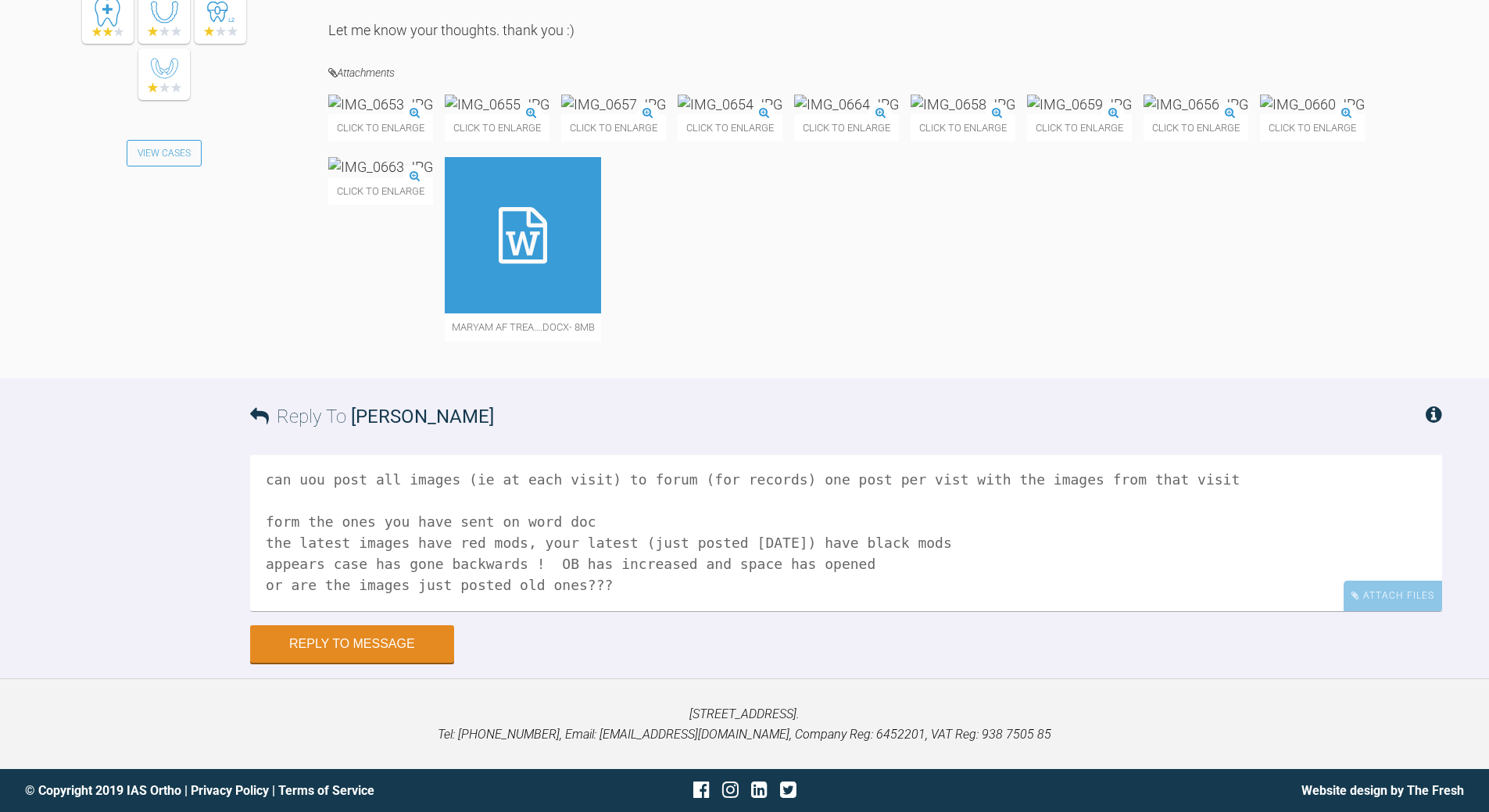
scroll to position [26, 0]
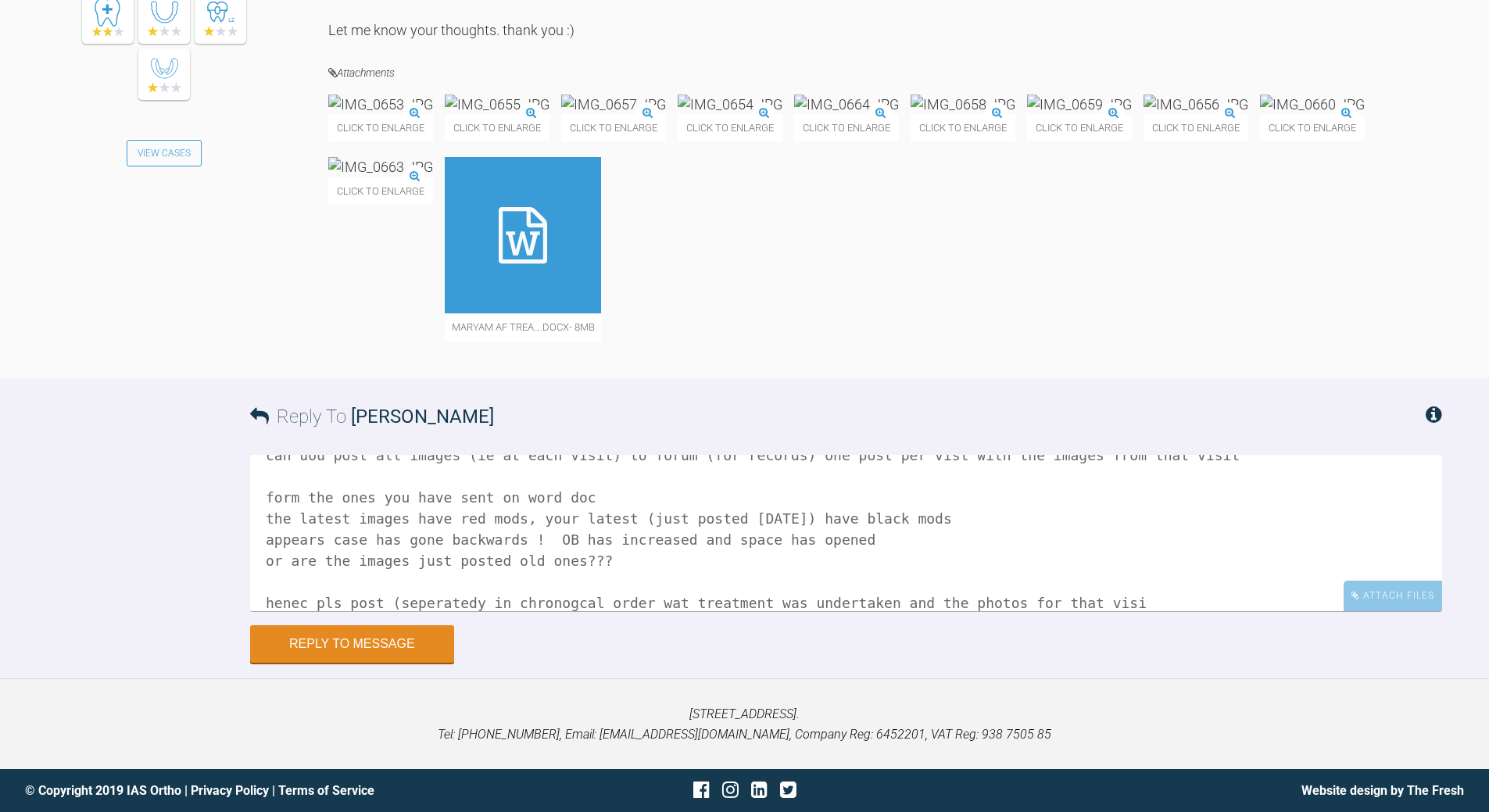
drag, startPoint x: 582, startPoint y: 680, endPoint x: 611, endPoint y: 651, distance: 41.0
click at [587, 611] on textarea "can uou post all images (ie at each visit) to forum (for records) one post per …" at bounding box center [846, 532] width 1192 height 156
drag, startPoint x: 634, startPoint y: 681, endPoint x: 639, endPoint y: 671, distance: 11.2
click at [636, 611] on textarea "can uou post all images (ie at each visit) to forum (for records) one post per …" at bounding box center [846, 532] width 1192 height 156
click at [640, 611] on textarea "can uou post all images (ie at each visit) to forum (for records) one post per …" at bounding box center [846, 532] width 1192 height 156
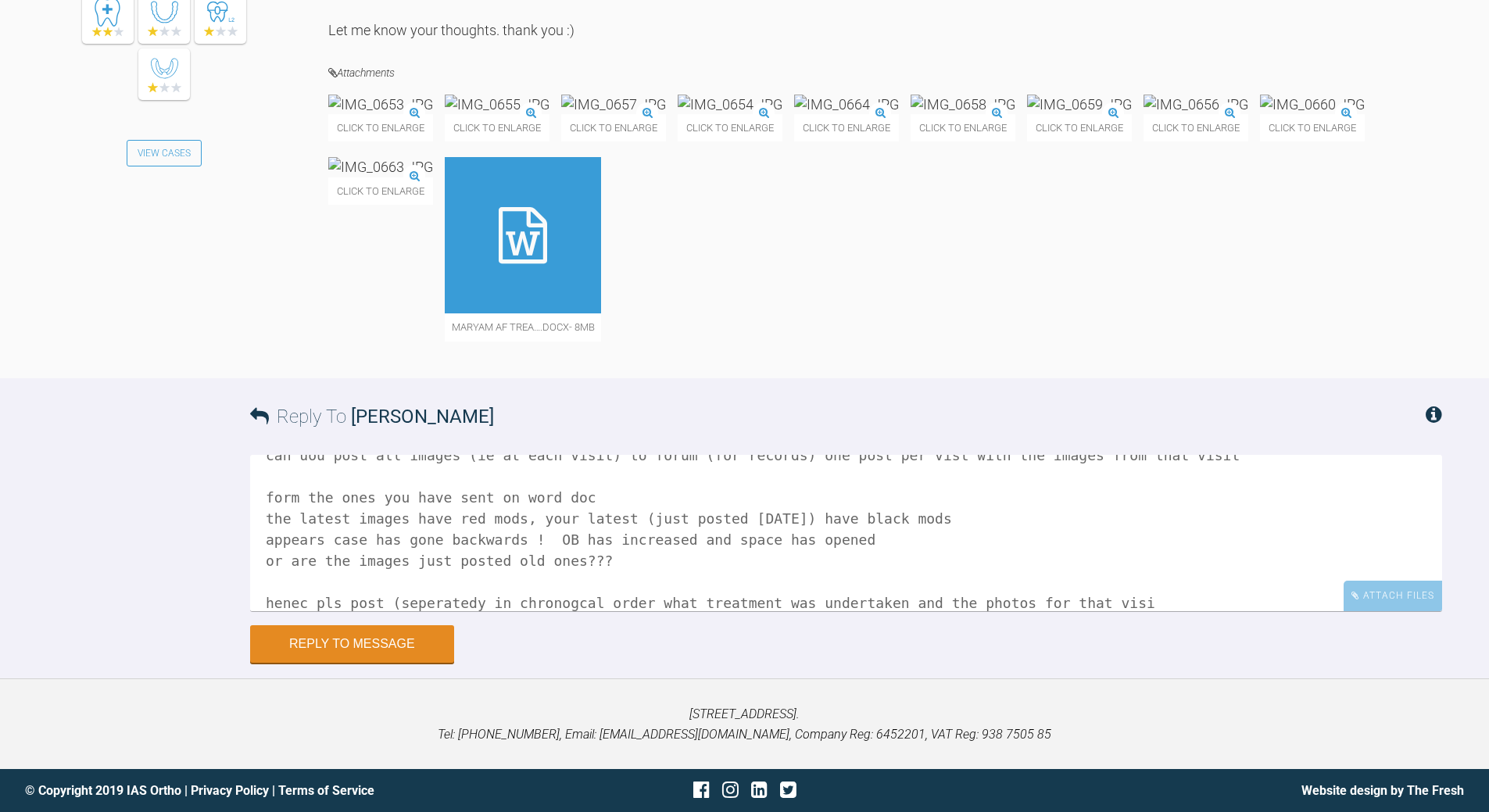
click at [640, 611] on textarea "can uou post all images (ie at each visit) to forum (for records) one post per …" at bounding box center [846, 532] width 1192 height 156
click at [623, 611] on textarea "can uou post all images (ie at each visit) to forum (for records) one post per …" at bounding box center [846, 532] width 1192 height 156
click at [553, 611] on textarea "can uou post all images (ie at each visit) to forum (for records) one post per …" at bounding box center [846, 532] width 1192 height 156
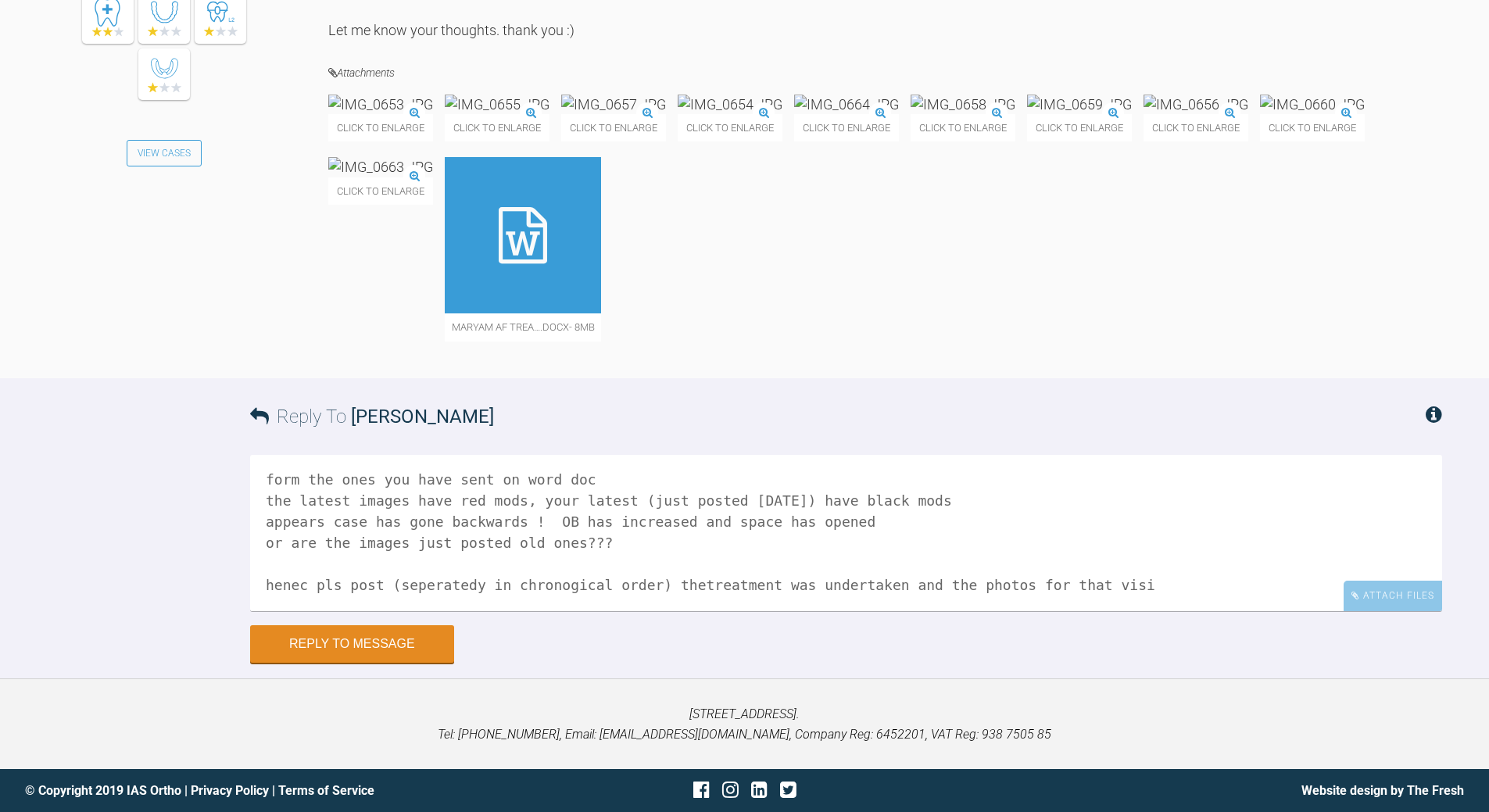
drag, startPoint x: 1088, startPoint y: 665, endPoint x: 1090, endPoint y: 651, distance: 14.1
click at [1088, 611] on textarea "can uou post all images (ie at each visit) to forum (for records) one post per …" at bounding box center [846, 532] width 1192 height 156
click at [273, 611] on textarea "can uou post all images (ie at each visit) to forum (for records) one post per …" at bounding box center [846, 532] width 1192 height 156
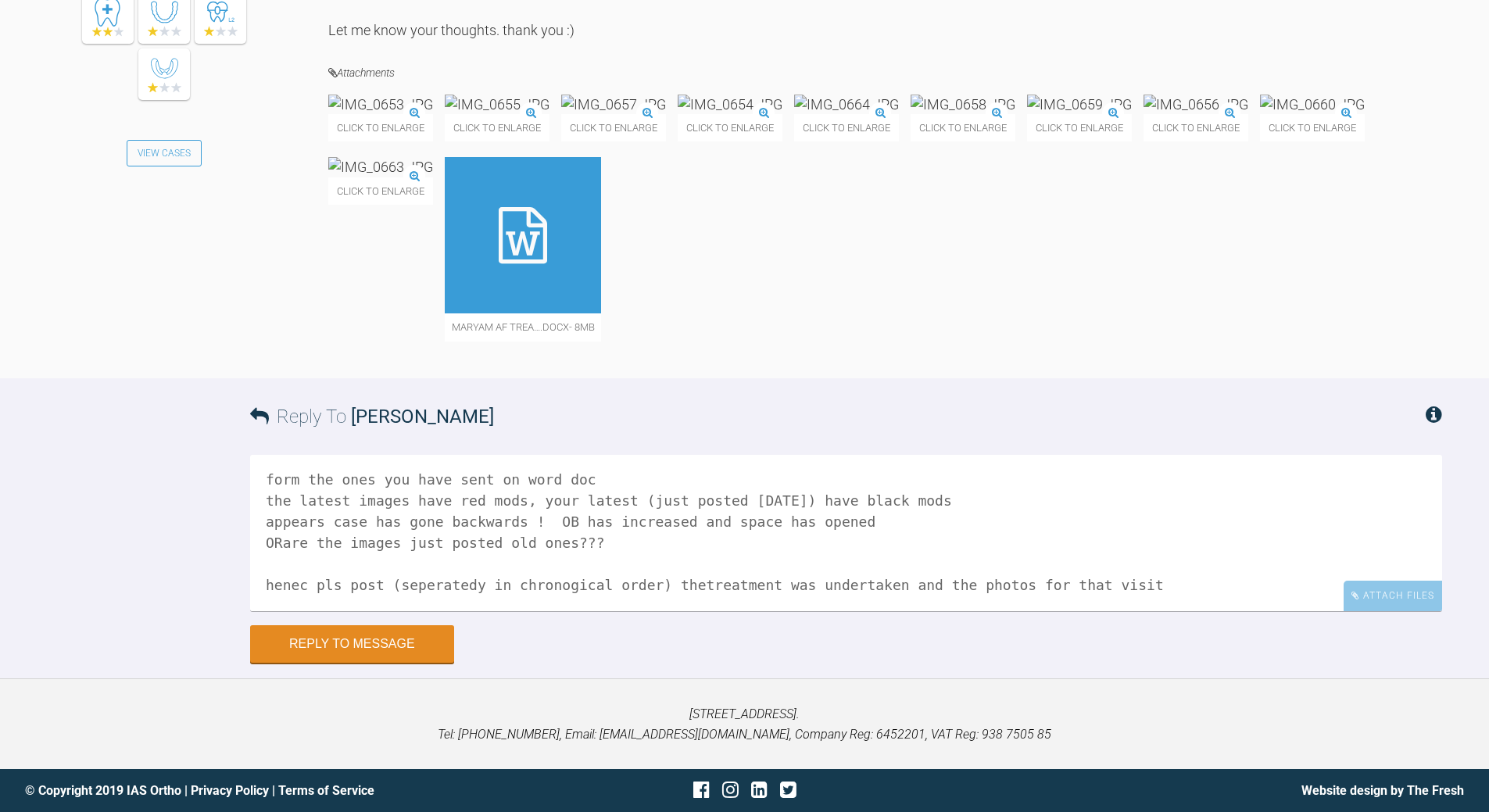
click at [665, 611] on textarea "can uou post all images (ie at each visit) to forum (for records) one post per …" at bounding box center [846, 532] width 1192 height 156
drag, startPoint x: 643, startPoint y: 659, endPoint x: 638, endPoint y: 651, distance: 9.4
click at [644, 611] on textarea "can uou post all images (ie at each visit) to forum (for records) one post per …" at bounding box center [846, 532] width 1192 height 156
click at [643, 611] on textarea "can uou post all images (ie at each visit) to forum (for records) one post per …" at bounding box center [846, 532] width 1192 height 156
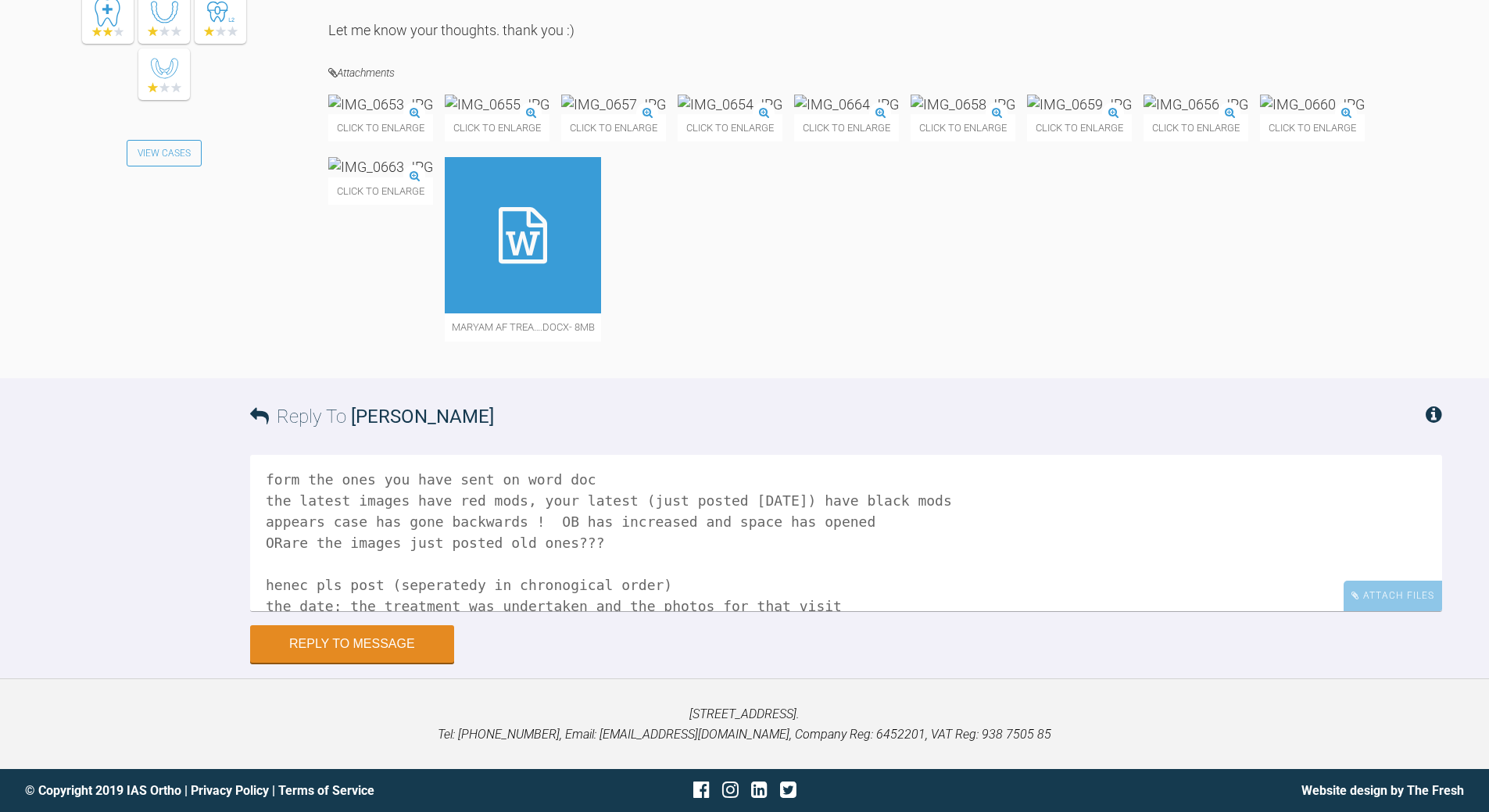
scroll to position [47, 0]
click at [467, 611] on textarea "can uou post all images (ie at each visit) to forum (for records) one post per …" at bounding box center [846, 532] width 1192 height 156
click at [775, 611] on textarea "can uou post all images (ie at each visit) to forum (for records) one post per …" at bounding box center [846, 532] width 1192 height 156
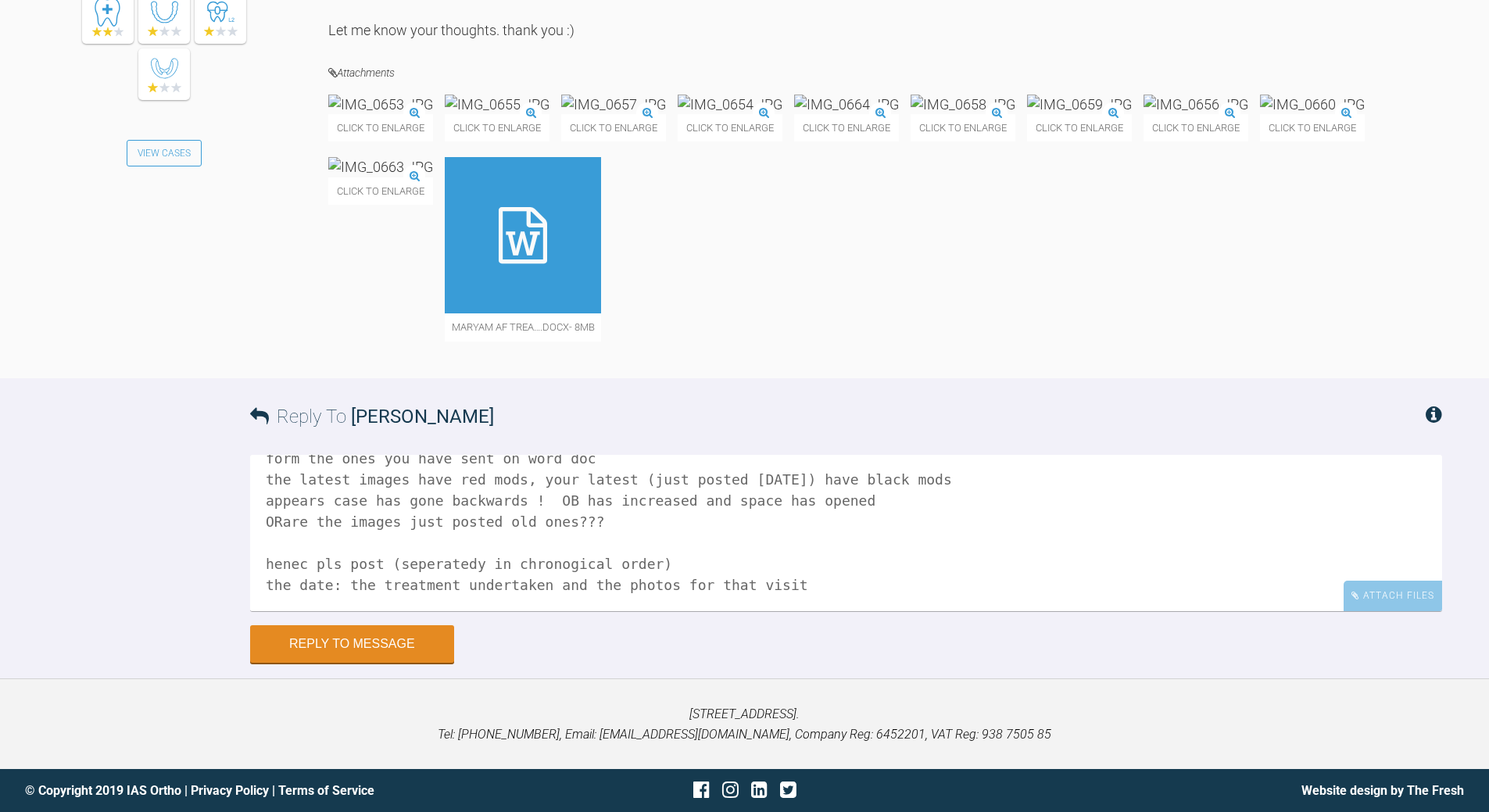
click at [650, 611] on textarea "can uou post all images (ie at each visit) to forum (for records) one post per …" at bounding box center [846, 532] width 1192 height 156
drag, startPoint x: 452, startPoint y: 636, endPoint x: 460, endPoint y: 628, distance: 11.3
click at [454, 611] on textarea "can uou post all images (ie at each visit) to forum (for records) one post per …" at bounding box center [846, 532] width 1192 height 156
click at [651, 611] on textarea "can uou post all images (ie at each visit) to forum (for records) one post per …" at bounding box center [846, 532] width 1192 height 156
click at [287, 611] on textarea "can uou post all images (ie at each visit) to forum (for records) one post per …" at bounding box center [846, 532] width 1192 height 156
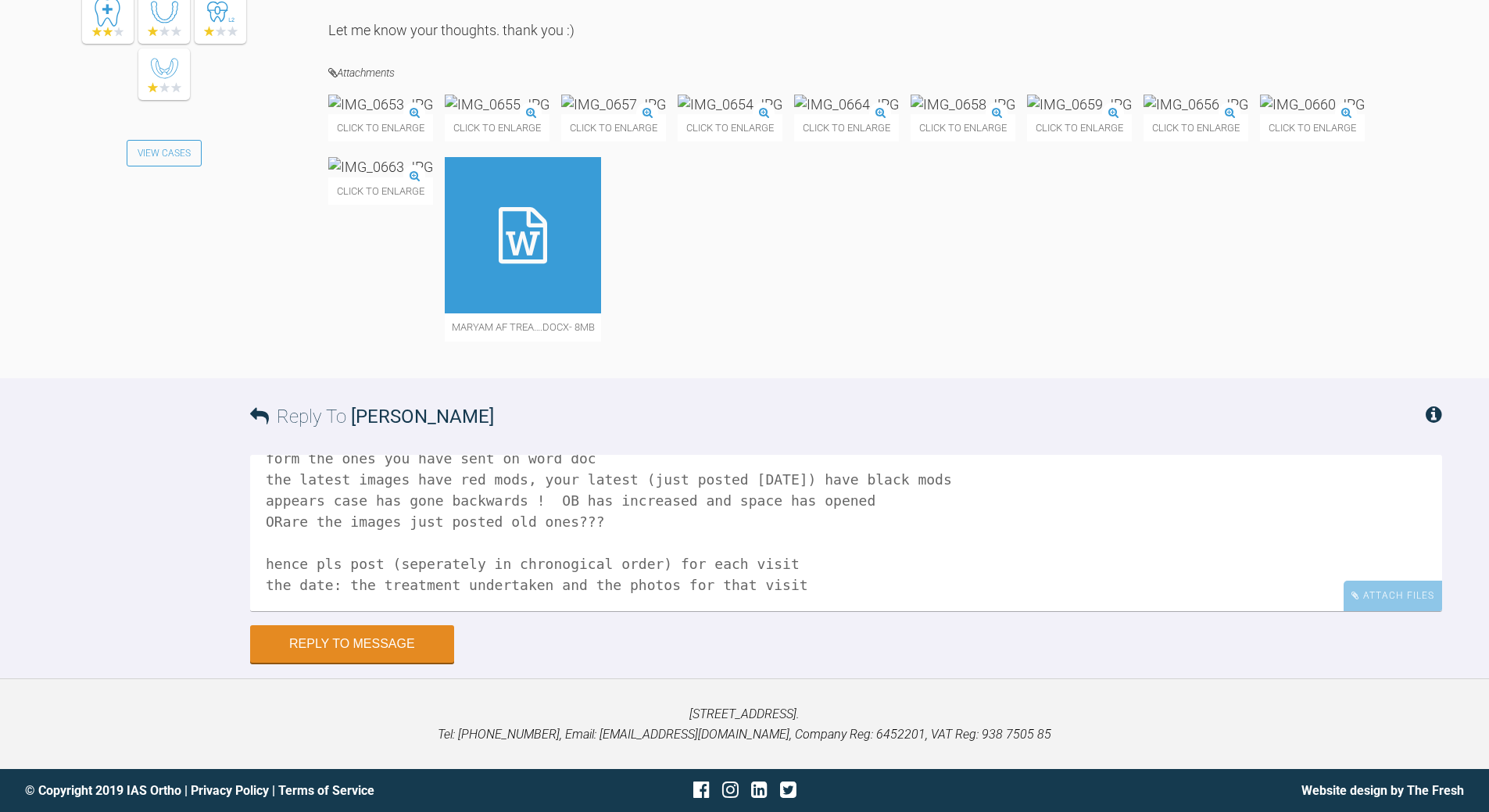
click at [634, 601] on textarea "can uou post all images (ie at each visit) to forum (for records) one post per …" at bounding box center [846, 532] width 1192 height 156
drag, startPoint x: 643, startPoint y: 522, endPoint x: 748, endPoint y: 521, distance: 105.0
click at [748, 521] on textarea "can uou post all images (ie at each visit) to forum (for records) one post per …" at bounding box center [846, 532] width 1192 height 156
drag, startPoint x: 305, startPoint y: 557, endPoint x: 253, endPoint y: 567, distance: 53.0
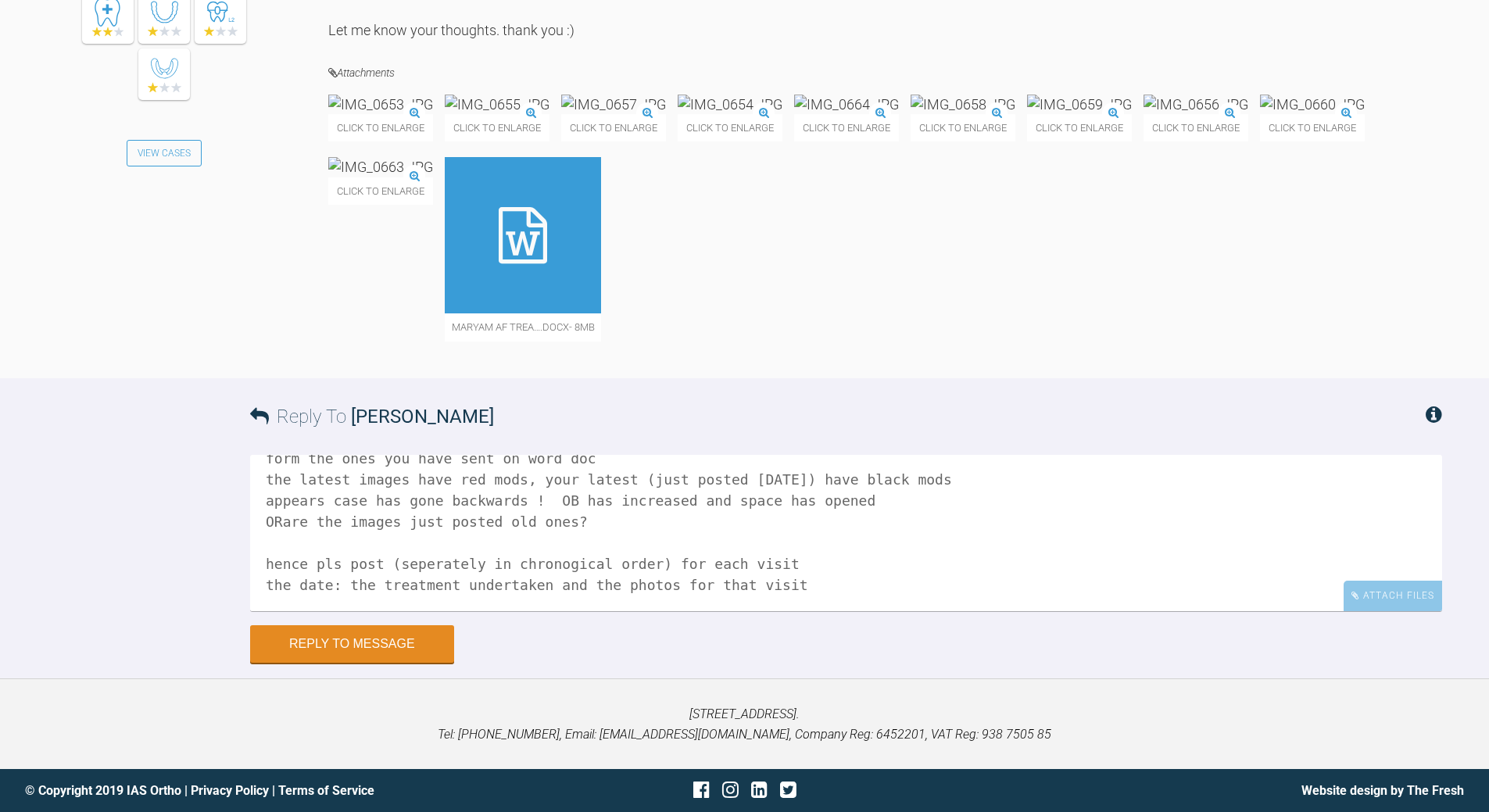
click at [253, 567] on textarea "can uou post all images (ie at each visit) to forum (for records) one post per …" at bounding box center [846, 532] width 1192 height 156
click at [429, 557] on textarea "can uou post all images (ie at each visit) to forum (for records) one post per …" at bounding box center [846, 532] width 1192 height 156
click at [771, 579] on textarea "can uou post all images (ie at each visit) to forum (for records) one post per …" at bounding box center [846, 532] width 1192 height 156
type textarea "can uou post all images (ie at each visit) to forum (for records) one post per …"
click at [370, 633] on button "Reply to Message" at bounding box center [352, 646] width 204 height 38
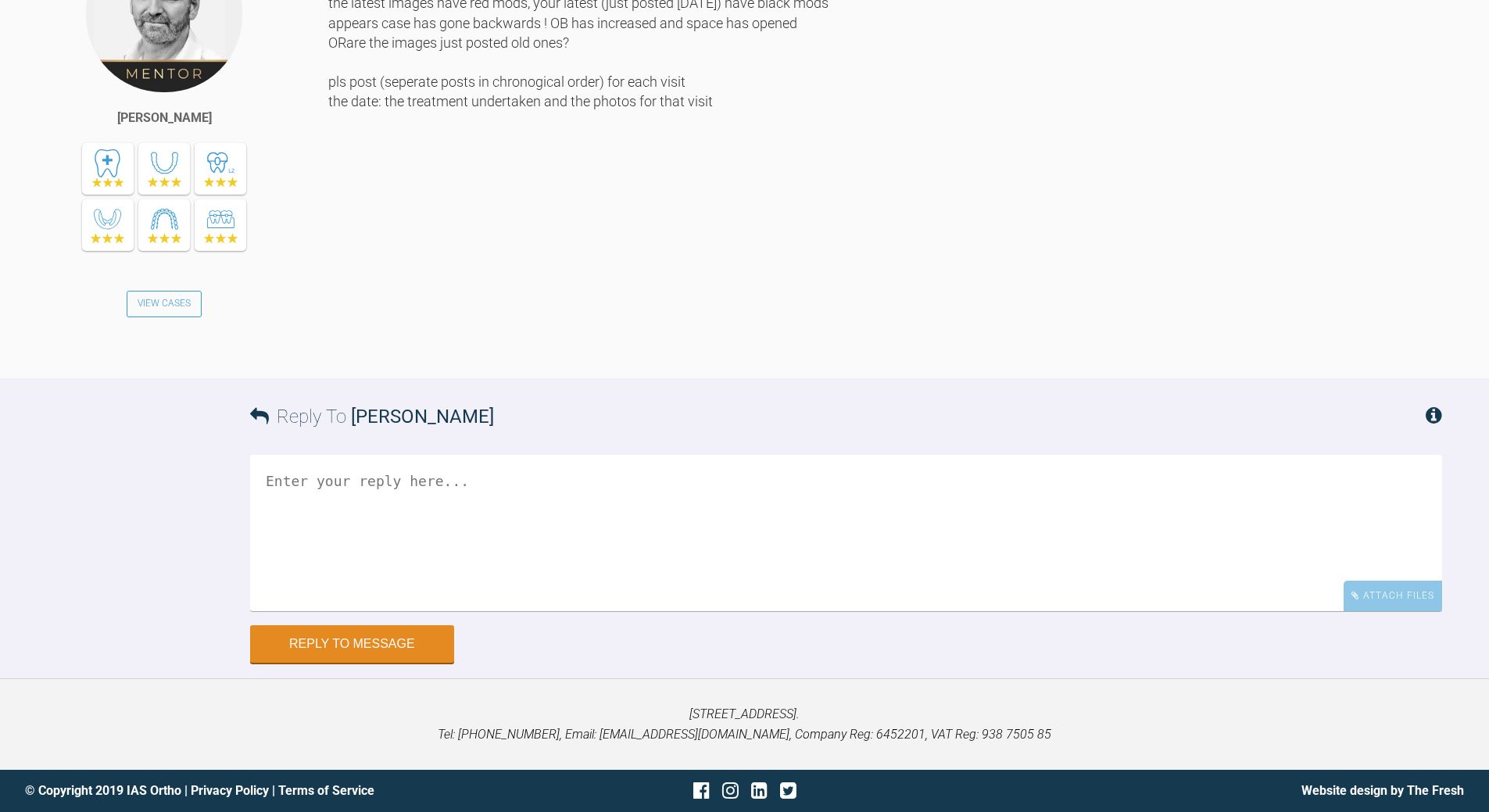
scroll to position [9244, 0]
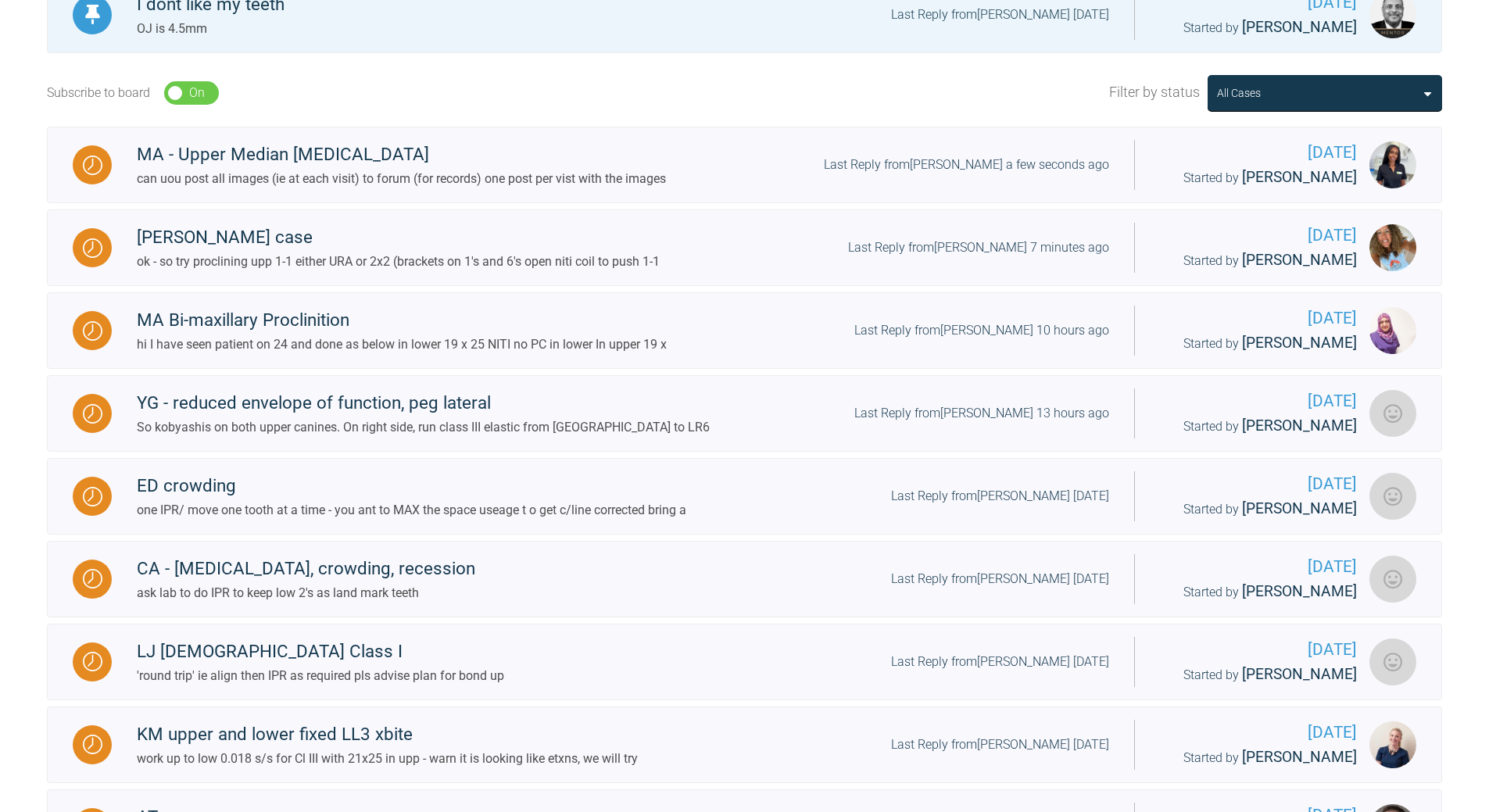
scroll to position [484, 0]
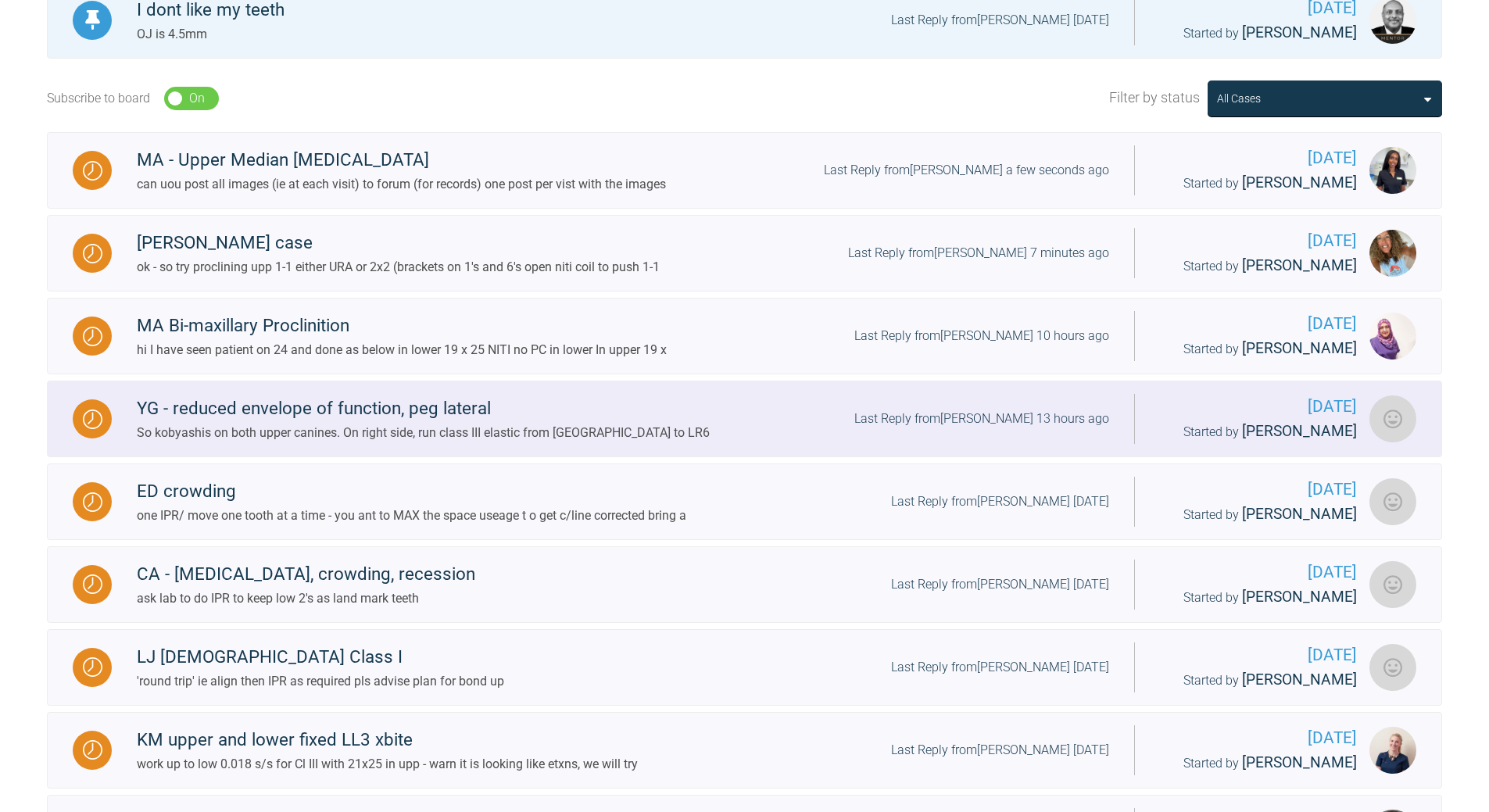
click at [1023, 429] on div "Last Reply from [PERSON_NAME] 13 hours ago" at bounding box center [982, 419] width 254 height 21
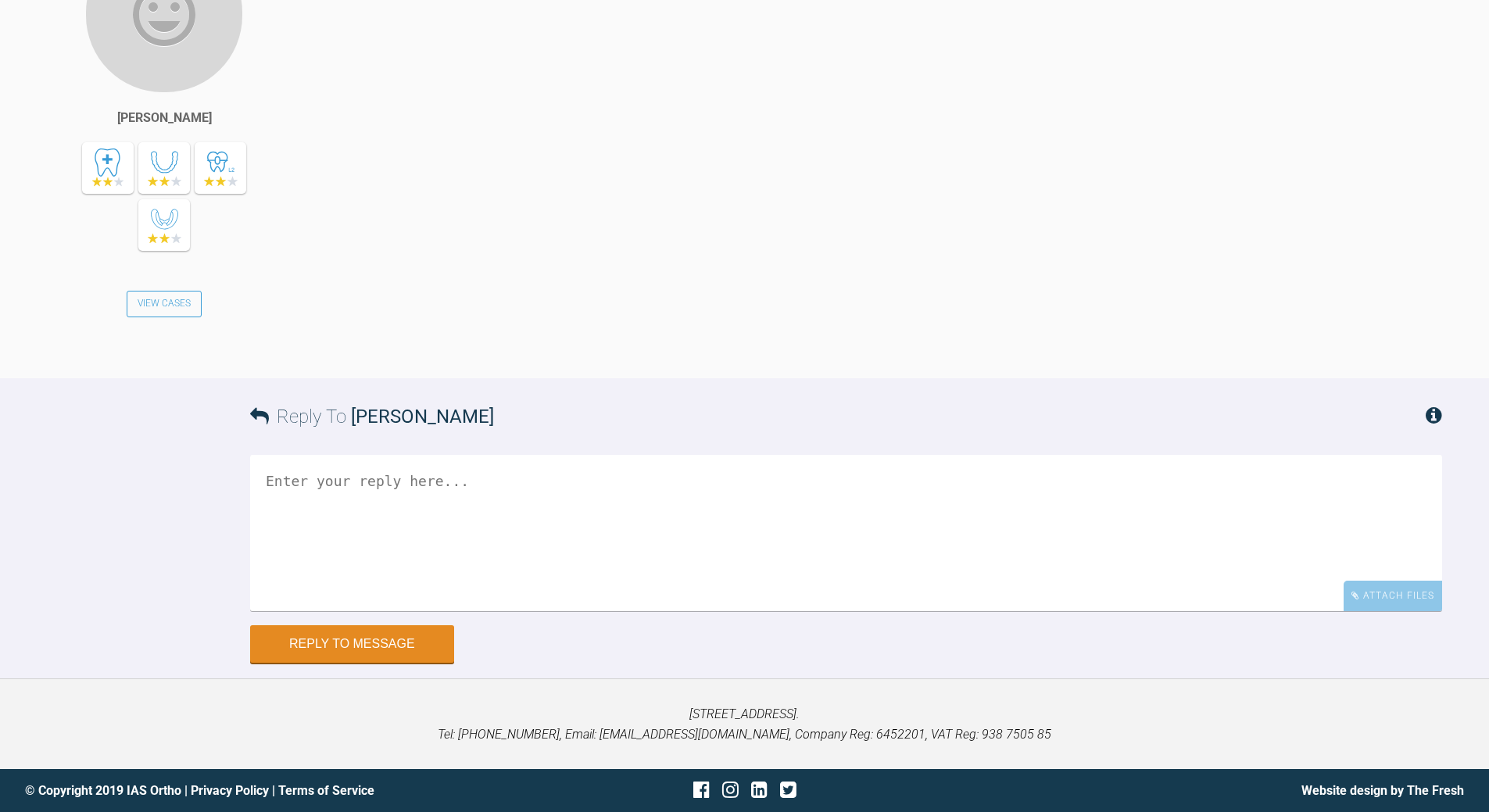
scroll to position [22290, 0]
click at [442, 480] on textarea at bounding box center [846, 532] width 1192 height 156
click at [423, 484] on textarea "band teh LR6 - do no place elastic to teh 5 - you wnat 6 to move fwd" at bounding box center [846, 532] width 1192 height 156
drag, startPoint x: 629, startPoint y: 475, endPoint x: 827, endPoint y: 466, distance: 198.2
click at [827, 466] on textarea "band teh LR6 - do not place elastic to teh 5 - you wnat 6 to move fwd" at bounding box center [846, 532] width 1192 height 156
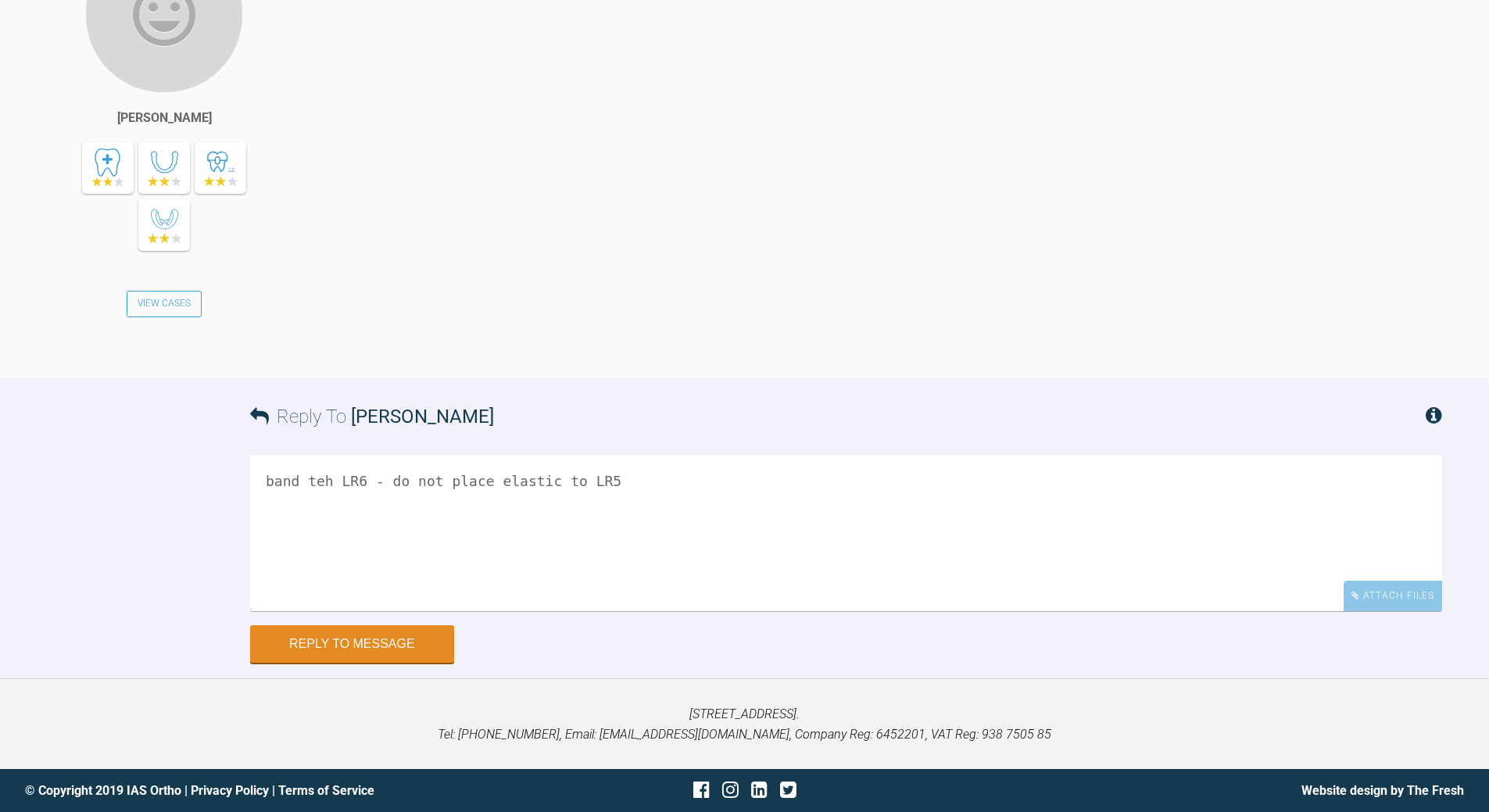
click at [315, 481] on textarea "band teh LR6 - do not place elastic to LR5" at bounding box center [846, 532] width 1192 height 156
click at [364, 482] on textarea "band the LR6 - do not place elastic to LR5" at bounding box center [846, 532] width 1192 height 156
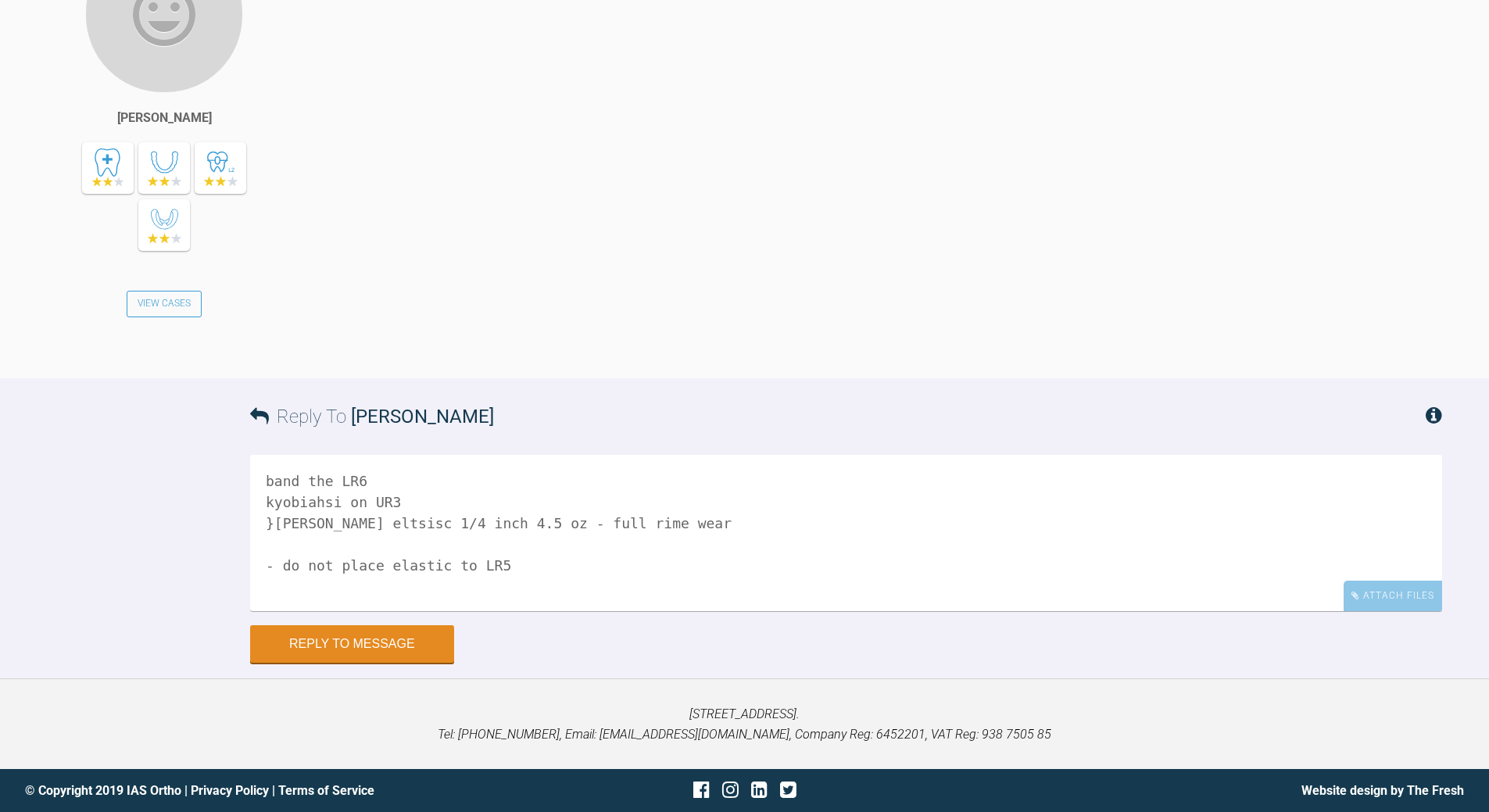
drag, startPoint x: 272, startPoint y: 522, endPoint x: 281, endPoint y: 514, distance: 12.0
click at [277, 516] on textarea "band the LR6 kyobiahsi on UR3 }[PERSON_NAME] eltsisc 1/4 inch 4.5 oz - full rim…" at bounding box center [846, 532] width 1192 height 156
click at [328, 521] on textarea "band the LR6 kyobiahsi on UR3 [PERSON_NAME] eltsisc 1/4 inch 4.5 oz - full rime…" at bounding box center [846, 532] width 1192 height 156
click at [569, 516] on textarea "band the LR6 kyobiahsi on UR3 [PERSON_NAME] elastics 1/4 inch 4.5 oz - full rim…" at bounding box center [846, 532] width 1192 height 156
type textarea "band the LR6 kyobiahsi on UR3 [PERSON_NAME] elastics 1/4 inch 4.5 oz - full tim…"
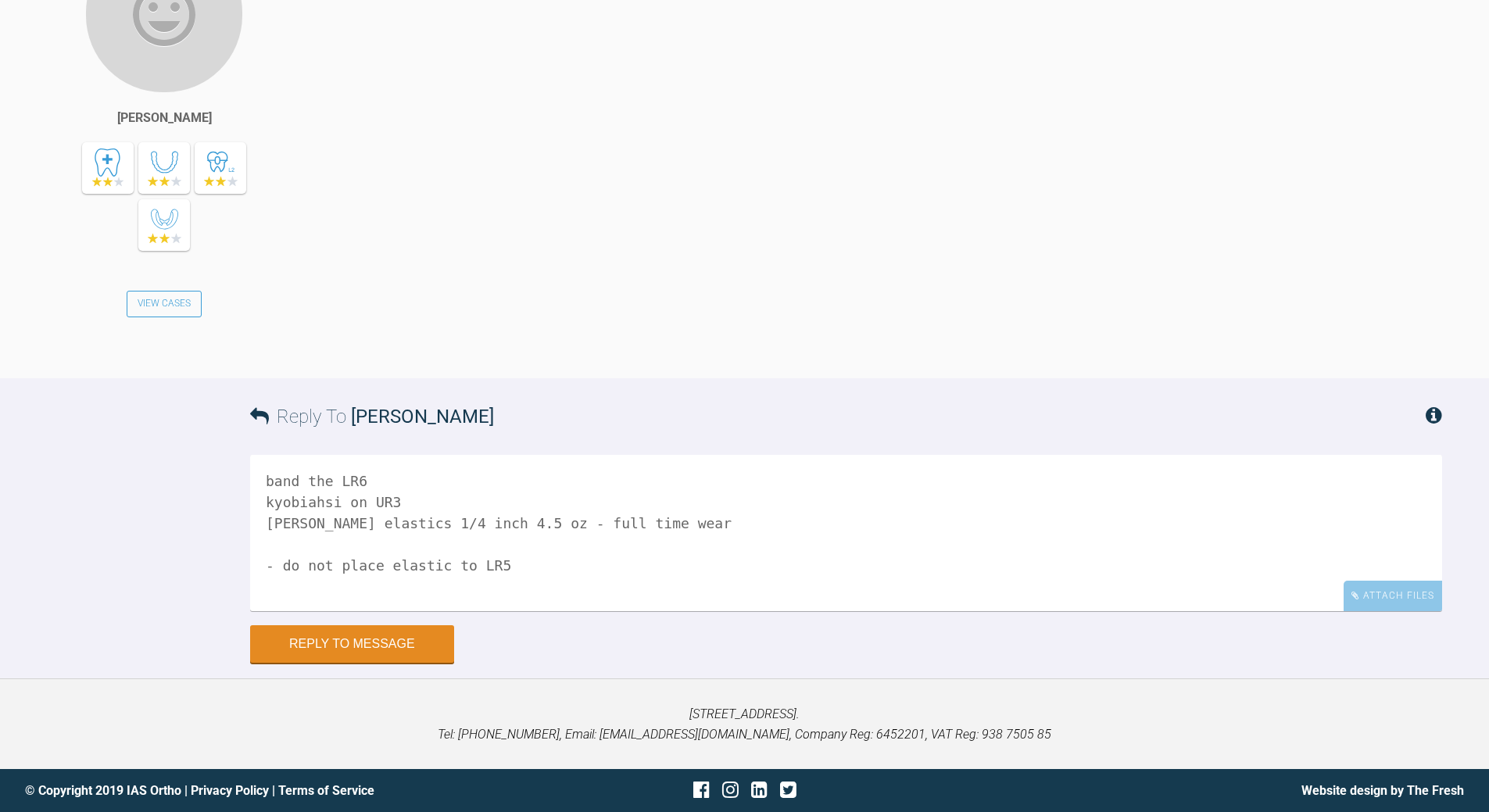
drag, startPoint x: 375, startPoint y: 651, endPoint x: 412, endPoint y: 420, distance: 233.9
click at [375, 650] on button "Reply to Message" at bounding box center [352, 644] width 204 height 38
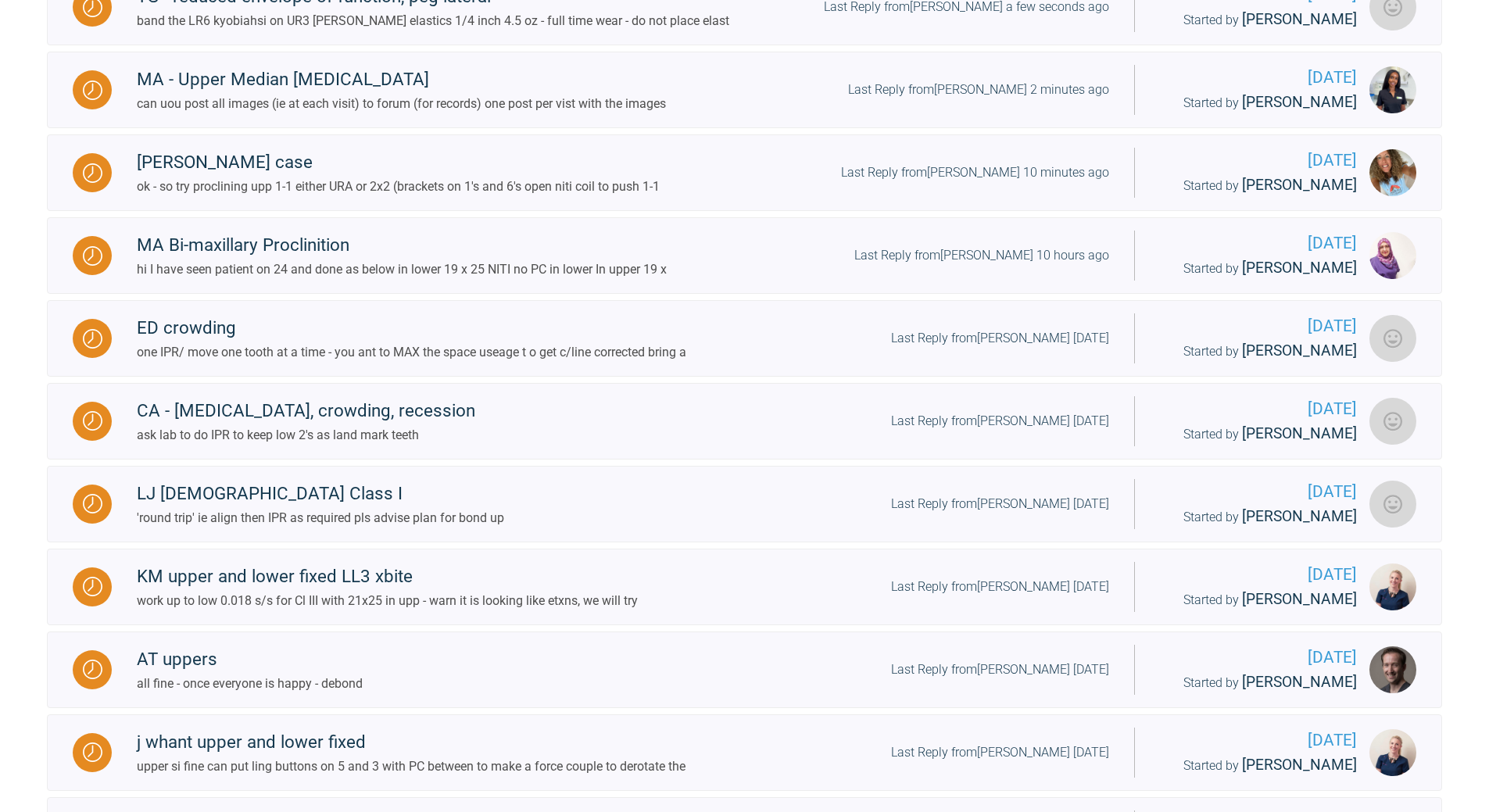
scroll to position [640, 0]
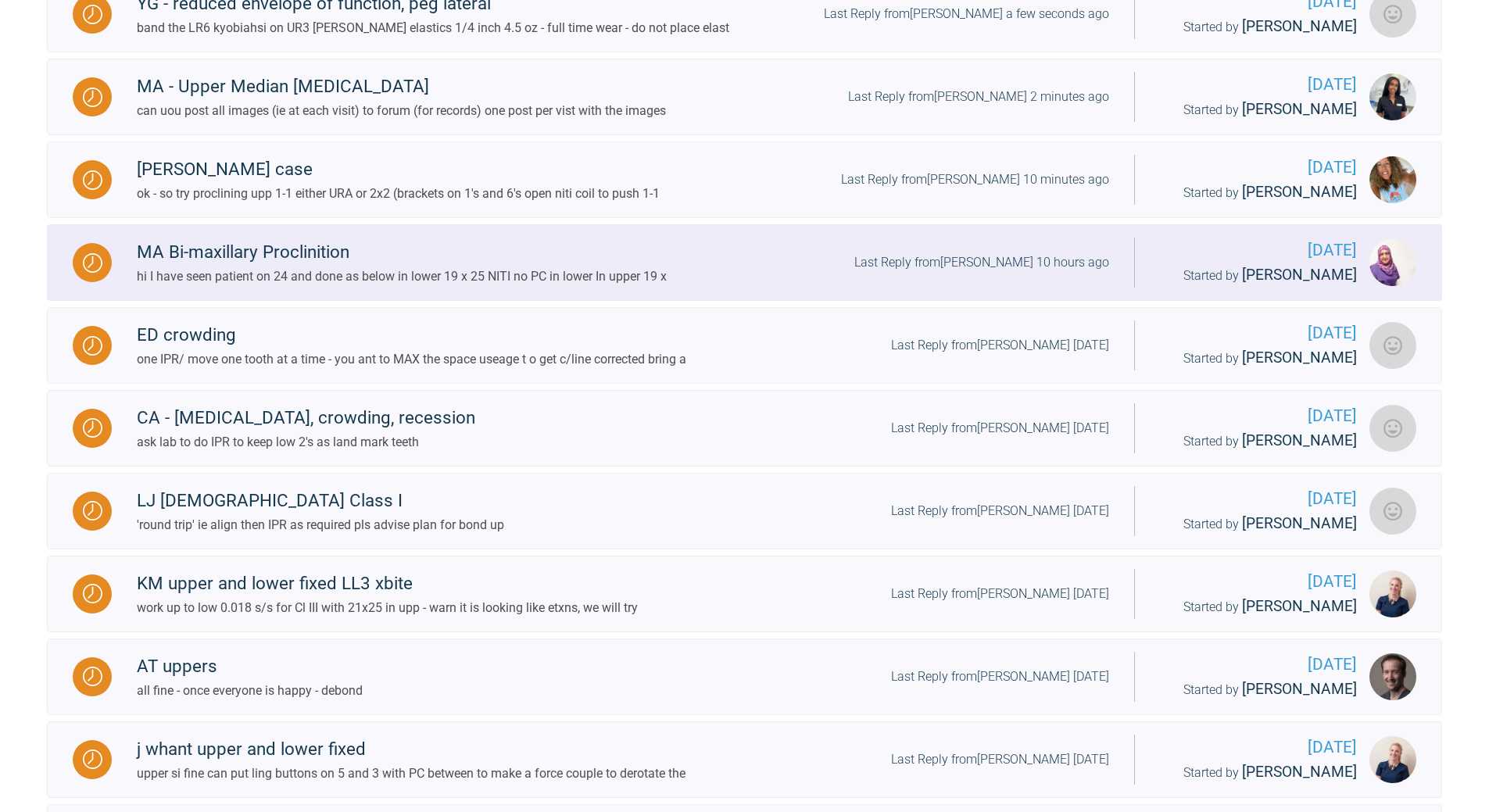
click at [1052, 272] on div "Last Reply from [PERSON_NAME] 10 hours ago" at bounding box center [982, 263] width 254 height 21
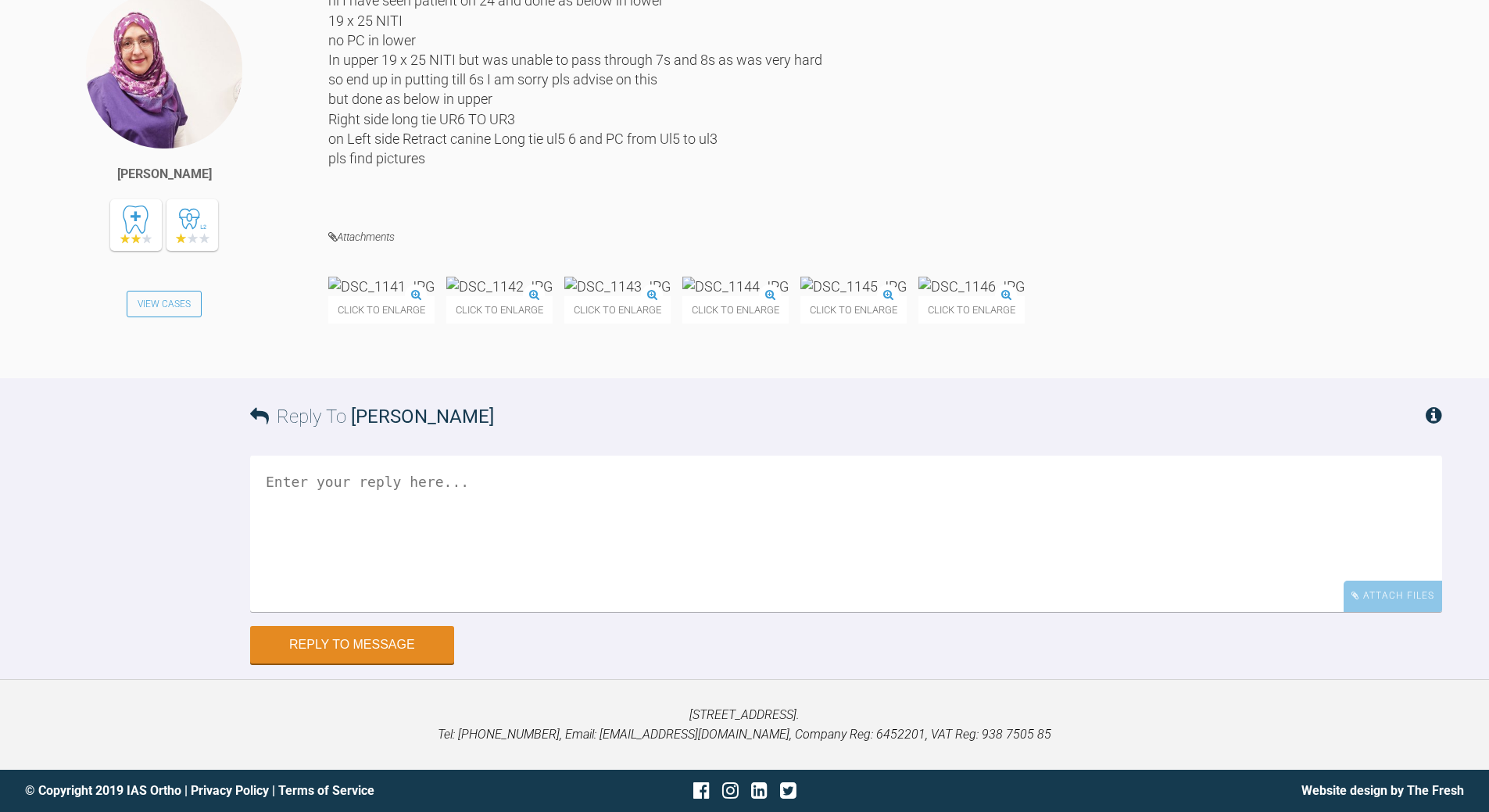
scroll to position [18778, 0]
click at [531, 612] on textarea at bounding box center [846, 533] width 1192 height 156
drag, startPoint x: 541, startPoint y: 714, endPoint x: 552, endPoint y: 703, distance: 15.6
click at [544, 612] on textarea "missing images need teeth togther and teeth apart" at bounding box center [846, 533] width 1192 height 156
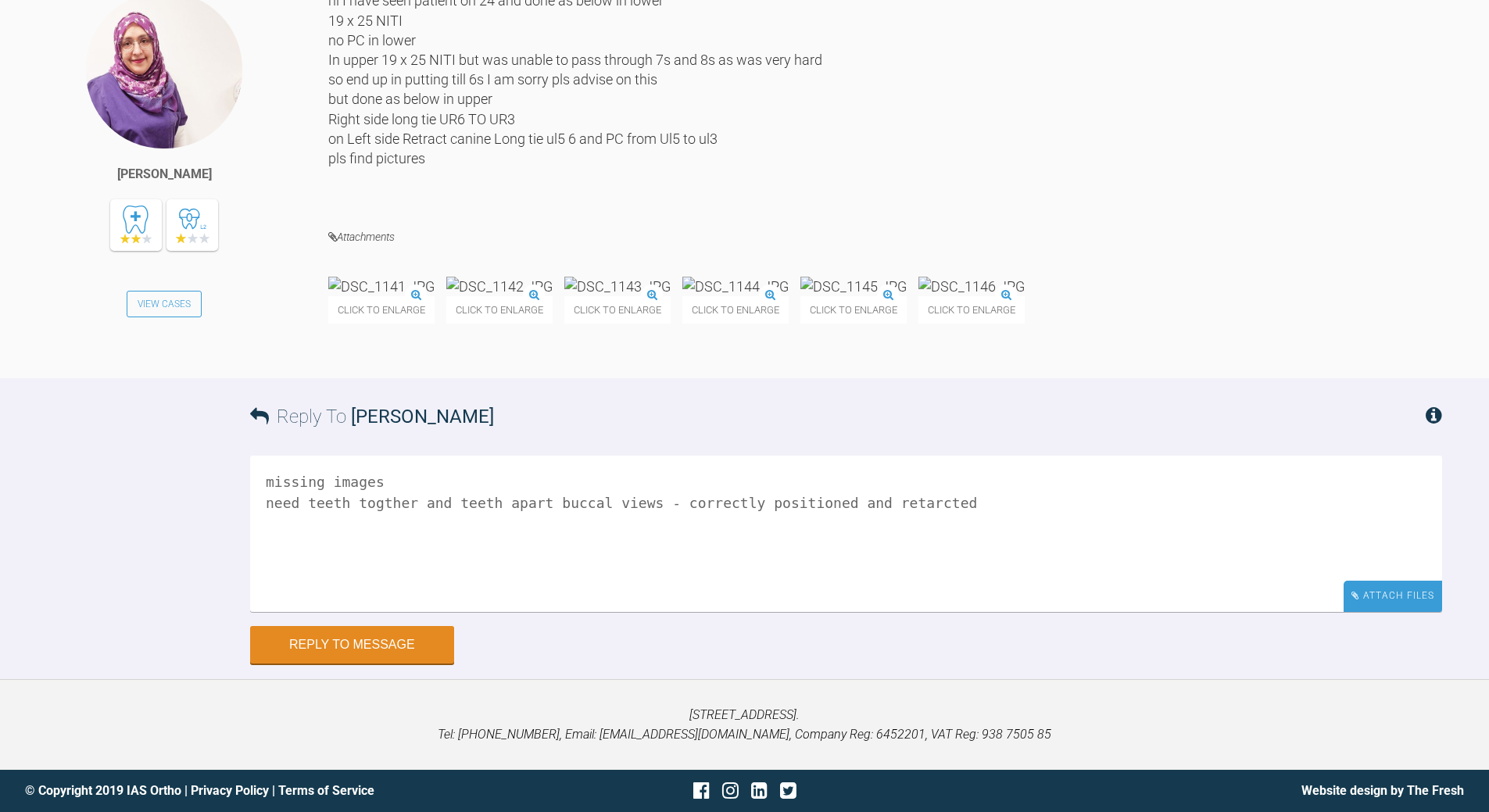
type textarea "missing images need teeth togther and teeth apart buccal views - correctly posi…"
drag, startPoint x: 1383, startPoint y: 598, endPoint x: 1348, endPoint y: 558, distance: 53.2
click at [1382, 597] on div "Attach Files" at bounding box center [1392, 595] width 98 height 31
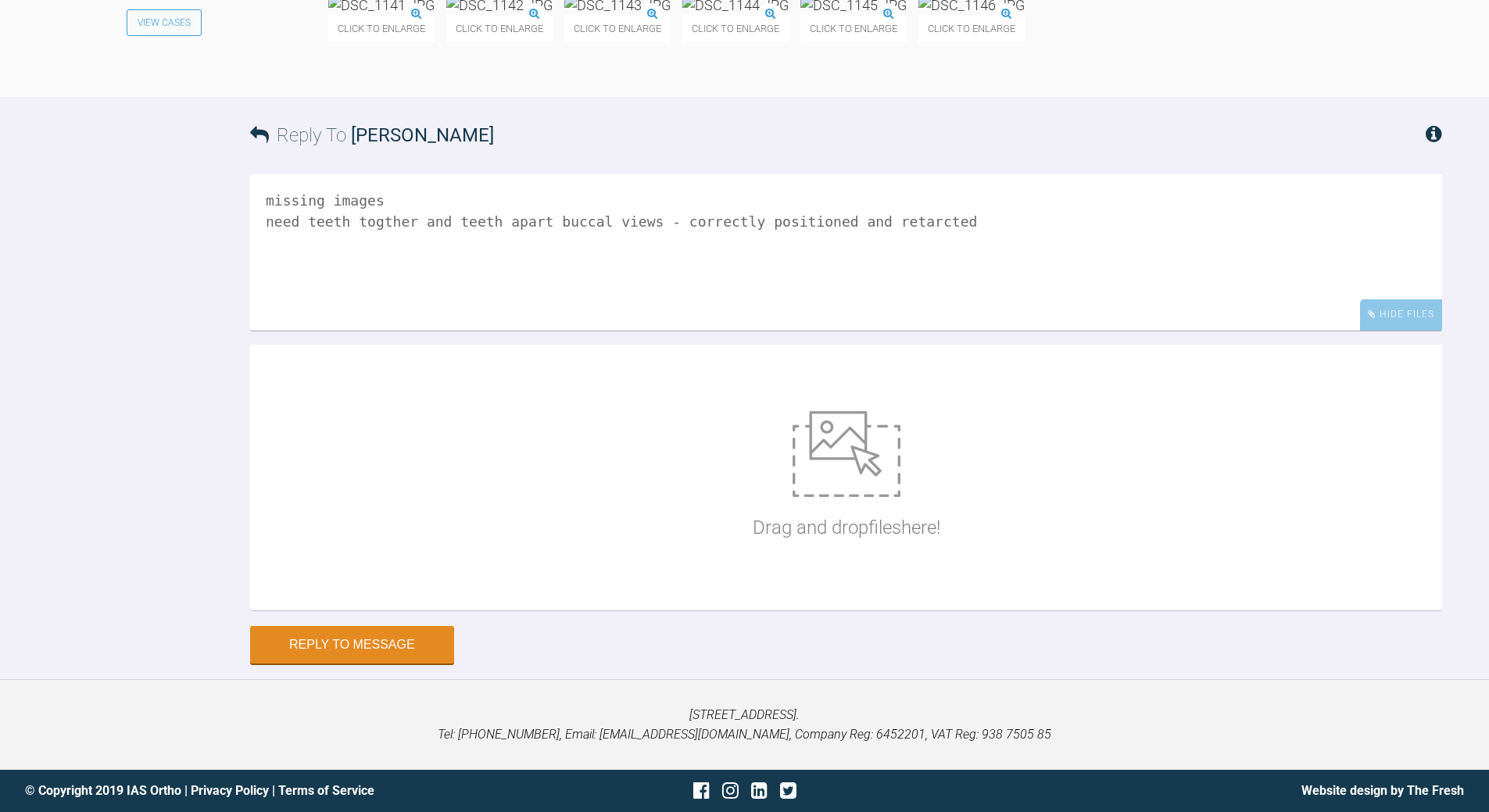
scroll to position [19271, 0]
click at [879, 475] on img at bounding box center [846, 454] width 108 height 86
type input "C:\fakepath\Photos.jpg"
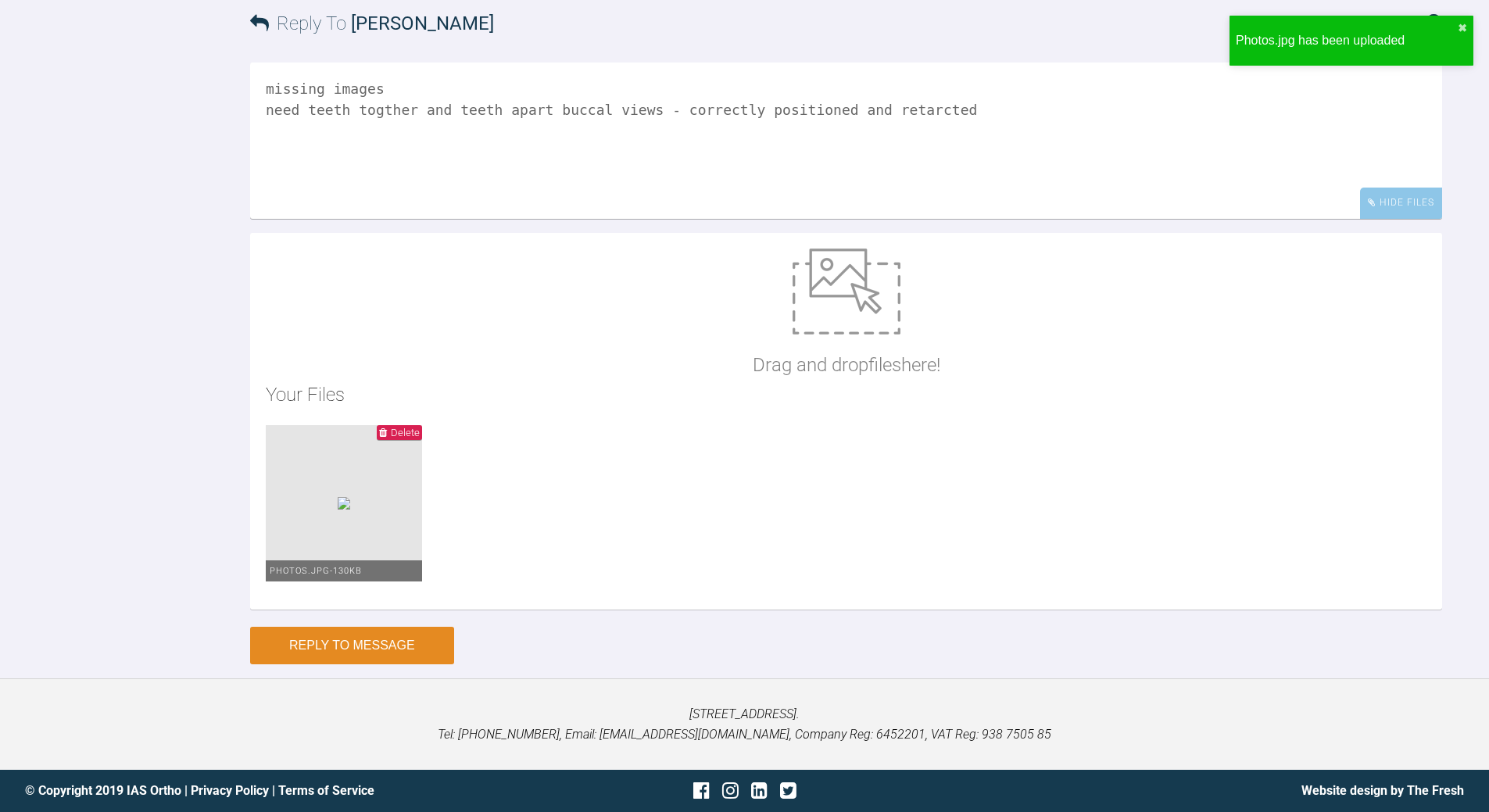
click at [386, 664] on button "Reply to Message" at bounding box center [352, 646] width 204 height 38
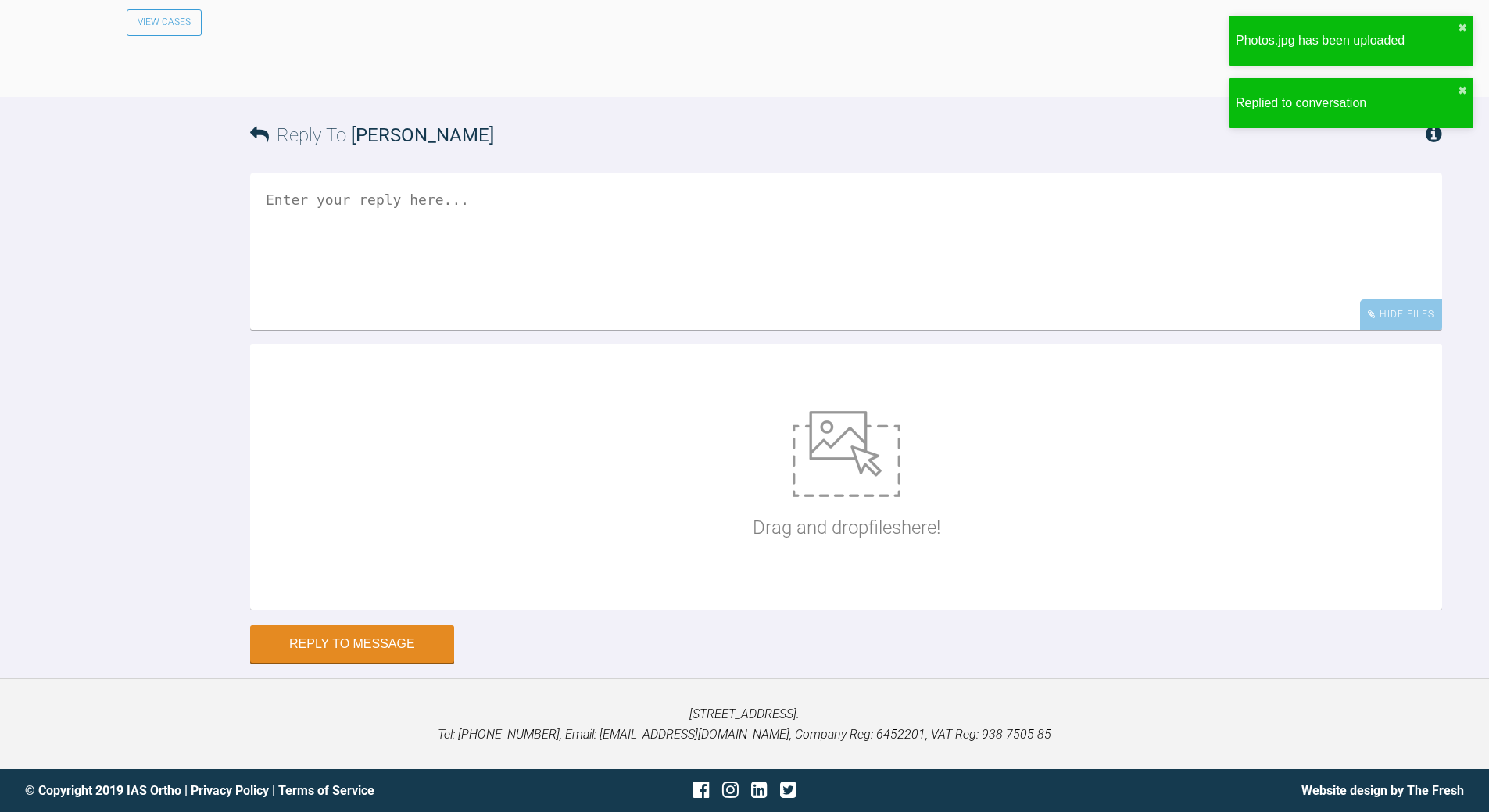
scroll to position [19632, 0]
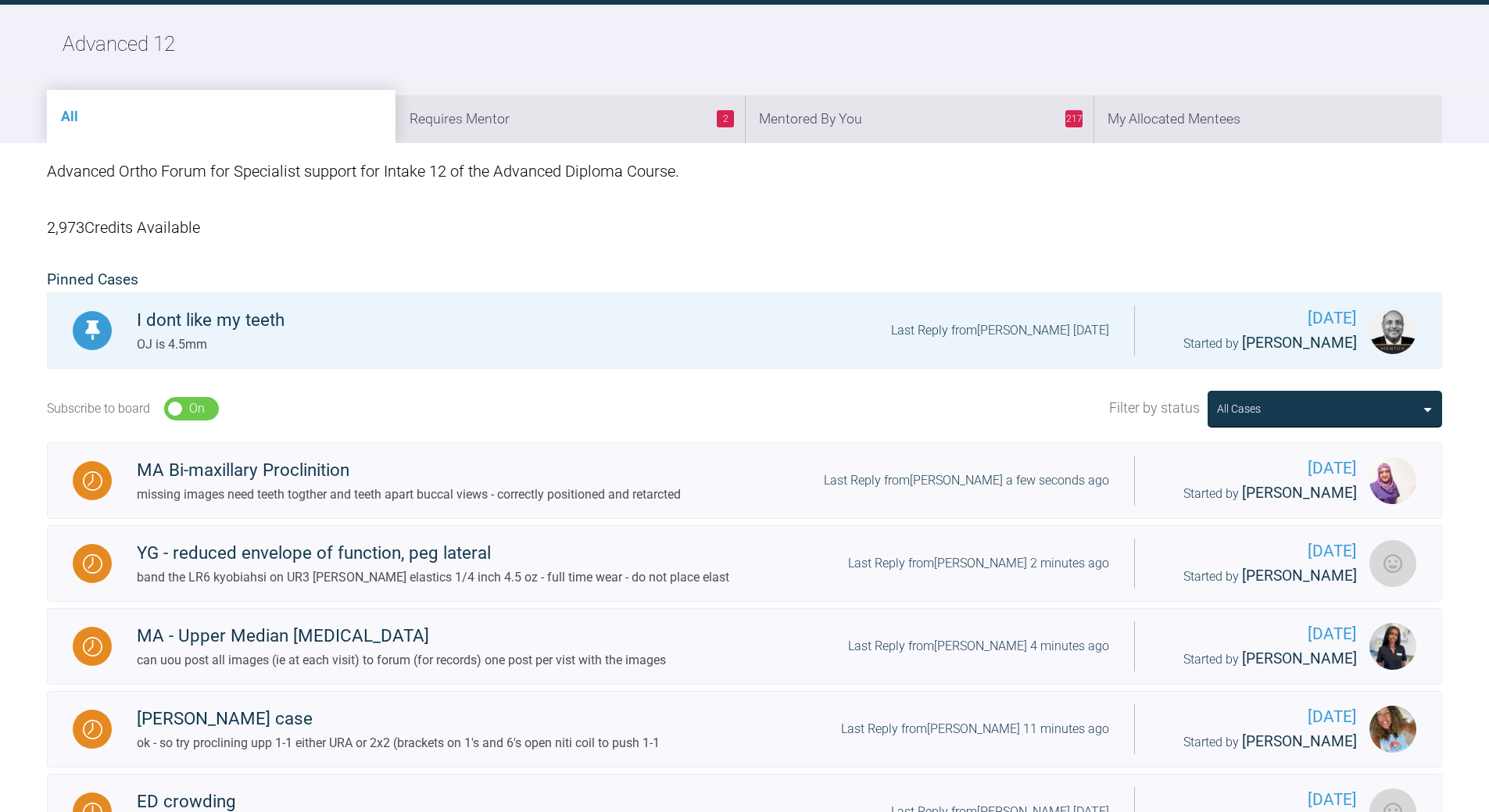
scroll to position [14, 0]
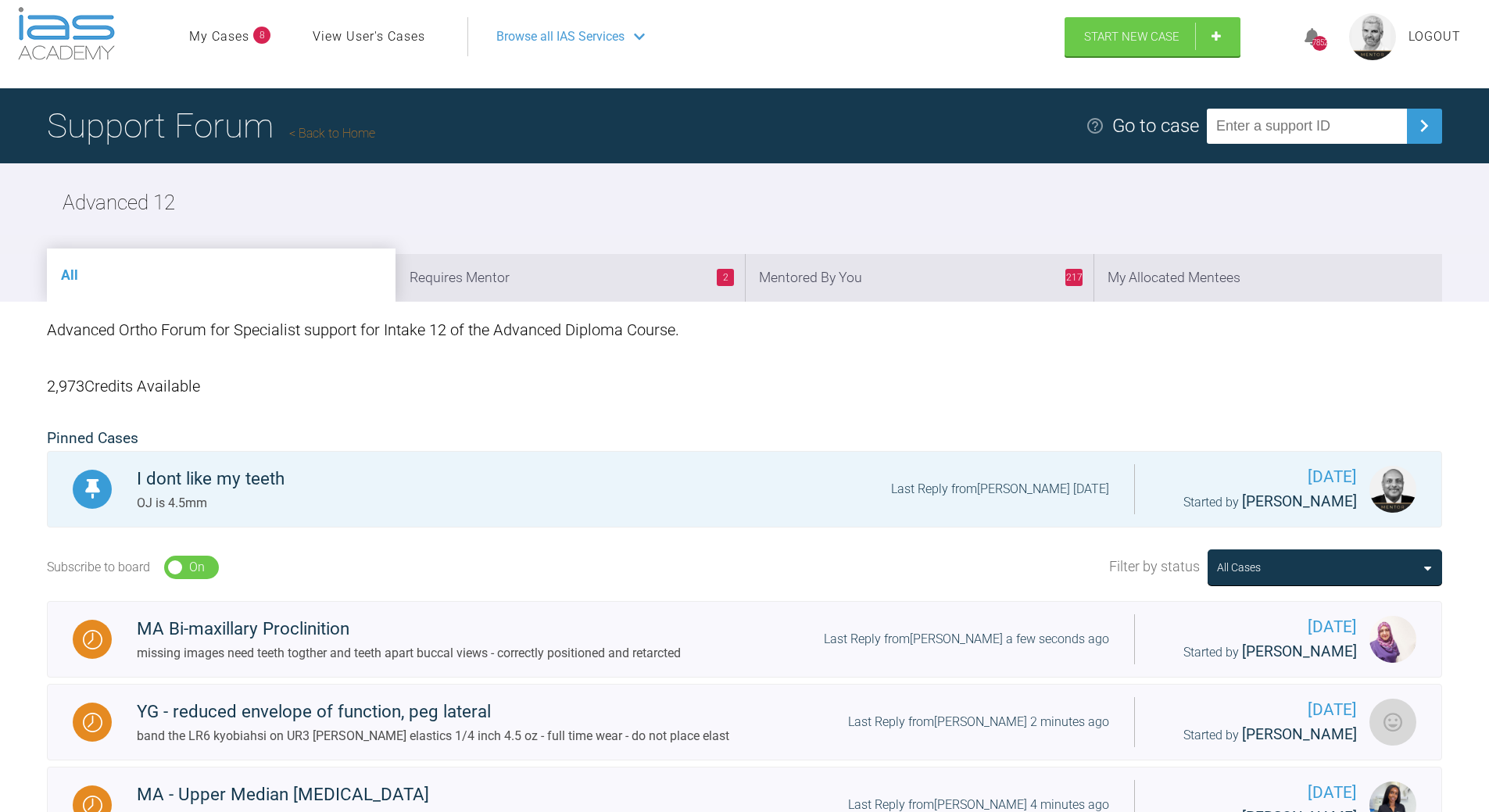
click at [591, 281] on li "2 Requires Mentor" at bounding box center [569, 277] width 348 height 48
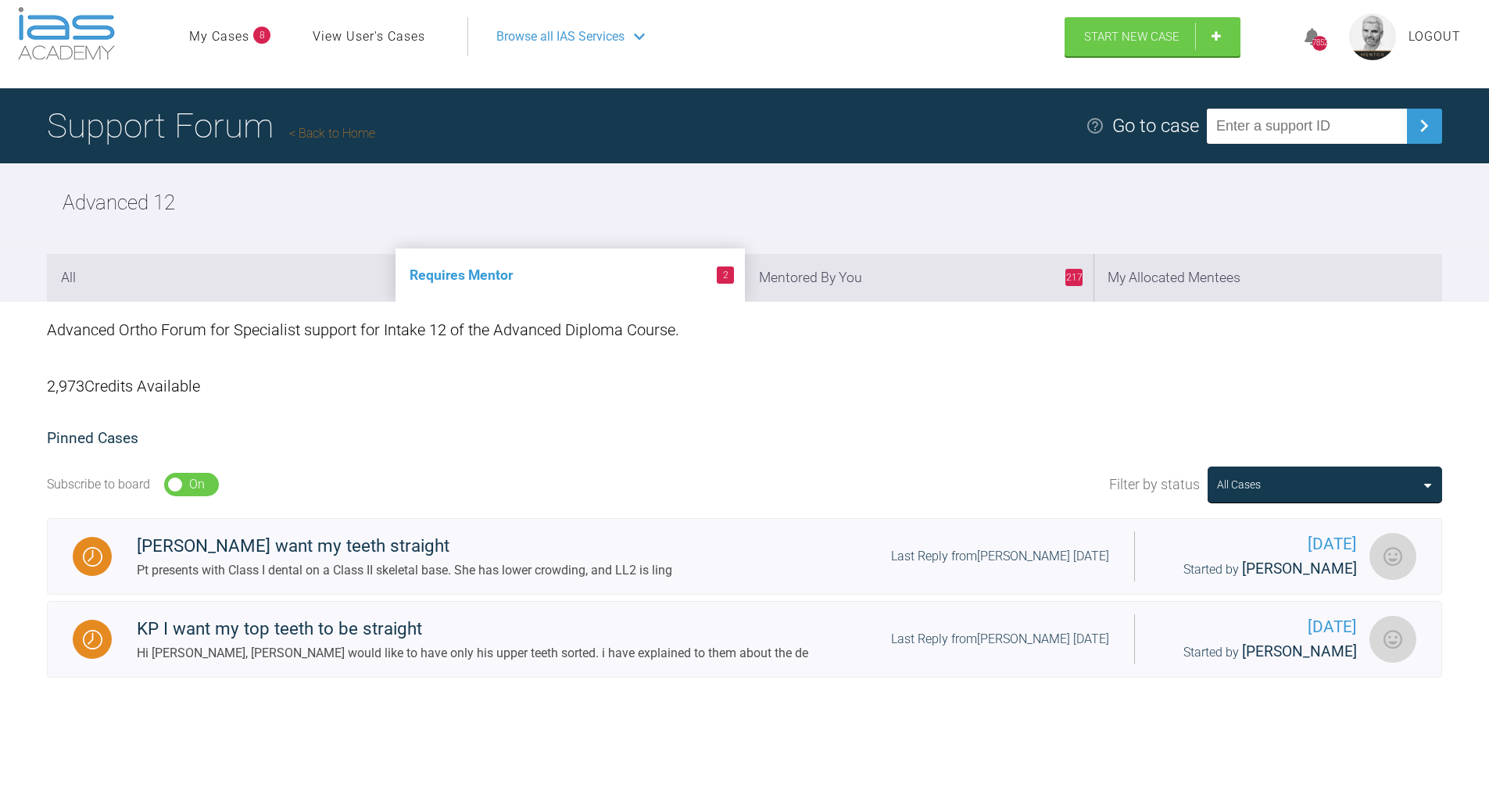
click at [325, 127] on link "Back to Home" at bounding box center [331, 133] width 86 height 14
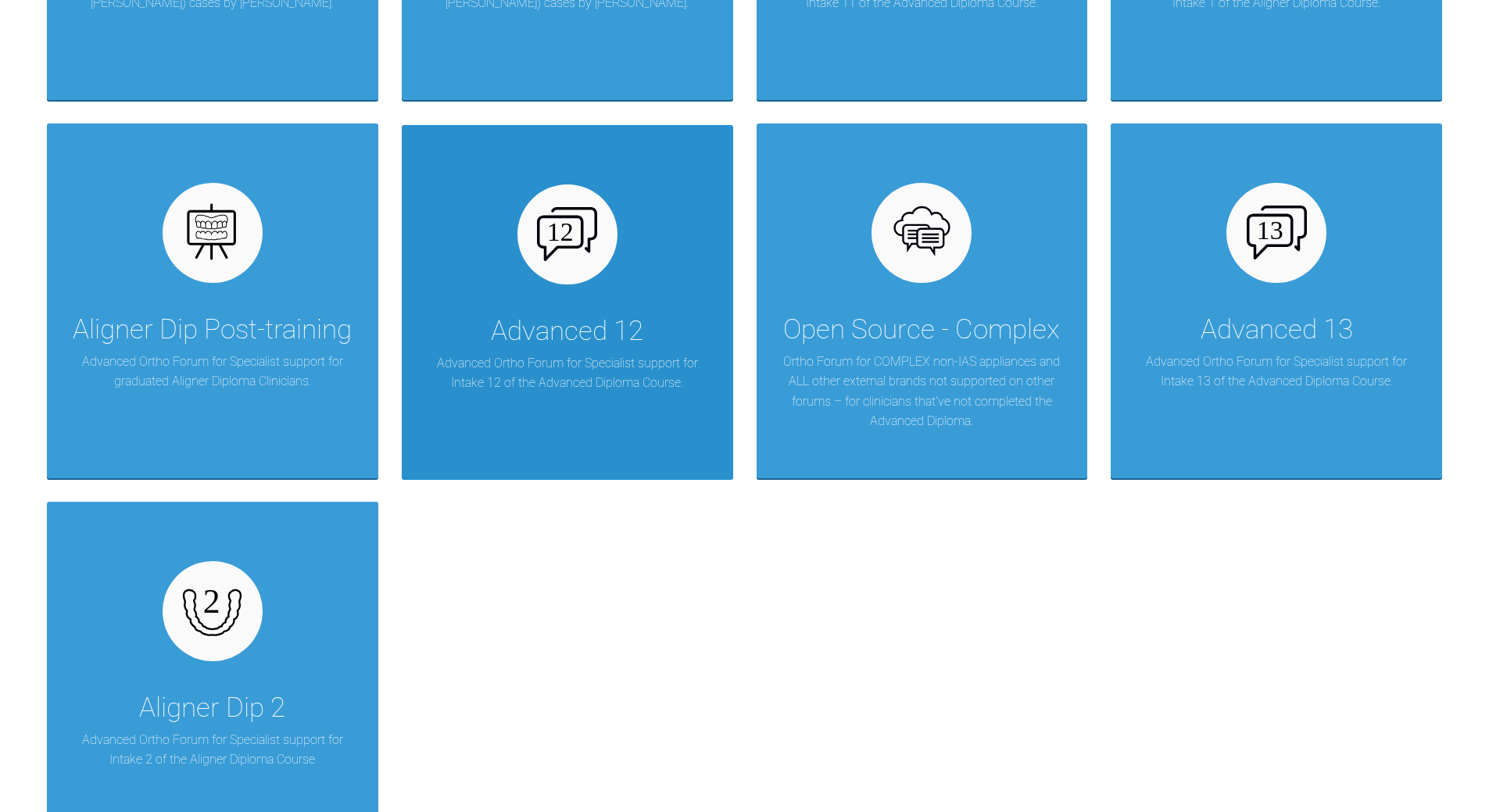
scroll to position [2125, 0]
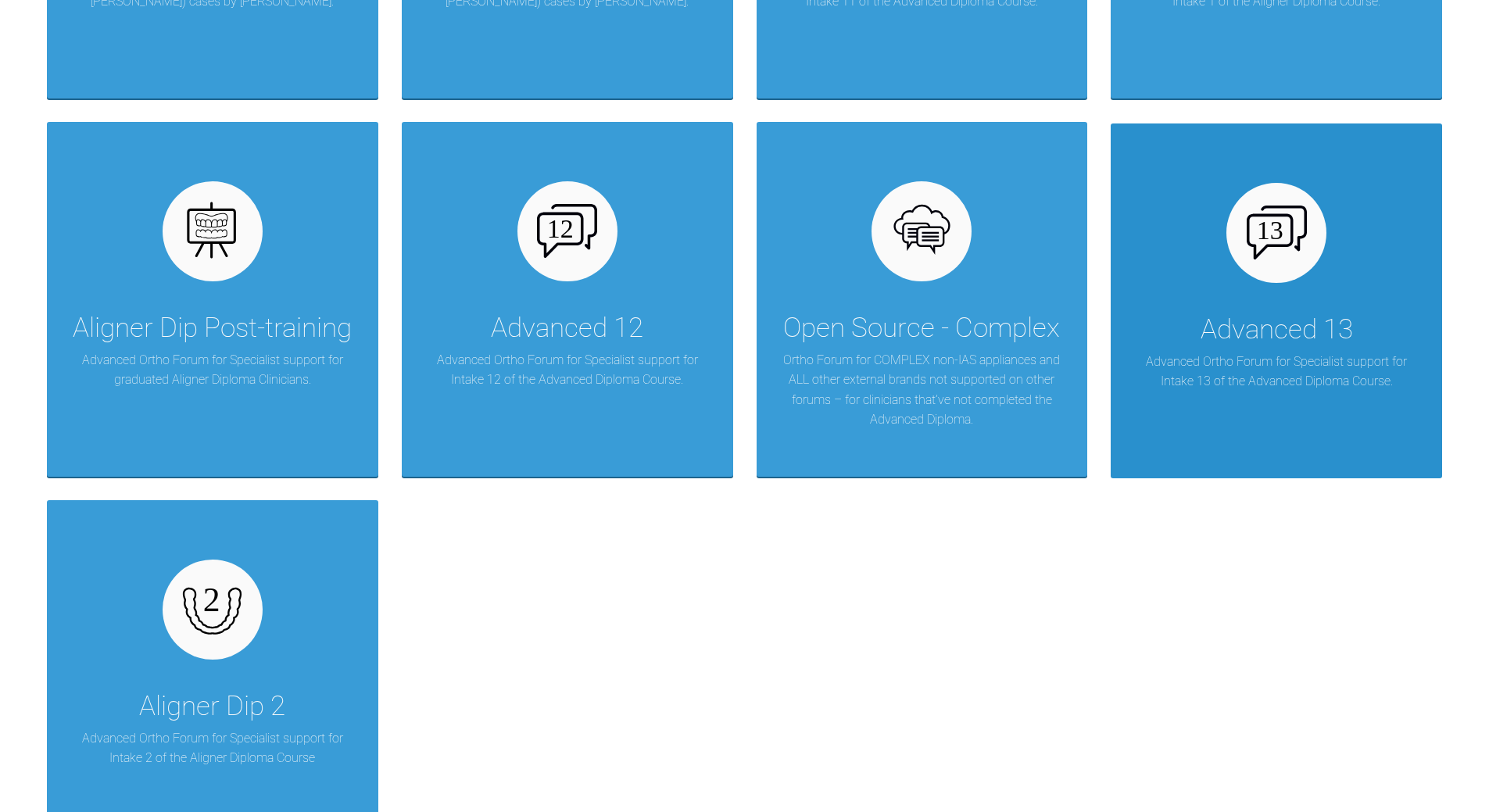
click at [1222, 269] on div "Advanced 13 Advanced Ortho Forum for Specialist support for Intake 13 of the Ad…" at bounding box center [1276, 300] width 331 height 355
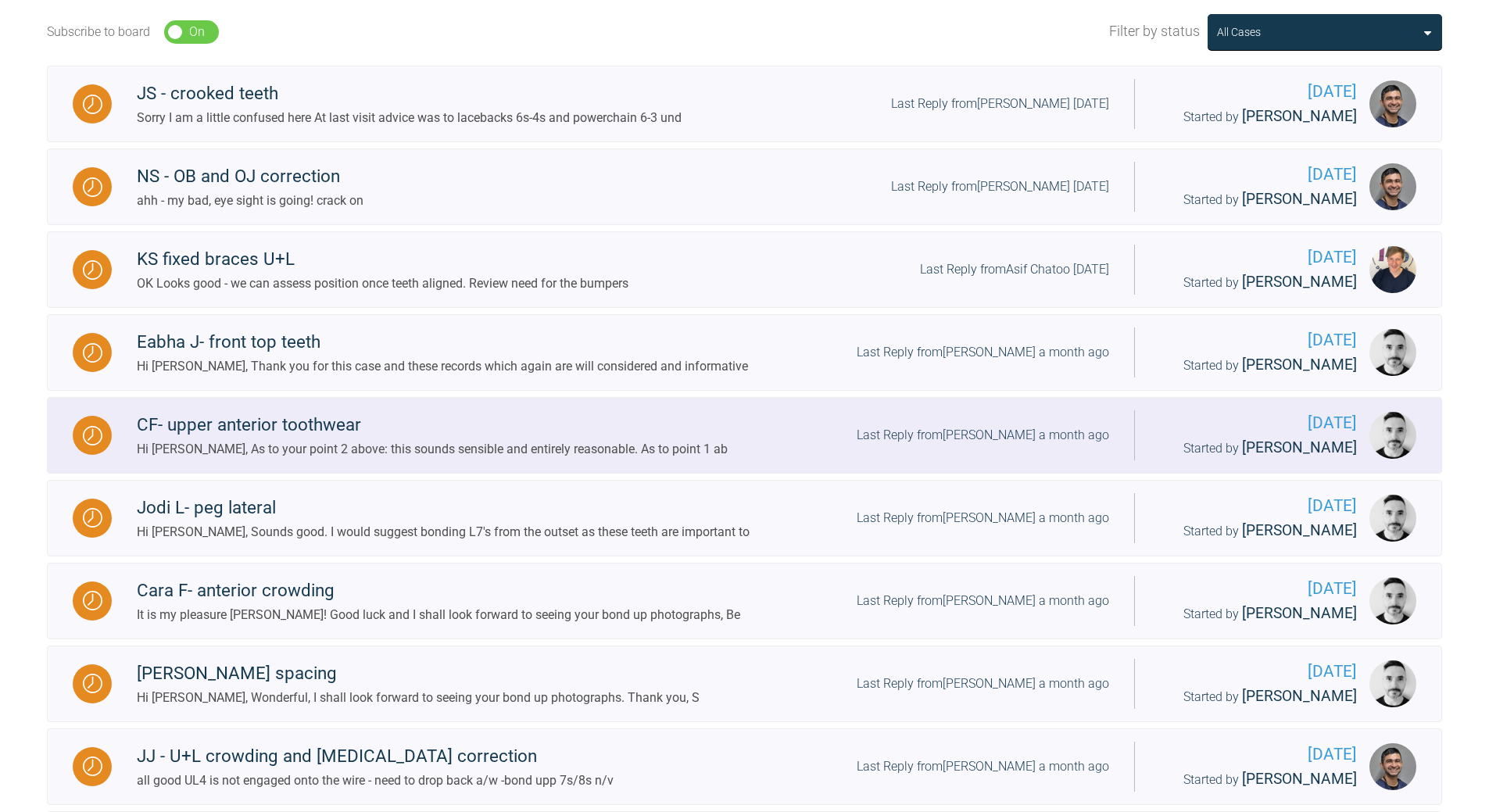
scroll to position [411, 0]
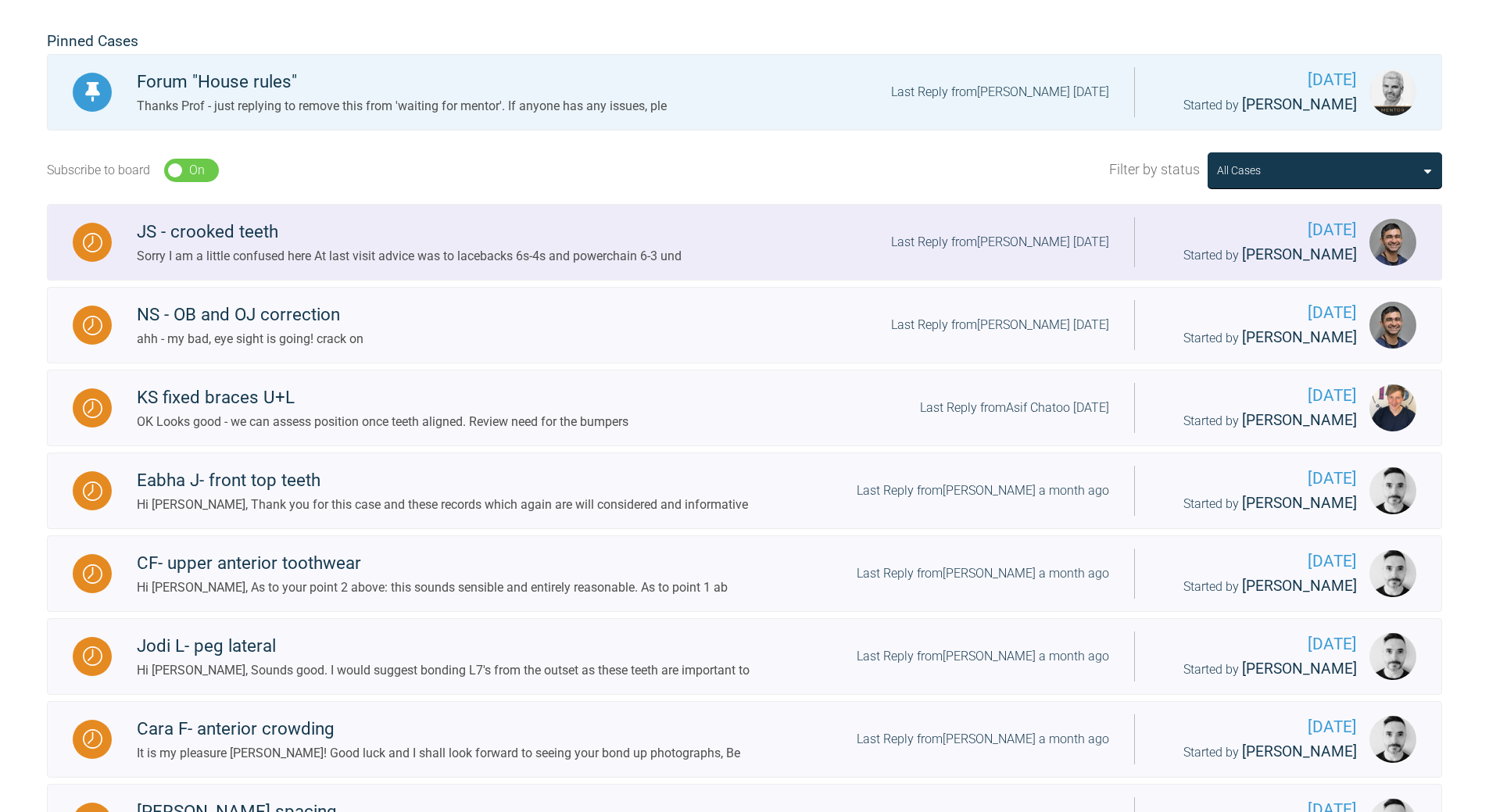
click at [1027, 243] on div "Last Reply from [PERSON_NAME] [DATE]" at bounding box center [1000, 242] width 218 height 21
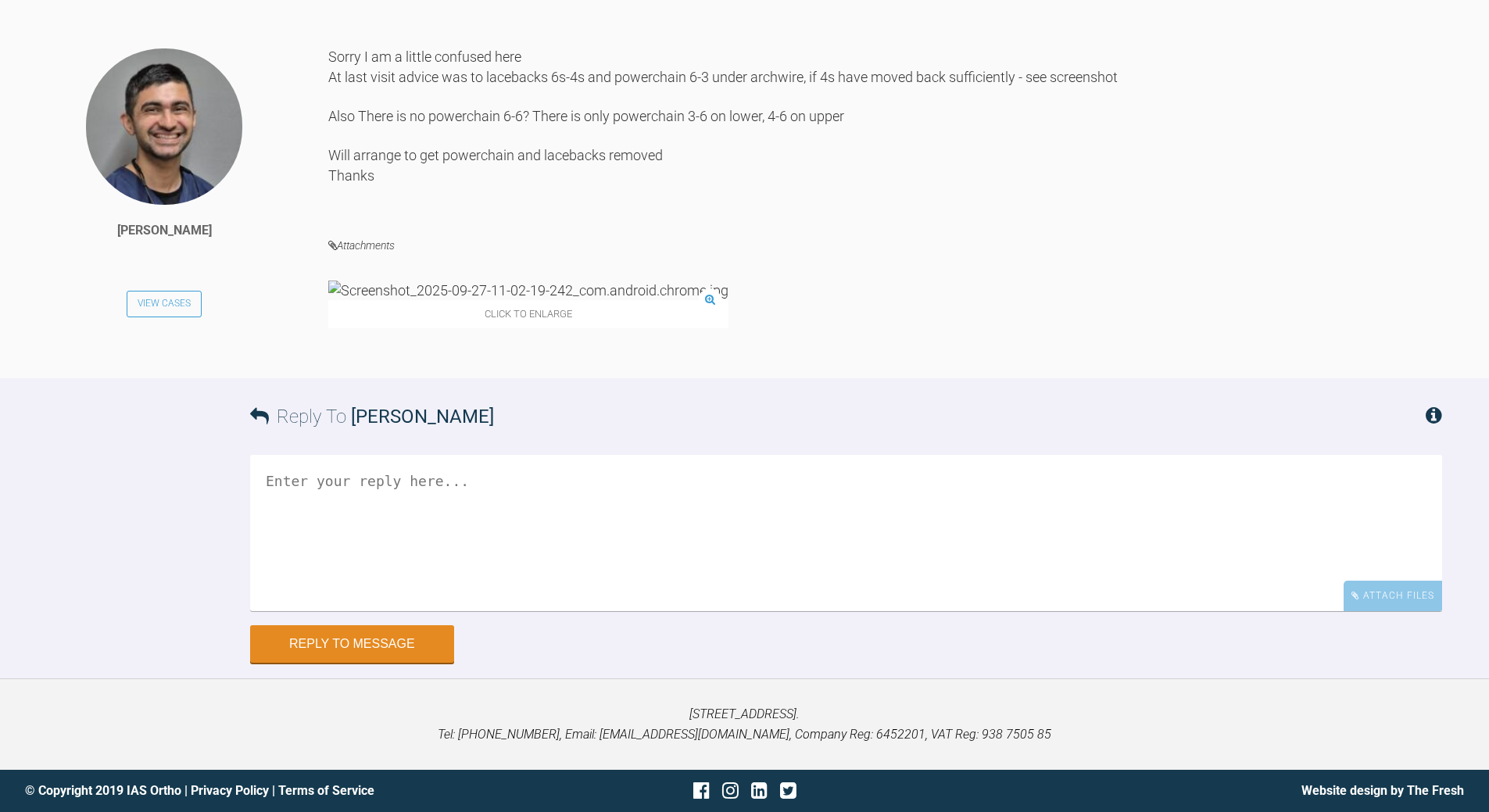
scroll to position [12447, 0]
click at [476, 473] on textarea at bounding box center [846, 532] width 1192 height 156
click at [453, 484] on textarea "its teh PC and lacebacke in lower is problem" at bounding box center [846, 532] width 1192 height 156
click at [311, 482] on textarea "its teh PC and laceback in lower is problem" at bounding box center [846, 532] width 1192 height 156
click at [655, 475] on textarea "its the PC and laceback in lower is problem" at bounding box center [846, 532] width 1192 height 156
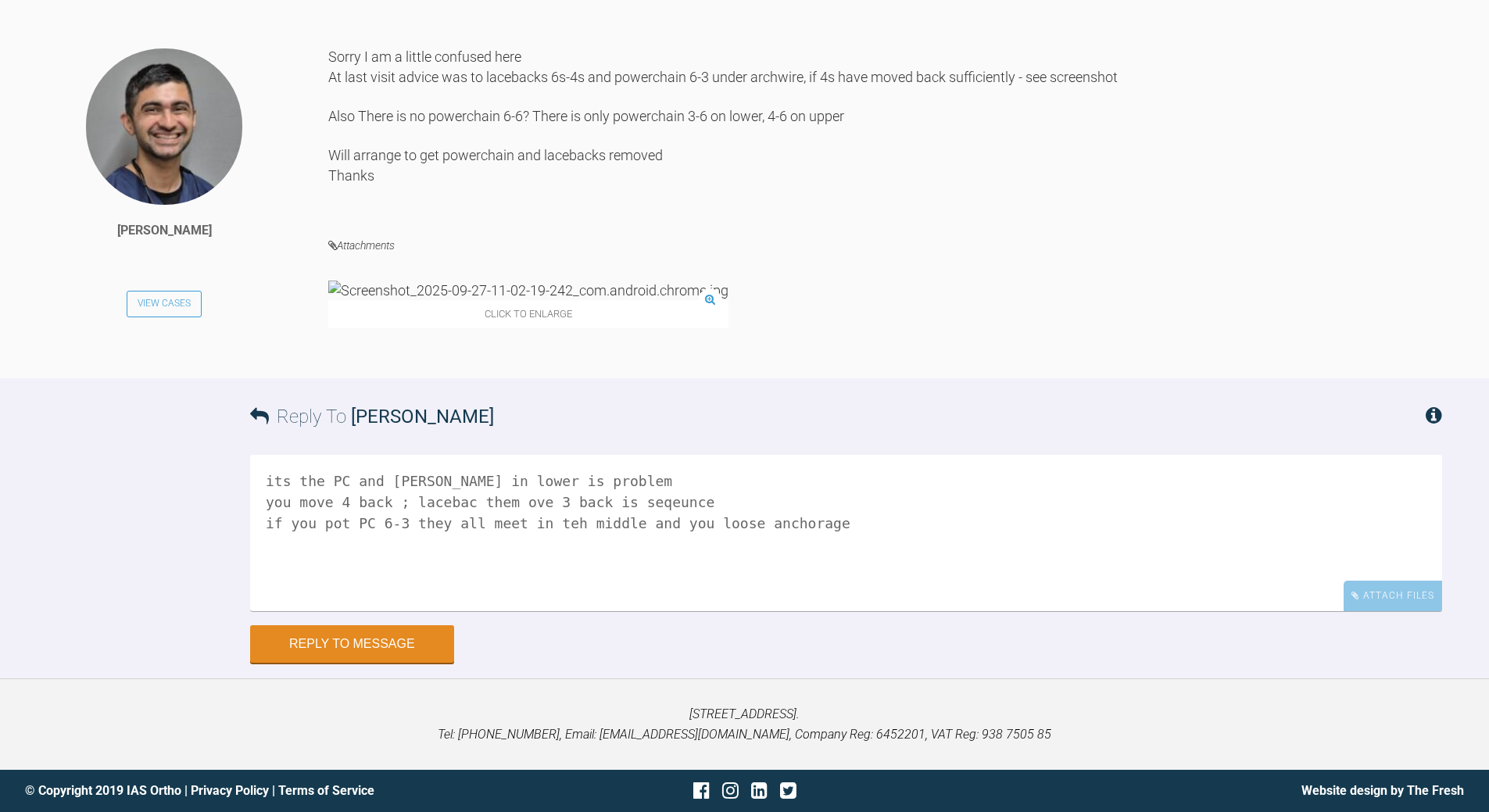
click at [545, 521] on textarea "its the PC and [PERSON_NAME] in lower is problem you move 4 back ; lacebac them…" at bounding box center [846, 532] width 1192 height 156
click at [267, 508] on textarea "its the PC and [PERSON_NAME] in lower is problem you move 4 back ; lacebac them…" at bounding box center [846, 532] width 1192 height 156
click at [401, 502] on textarea "its the PC and [PERSON_NAME] in lower is problem you move 4 back ; lacebac them…" at bounding box center [846, 532] width 1192 height 156
click at [458, 501] on textarea "its the PC and [PERSON_NAME] in lower is problem you move 4 back ; lacebac them…" at bounding box center [846, 532] width 1192 height 156
click at [720, 503] on textarea "its the PC and [PERSON_NAME] in lower is problem you move 4 back ; laceback 4 t…" at bounding box center [846, 532] width 1192 height 156
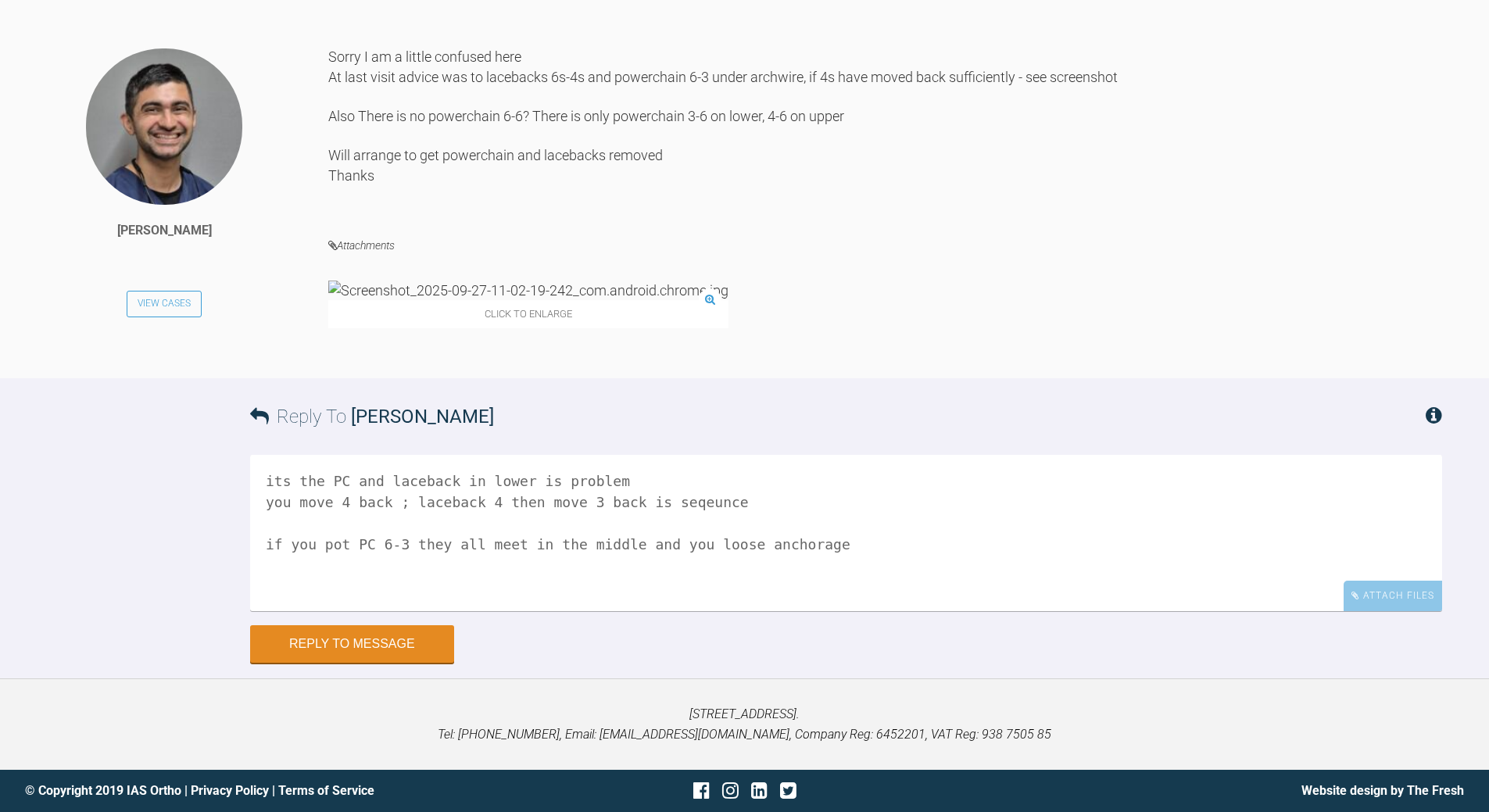
click at [850, 545] on textarea "its the PC and laceback in lower is problem you move 4 back ; laceback 4 then m…" at bounding box center [846, 532] width 1192 height 156
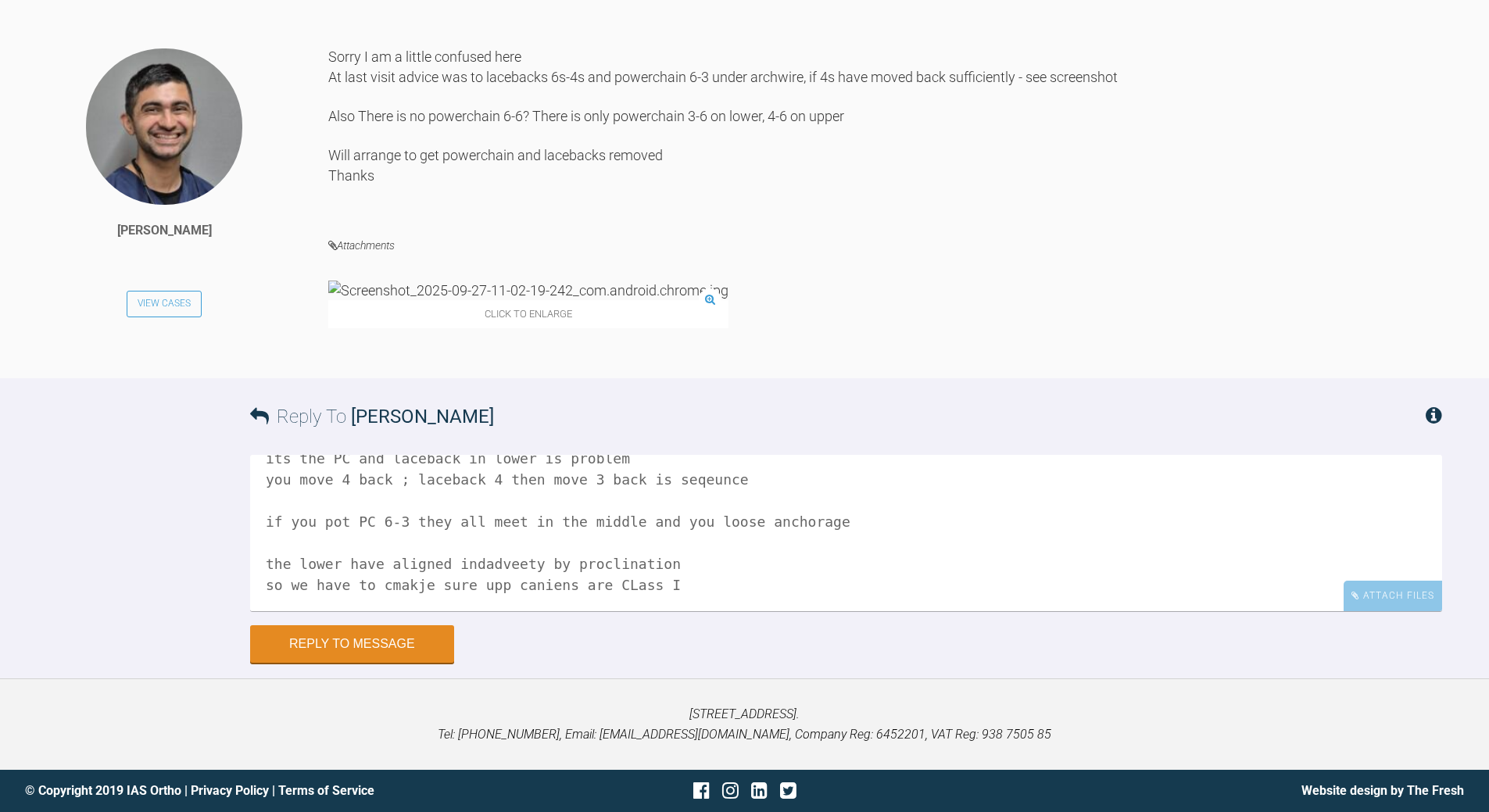
click at [391, 580] on textarea "its the PC and laceback in lower is problem you move 4 back ; laceback 4 then m…" at bounding box center [846, 532] width 1192 height 156
click at [392, 580] on textarea "its the PC and laceback in lower is problem you move 4 back ; laceback 4 then m…" at bounding box center [846, 532] width 1192 height 156
click at [458, 579] on textarea "its the PC and laceback in lower is problem you move 4 back ; laceback 4 then m…" at bounding box center [846, 532] width 1192 height 156
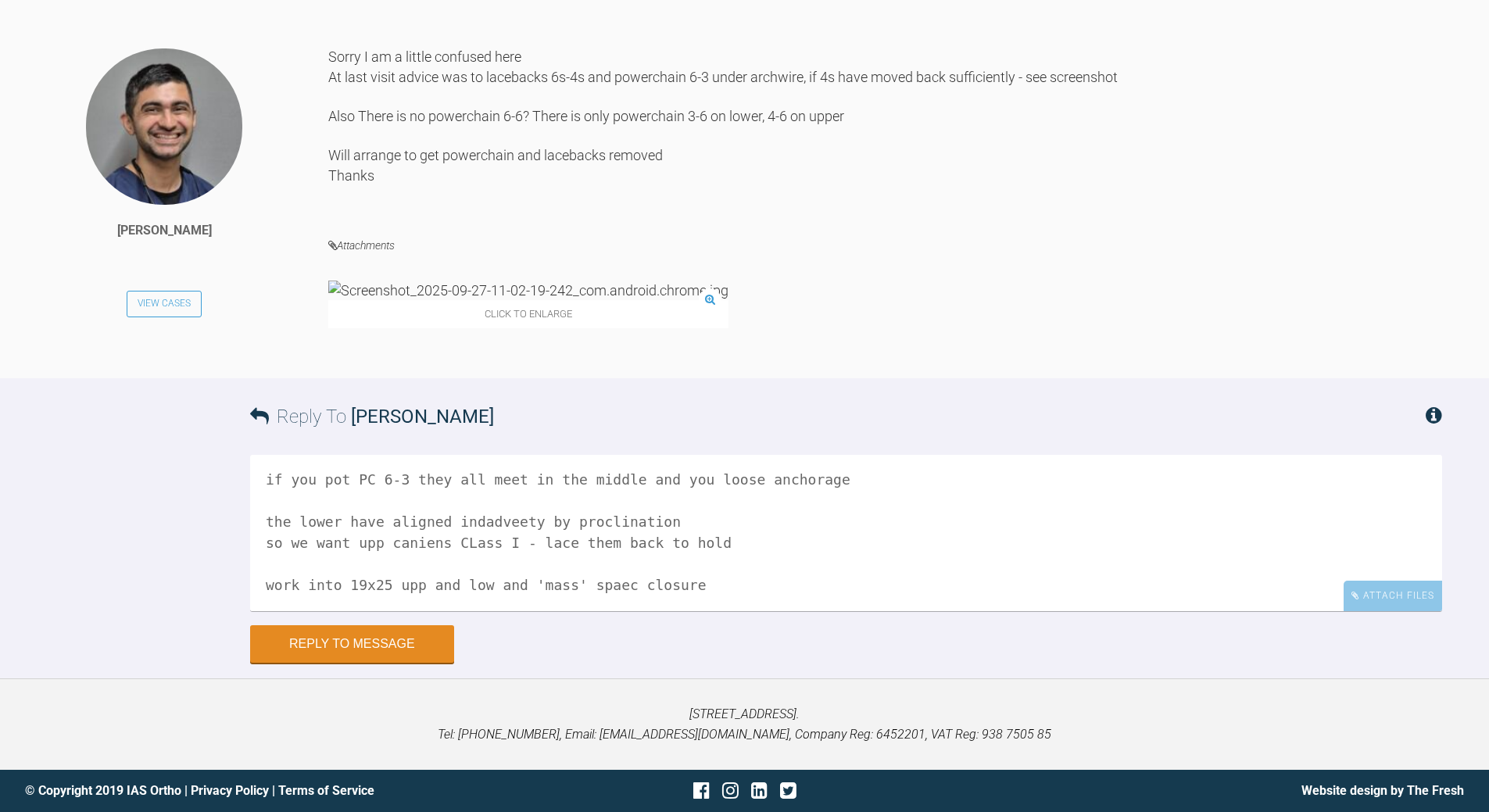
scroll to position [86, 0]
drag, startPoint x: 506, startPoint y: 559, endPoint x: 520, endPoint y: 545, distance: 19.8
click at [511, 557] on textarea "its the PC and laceback in lower is problem you move 4 back ; laceback 4 then m…" at bounding box center [846, 532] width 1192 height 156
click at [867, 569] on textarea "its the PC and laceback in lower is problem you move 4 back ; laceback 4 then m…" at bounding box center [846, 532] width 1192 height 156
click at [977, 561] on textarea "its the PC and laceback in lower is problem you move 4 back ; laceback 4 then m…" at bounding box center [846, 532] width 1192 height 156
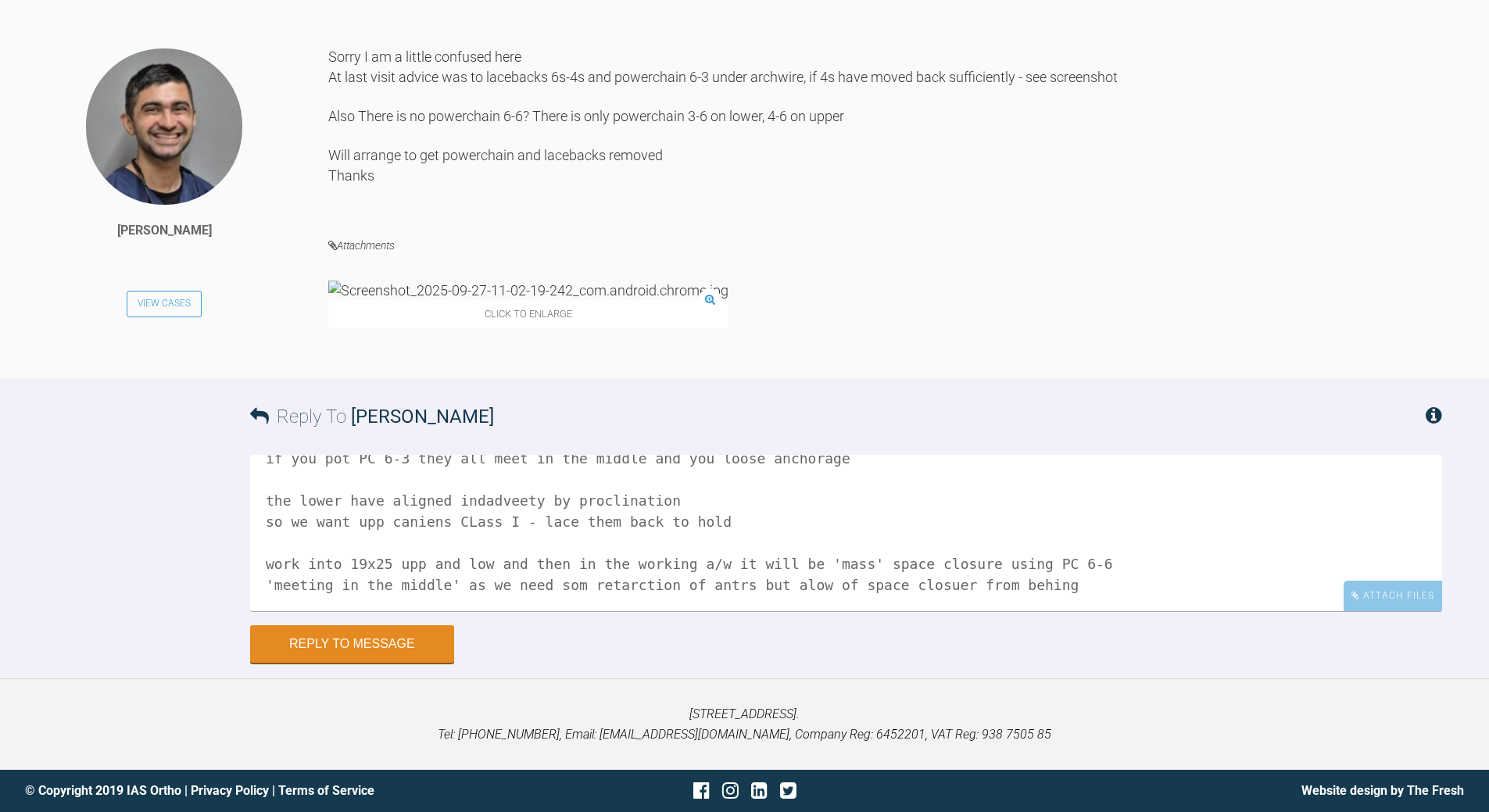
click at [269, 558] on textarea "its the PC and laceback in lower is problem you move 4 back ; laceback 4 then m…" at bounding box center [846, 532] width 1192 height 156
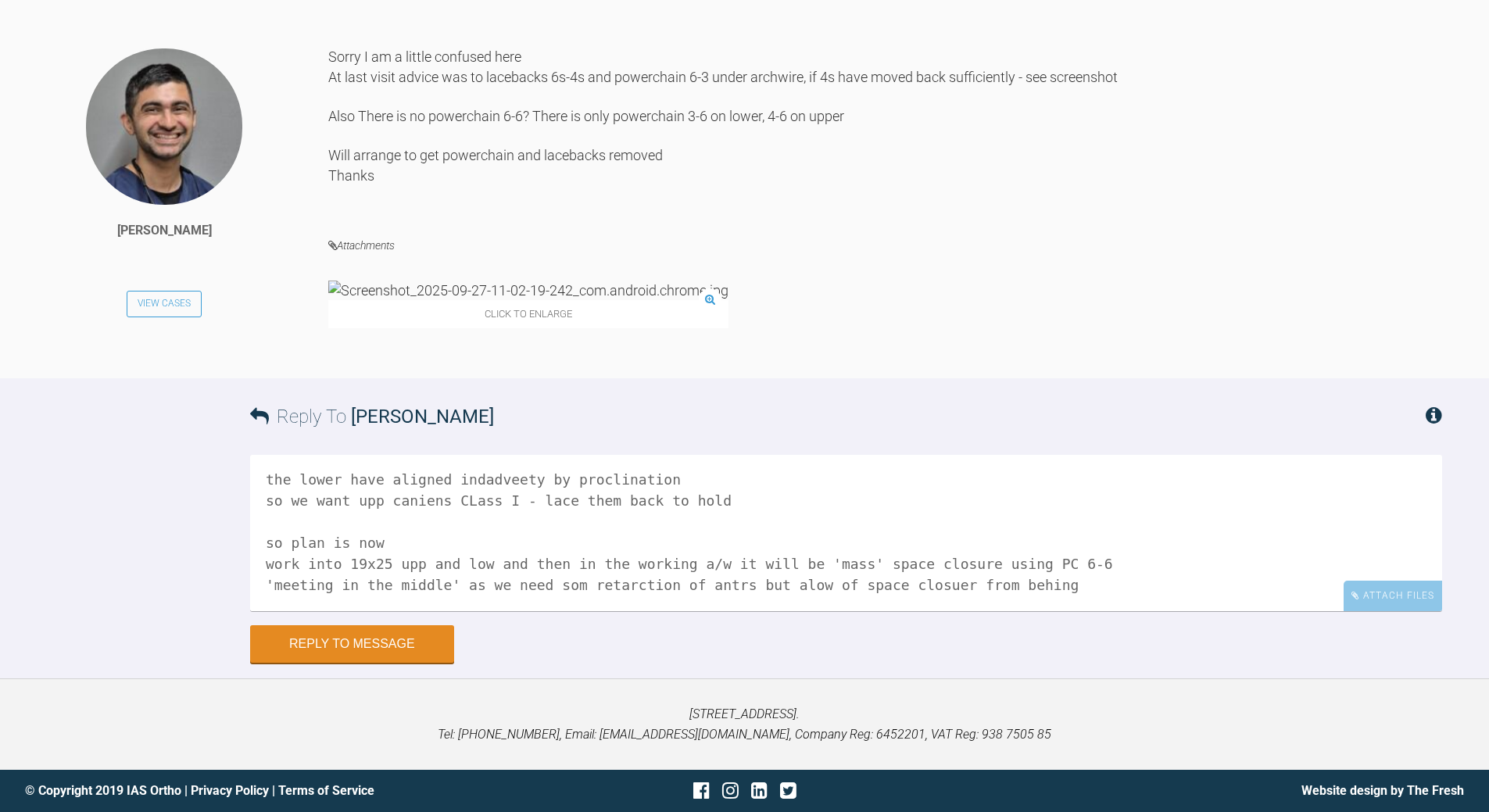
scroll to position [128, 0]
click at [395, 520] on textarea "its the PC and laceback in lower is problem you move 4 back ; laceback 4 then m…" at bounding box center [846, 532] width 1192 height 156
click at [562, 563] on textarea "its the PC and laceback in lower is problem you move 4 back ; laceback 4 then m…" at bounding box center [846, 532] width 1192 height 156
click at [1029, 564] on textarea "its the PC and laceback in lower is problem you move 4 back ; laceback 4 then m…" at bounding box center [846, 532] width 1192 height 156
drag, startPoint x: 1010, startPoint y: 565, endPoint x: 1020, endPoint y: 566, distance: 10.0
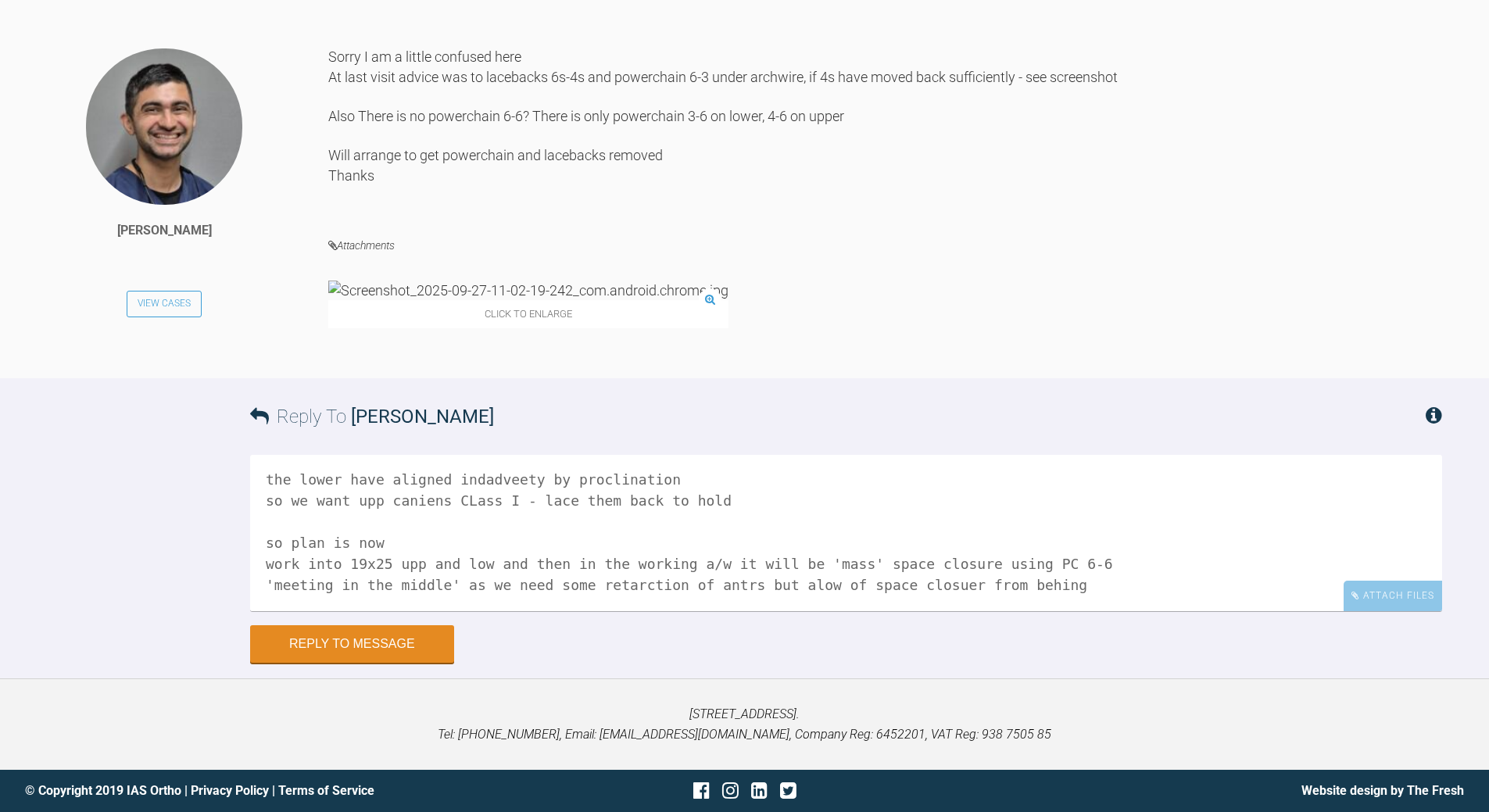
click at [1011, 565] on textarea "its the PC and laceback in lower is problem you move 4 back ; laceback 4 then m…" at bounding box center [846, 532] width 1192 height 156
click at [907, 567] on textarea "its the PC and laceback in lower is problem you move 4 back ; laceback 4 then m…" at bounding box center [846, 532] width 1192 height 156
click at [771, 555] on textarea "its the PC and laceback in lower is problem you move 4 back ; laceback 4 then m…" at bounding box center [846, 532] width 1192 height 156
click at [781, 557] on textarea "its the PC and laceback in lower is problem you move 4 back ; laceback 4 then m…" at bounding box center [846, 532] width 1192 height 156
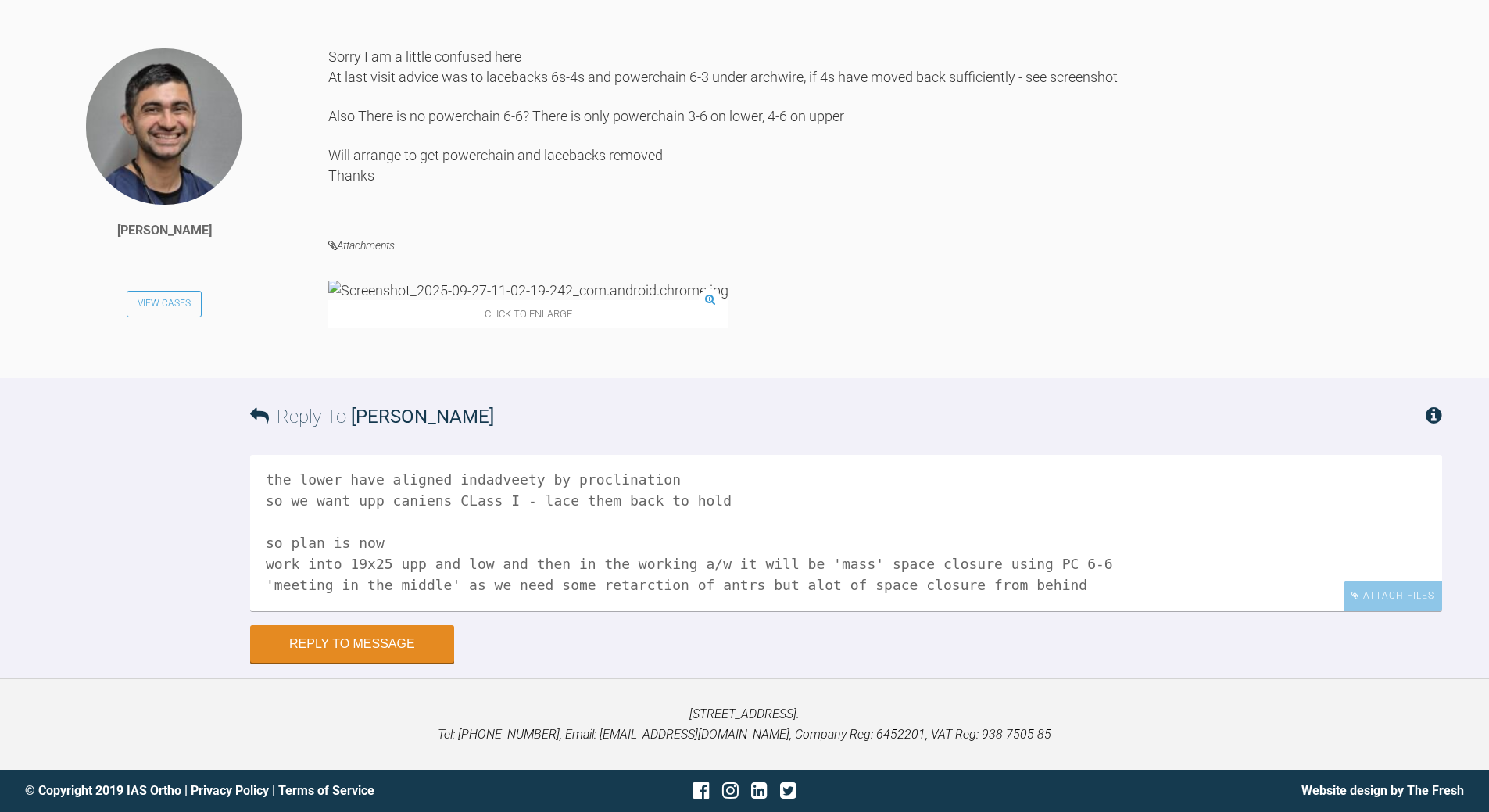
click at [927, 557] on textarea "its the PC and laceback in lower is problem you move 4 back ; laceback 4 then m…" at bounding box center [846, 532] width 1192 height 156
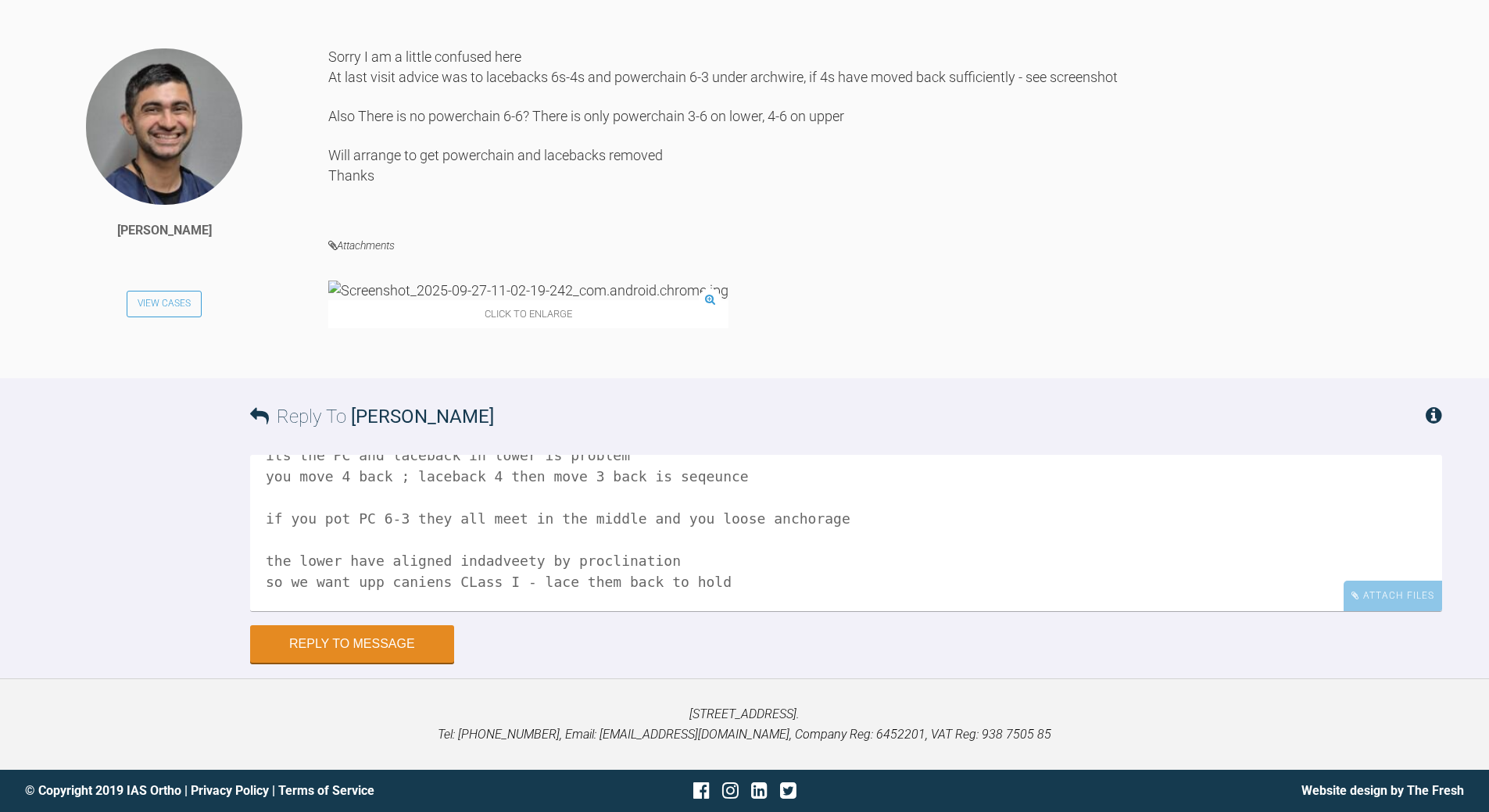
scroll to position [0, 0]
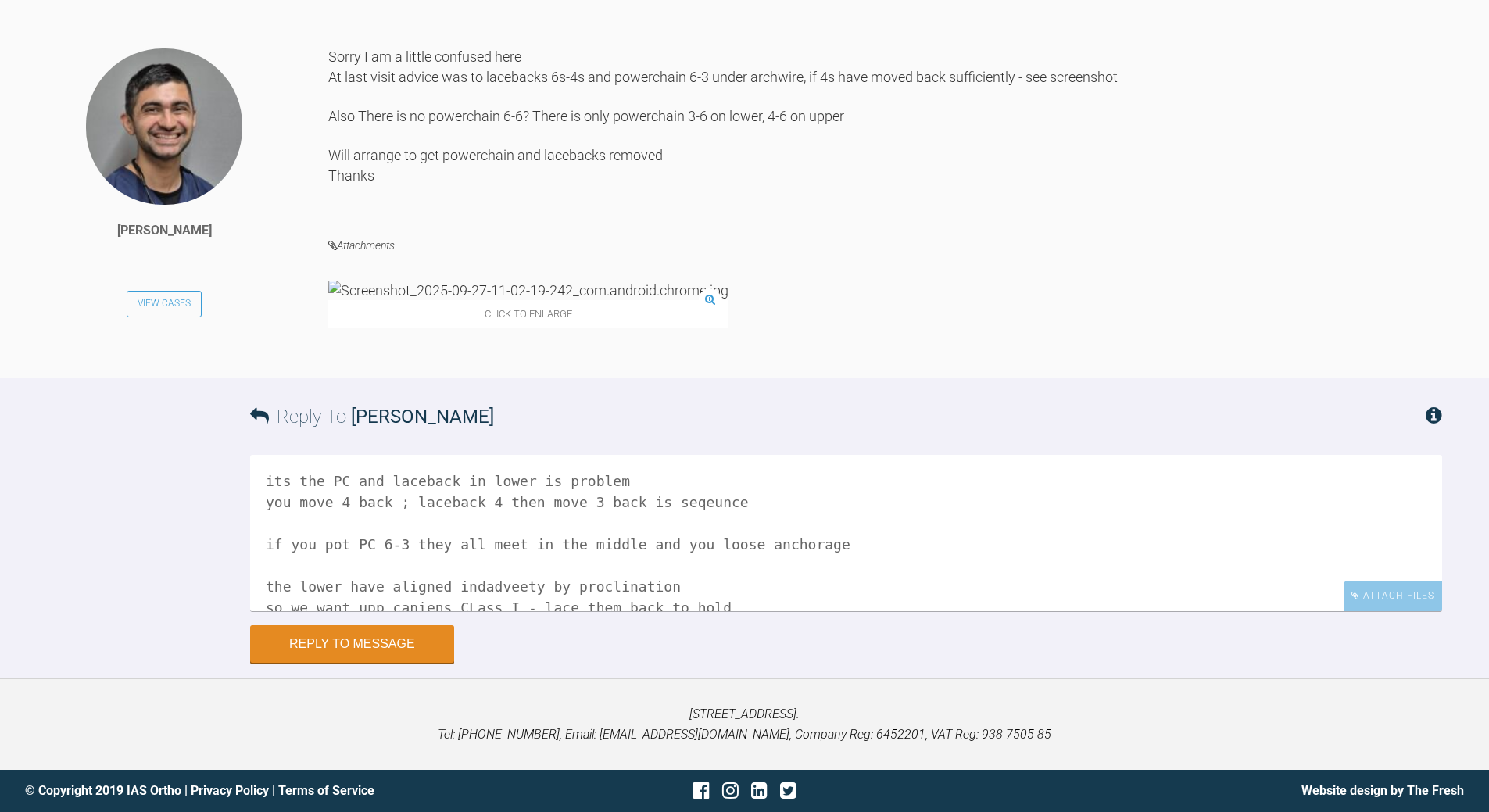
click at [333, 543] on textarea "its the PC and laceback in lower is problem you move 4 back ; laceback 4 then m…" at bounding box center [846, 532] width 1192 height 156
click at [836, 540] on textarea "its the PC and laceback in lower is problem you move 4 back ; laceback 4 then m…" at bounding box center [846, 532] width 1192 height 156
click at [1006, 540] on textarea "its the PC and laceback in lower is problem you move 4 back ; laceback 4 then m…" at bounding box center [846, 532] width 1192 height 156
click at [615, 498] on textarea "its the PC and laceback in lower is problem you move 4 back ; laceback 4 then m…" at bounding box center [846, 532] width 1192 height 156
click at [266, 507] on textarea "its the PC and laceback in lower is problem you move 4 back ; laceback 4 then m…" at bounding box center [846, 532] width 1192 height 156
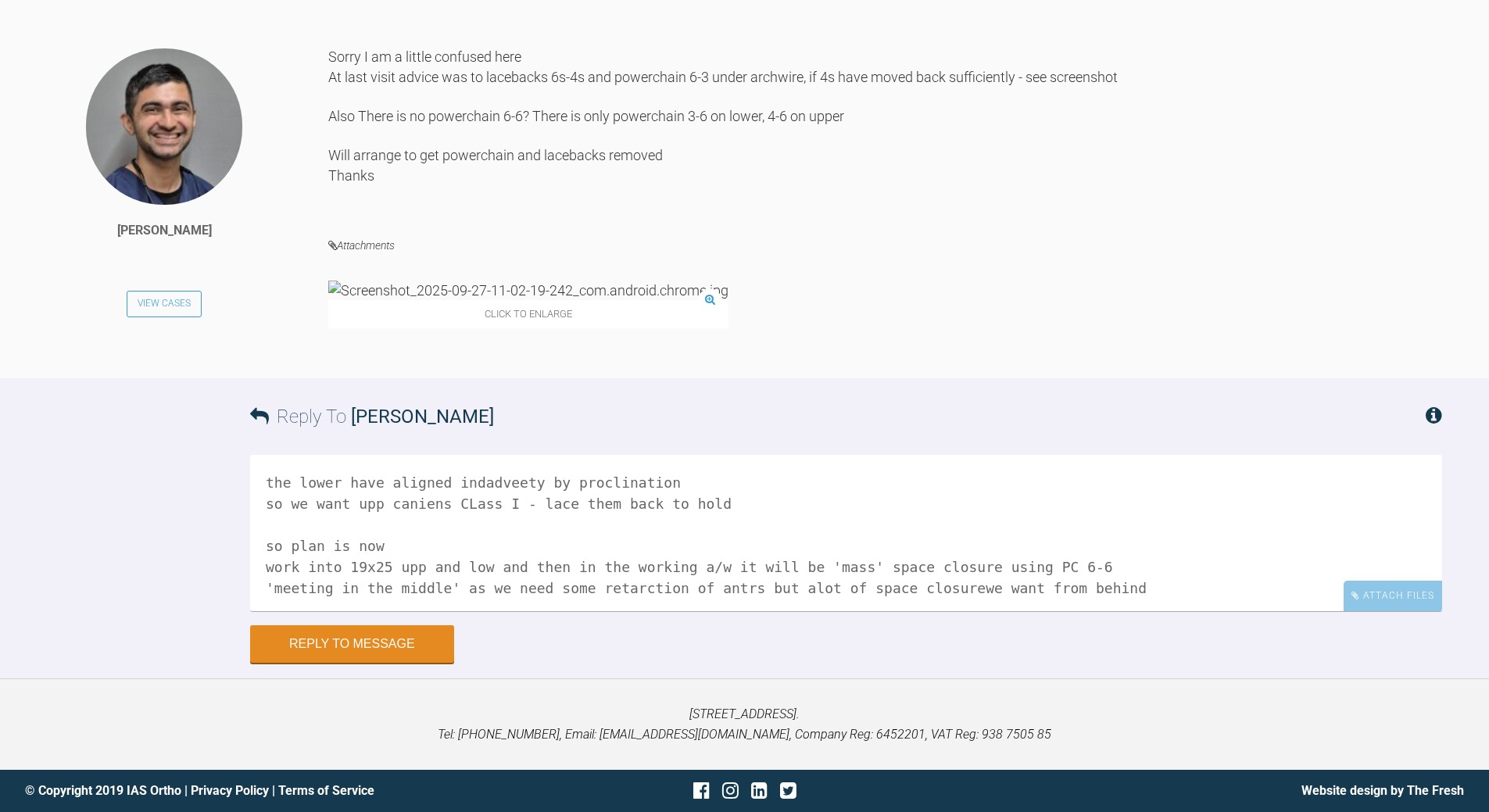
scroll to position [78, 0]
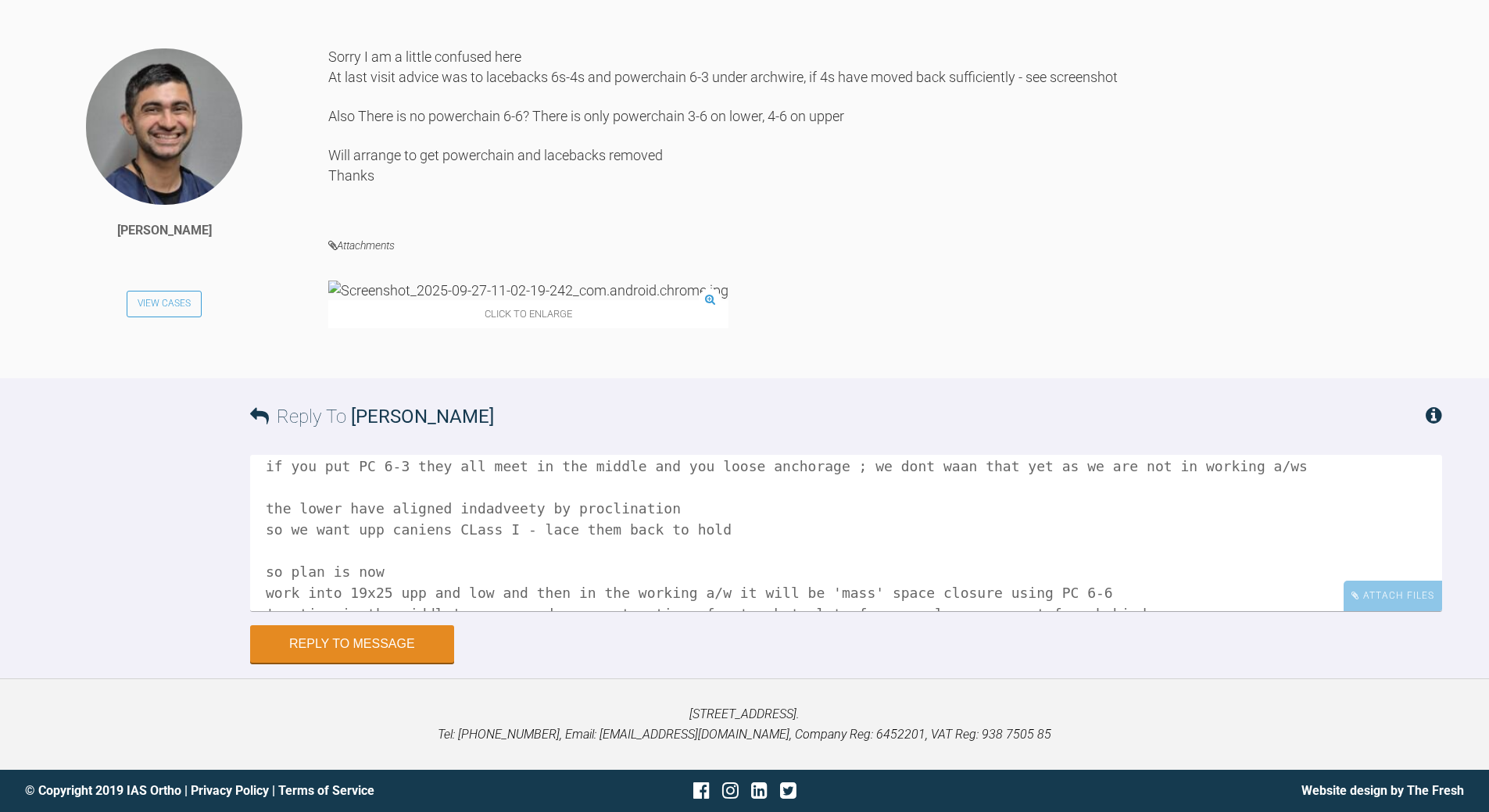
click at [519, 527] on textarea "its the PC and [PERSON_NAME] in lower is problem sequnece shoudl be ;you move 4…" at bounding box center [846, 532] width 1192 height 156
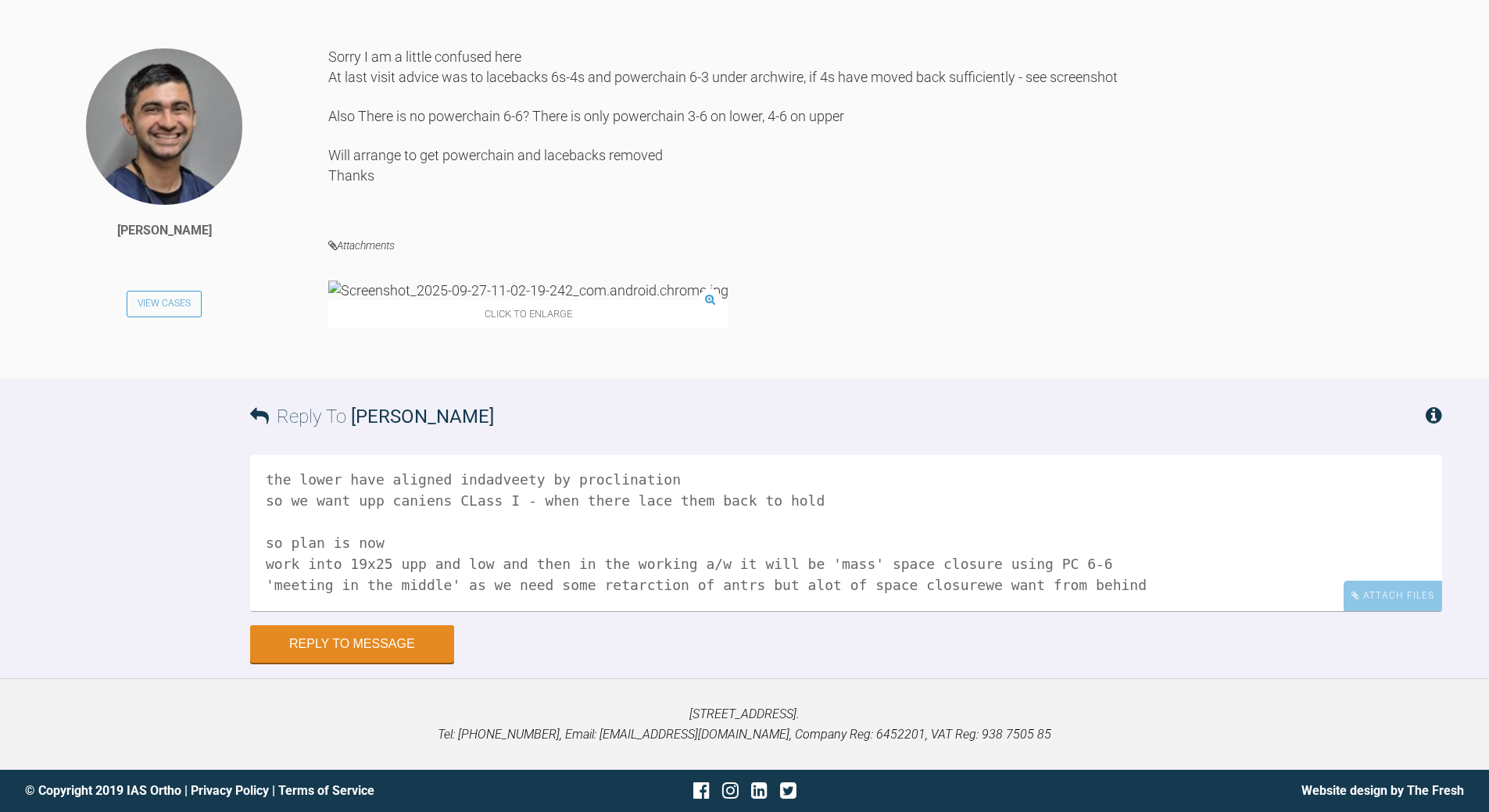
scroll to position [171, 0]
click at [489, 504] on textarea "its the PC and [PERSON_NAME] in lower is problem sequnece shoudl be ;you move 4…" at bounding box center [846, 532] width 1192 height 156
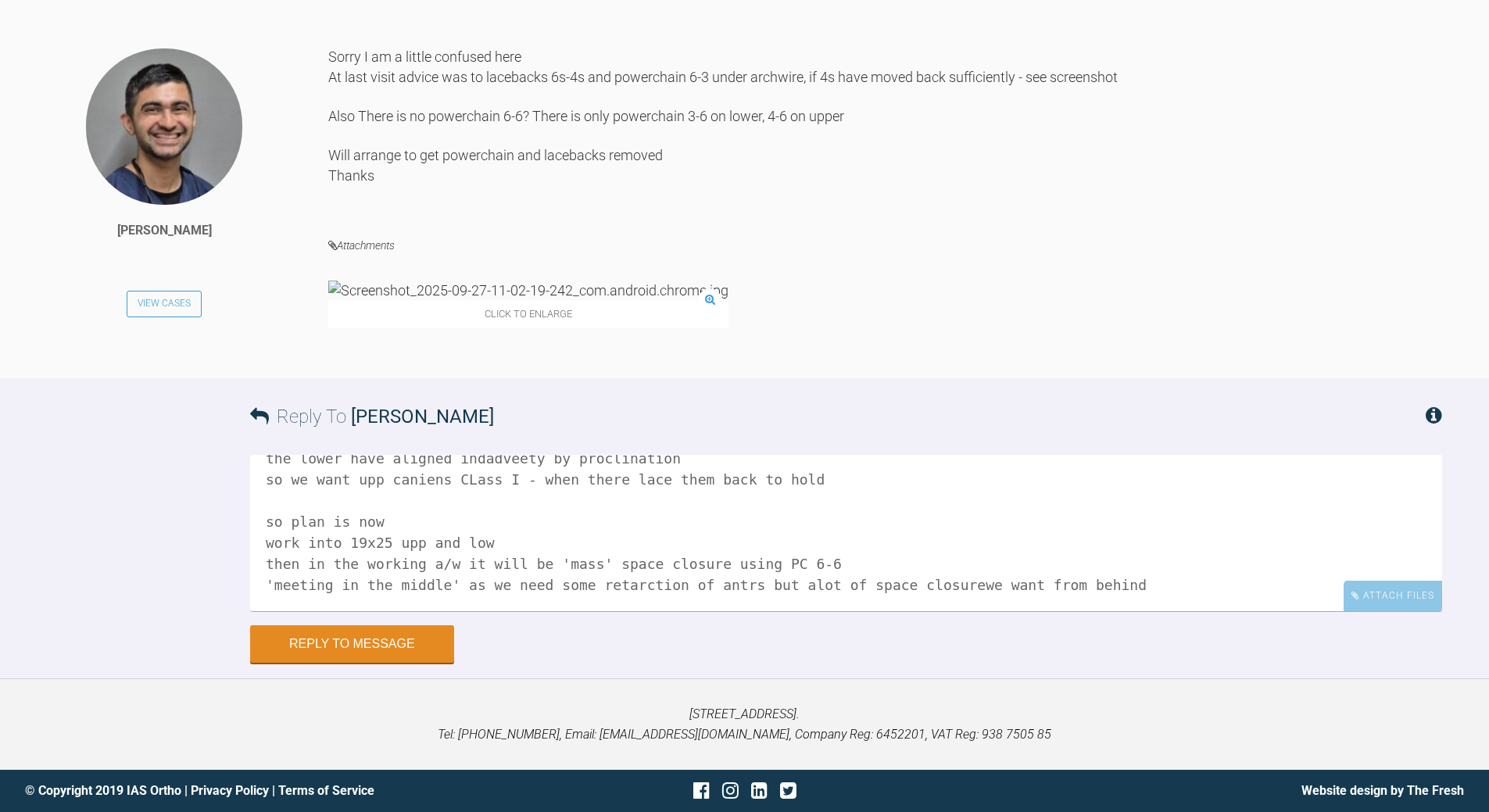
click at [839, 521] on textarea "its the PC and [PERSON_NAME] in lower is problem sequnece shoudl be ;you move 4…" at bounding box center [846, 532] width 1192 height 156
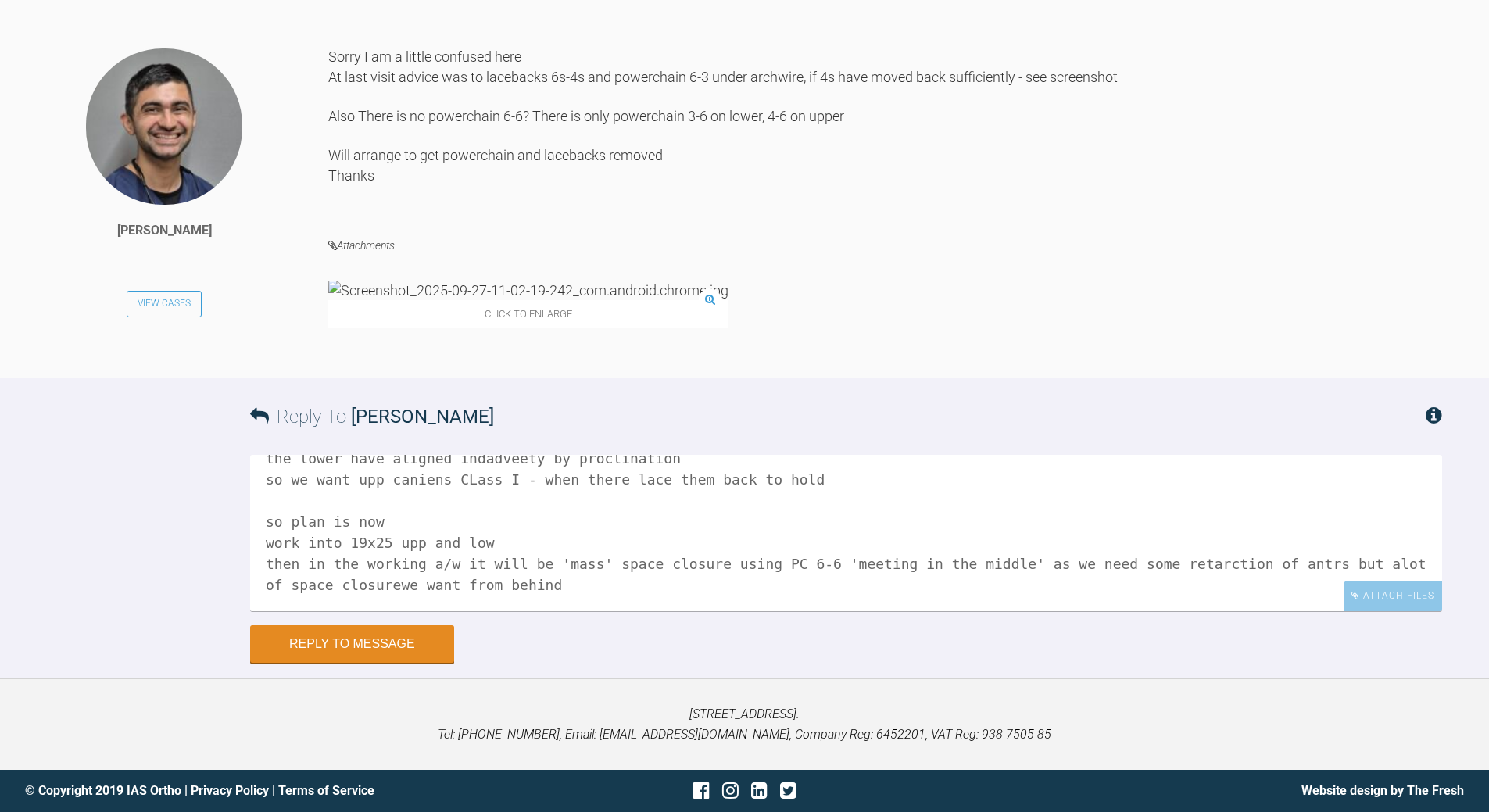
click at [320, 545] on textarea "its the PC and [PERSON_NAME] in lower is problem sequnece shoudl be ;you move 4…" at bounding box center [846, 532] width 1192 height 156
type textarea "its the PC and [PERSON_NAME] in lower is problem sequnece shoudl be ;you move 4…"
drag, startPoint x: 377, startPoint y: 643, endPoint x: 384, endPoint y: 632, distance: 13.0
click at [376, 643] on button "Reply to Message" at bounding box center [352, 646] width 204 height 38
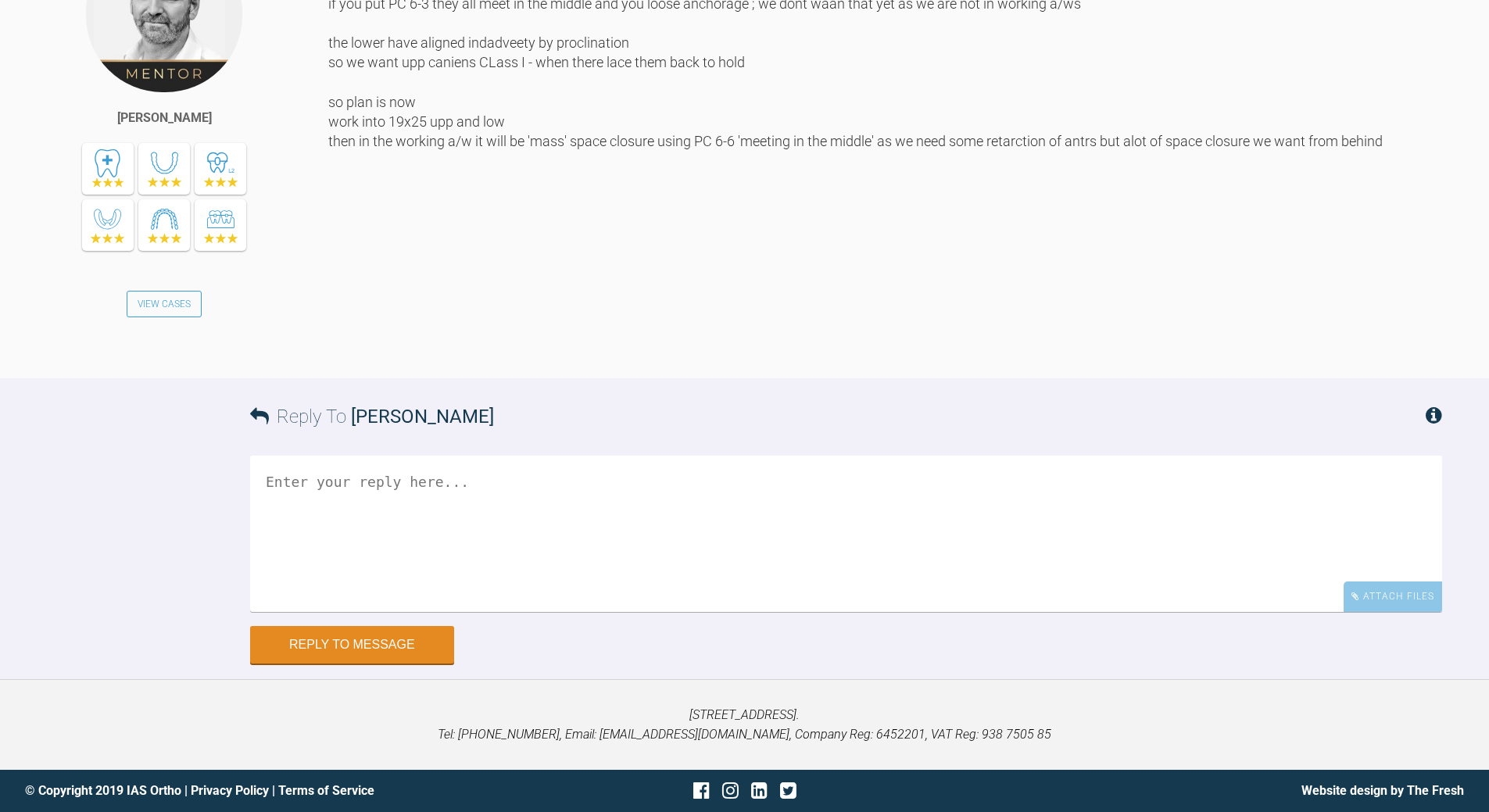
scroll to position [13039, 0]
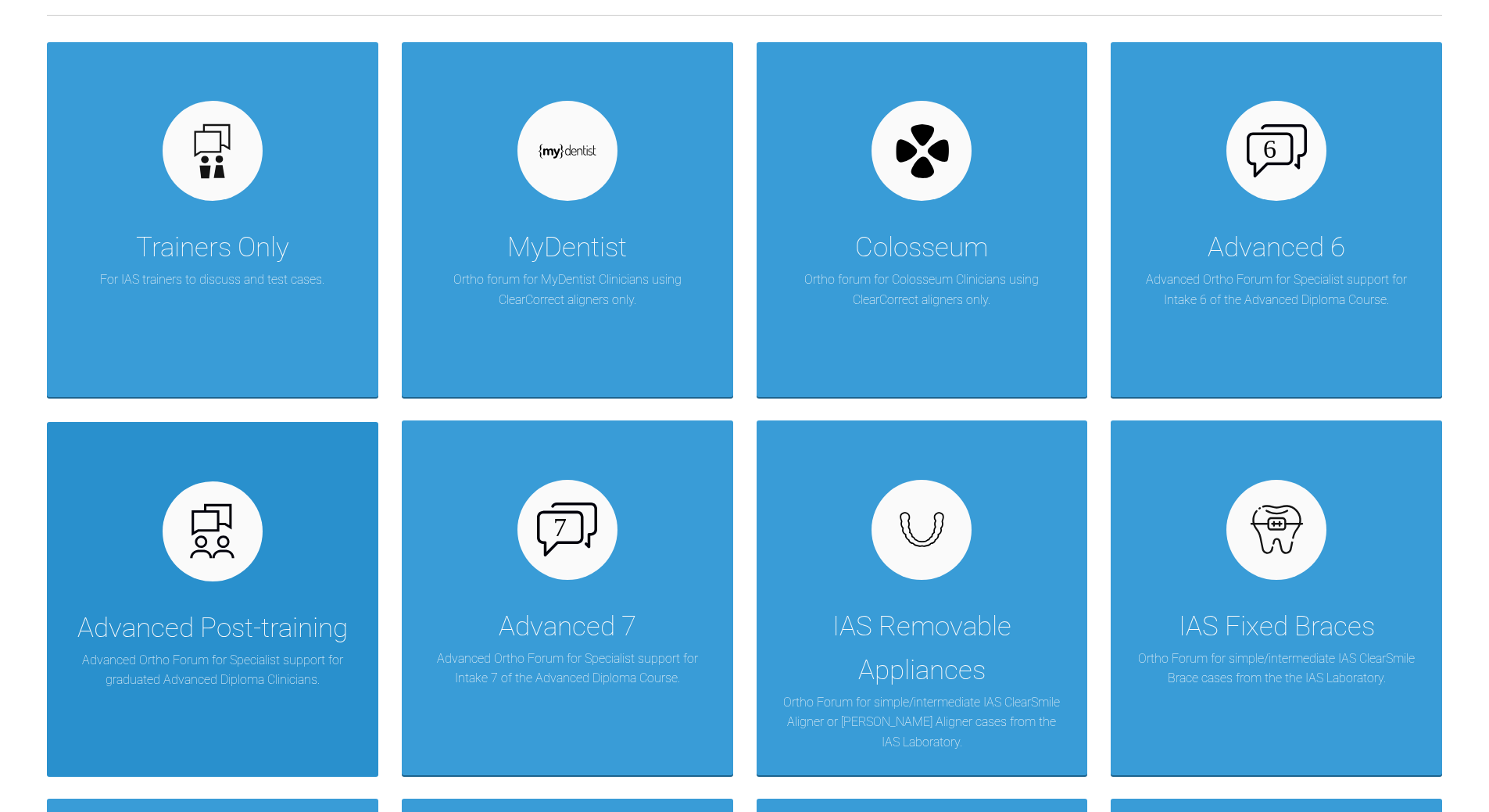
click at [264, 563] on div "Advanced Post-training Advanced Ortho Forum for Specialist support for graduate…" at bounding box center [212, 599] width 331 height 355
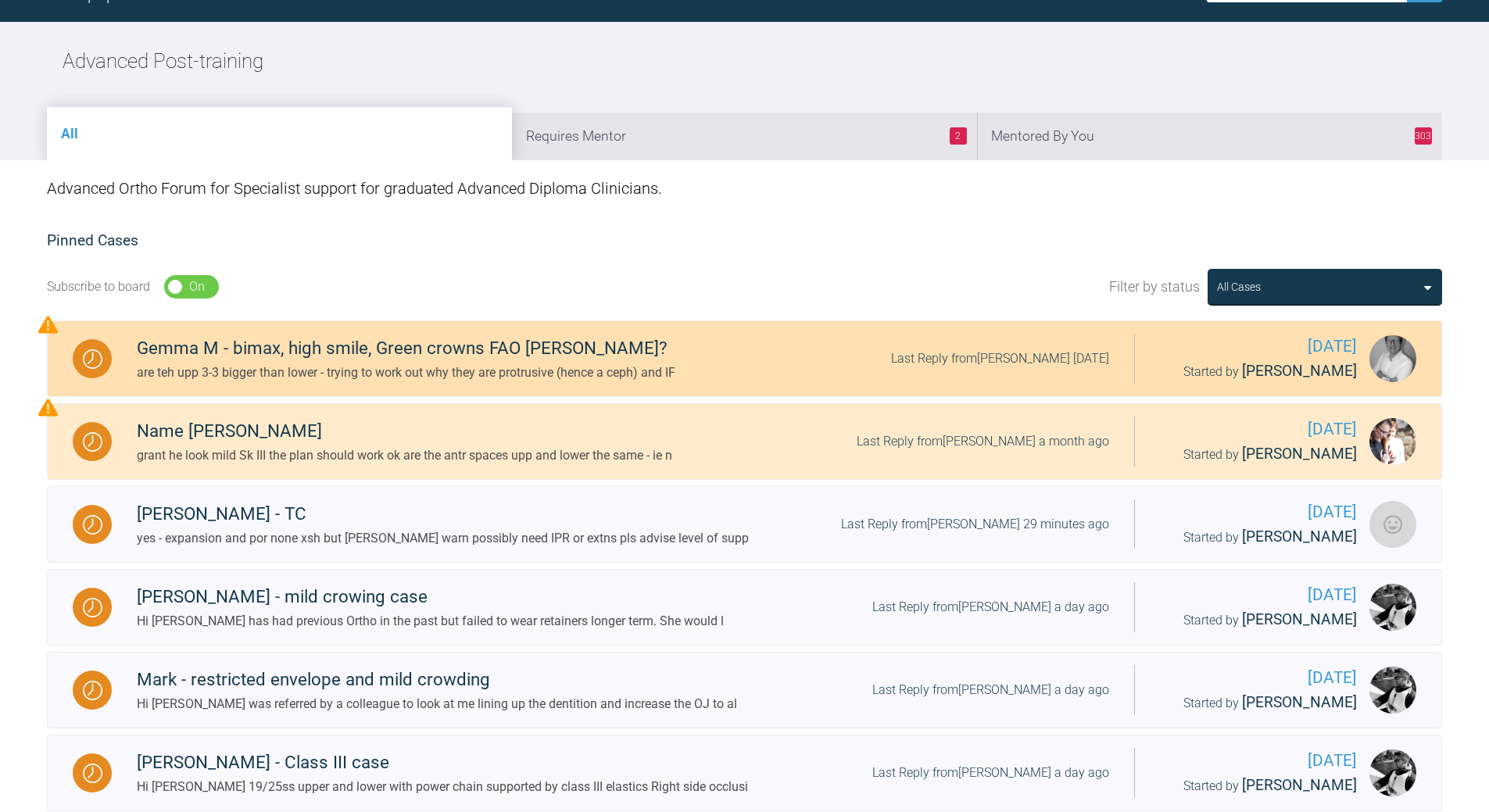
scroll to position [78, 0]
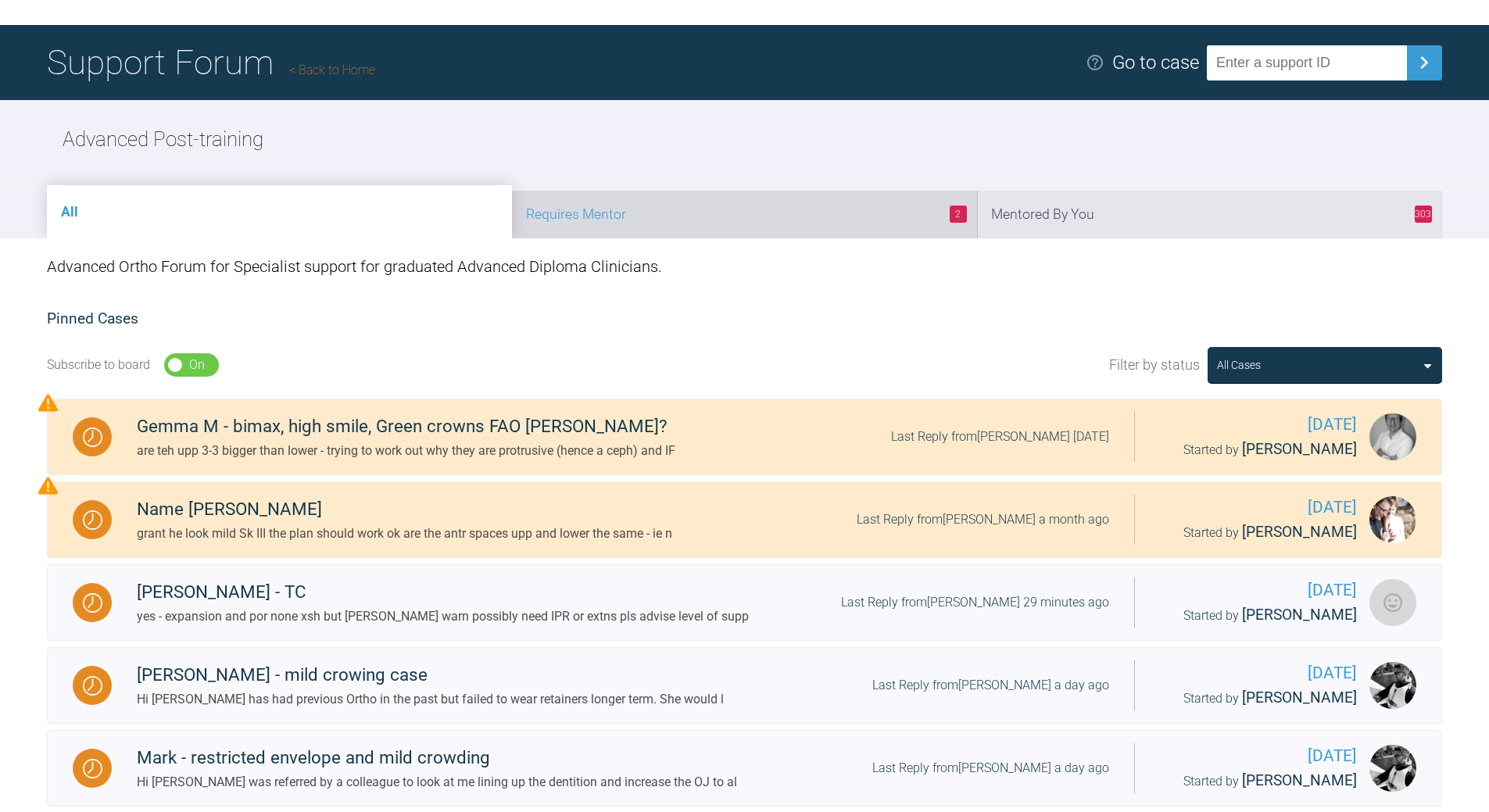
click at [734, 223] on li "2 Requires Mentor" at bounding box center [744, 214] width 465 height 48
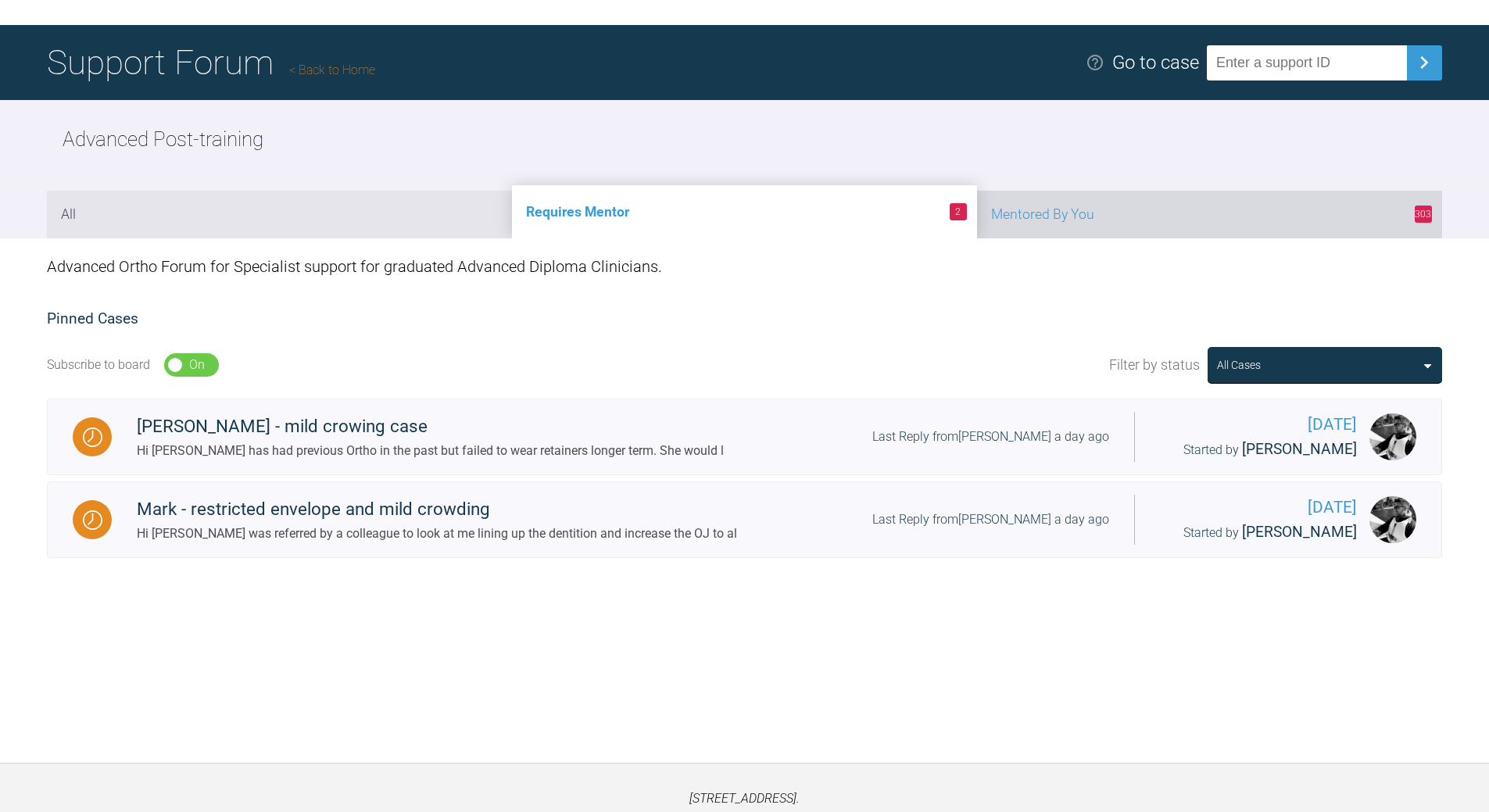
click at [1152, 213] on li "303 Mentored By You" at bounding box center [1209, 214] width 465 height 48
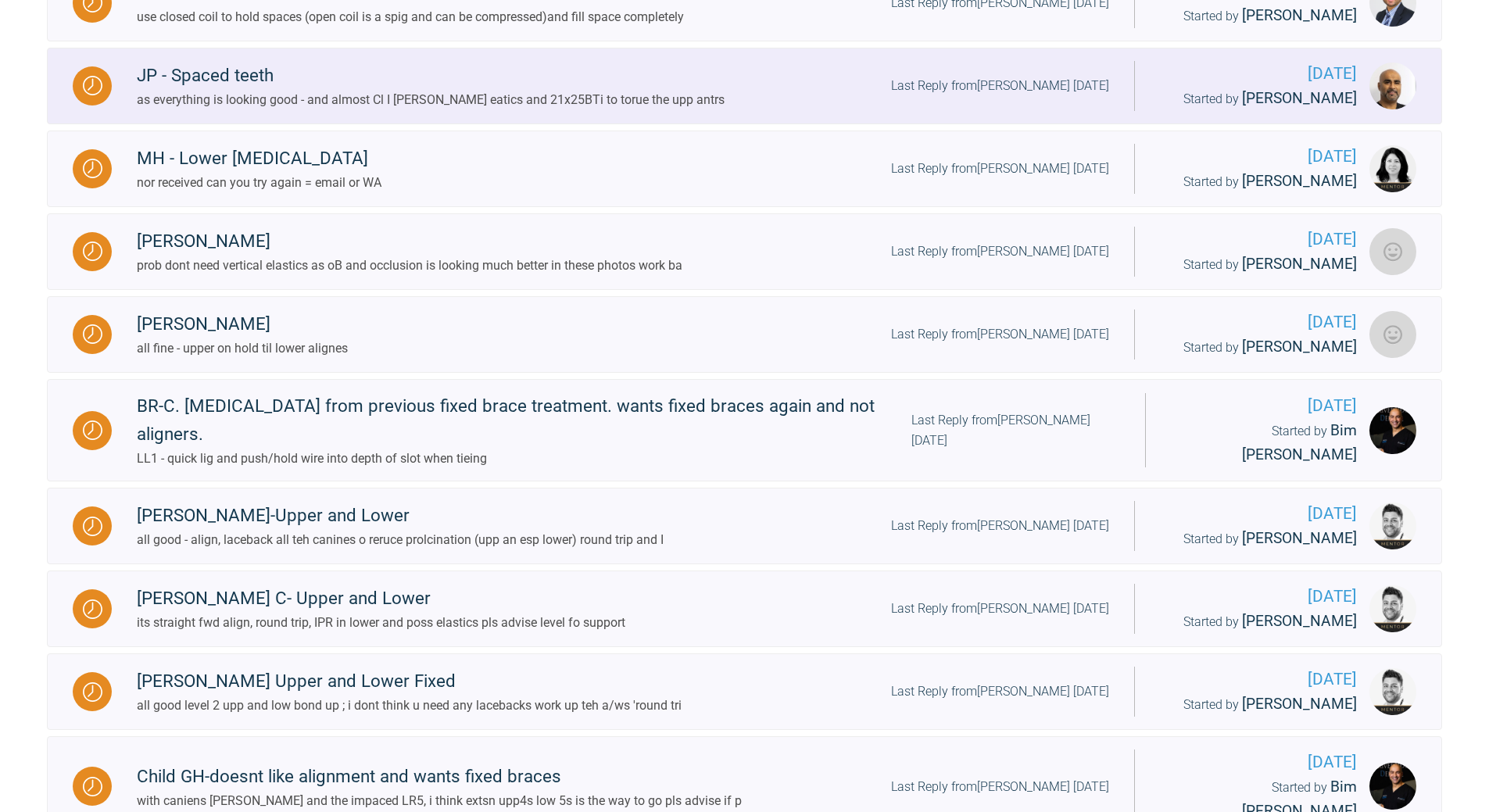
scroll to position [1328, 0]
